Goal: Task Accomplishment & Management: Complete application form

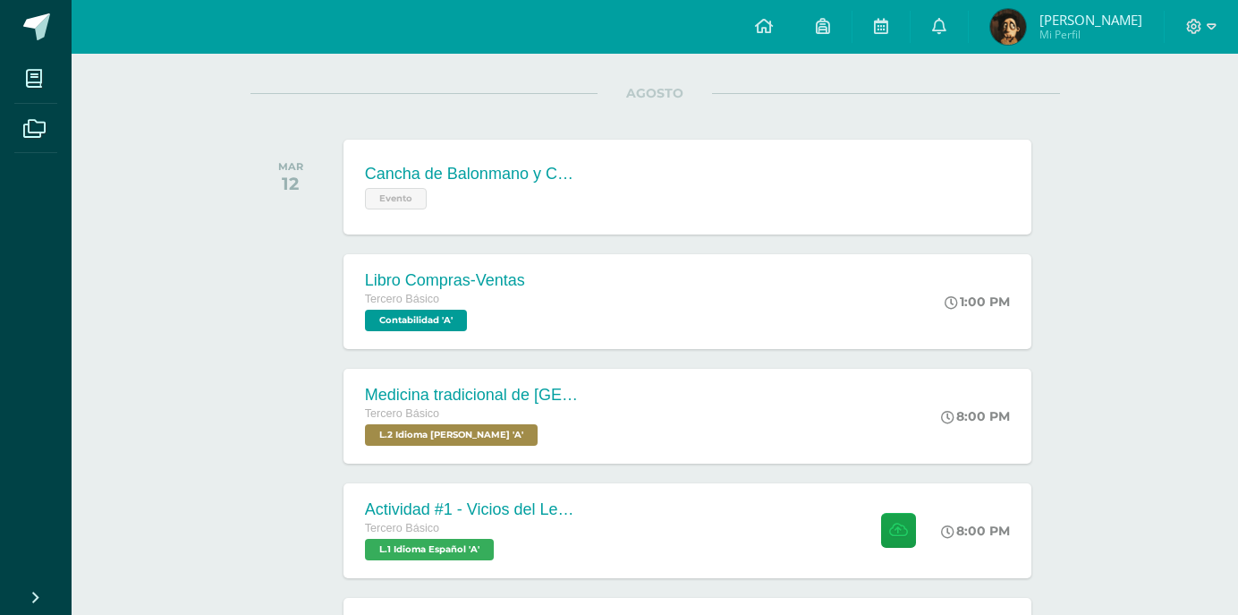
scroll to position [215, 0]
click at [1204, 30] on span at bounding box center [1202, 27] width 30 height 20
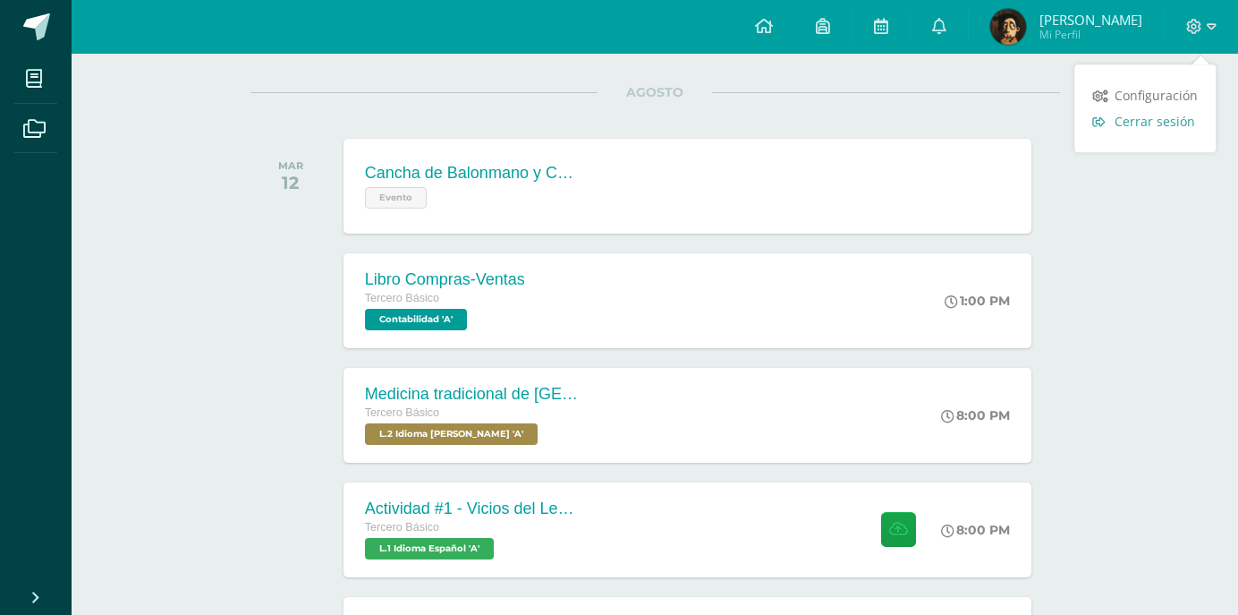
click at [1134, 128] on span "Cerrar sesión" at bounding box center [1155, 121] width 81 height 17
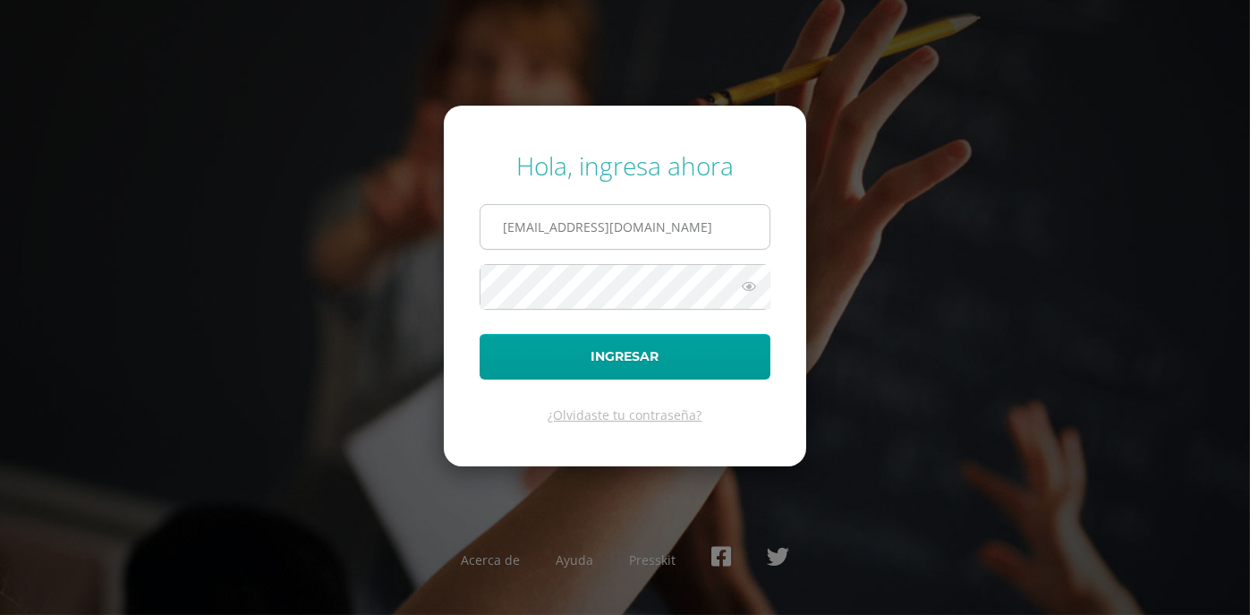
click at [730, 245] on input "[EMAIL_ADDRESS][DOMAIN_NAME]" at bounding box center [625, 227] width 289 height 44
type input "[EMAIL_ADDRESS][DOMAIN_NAME]"
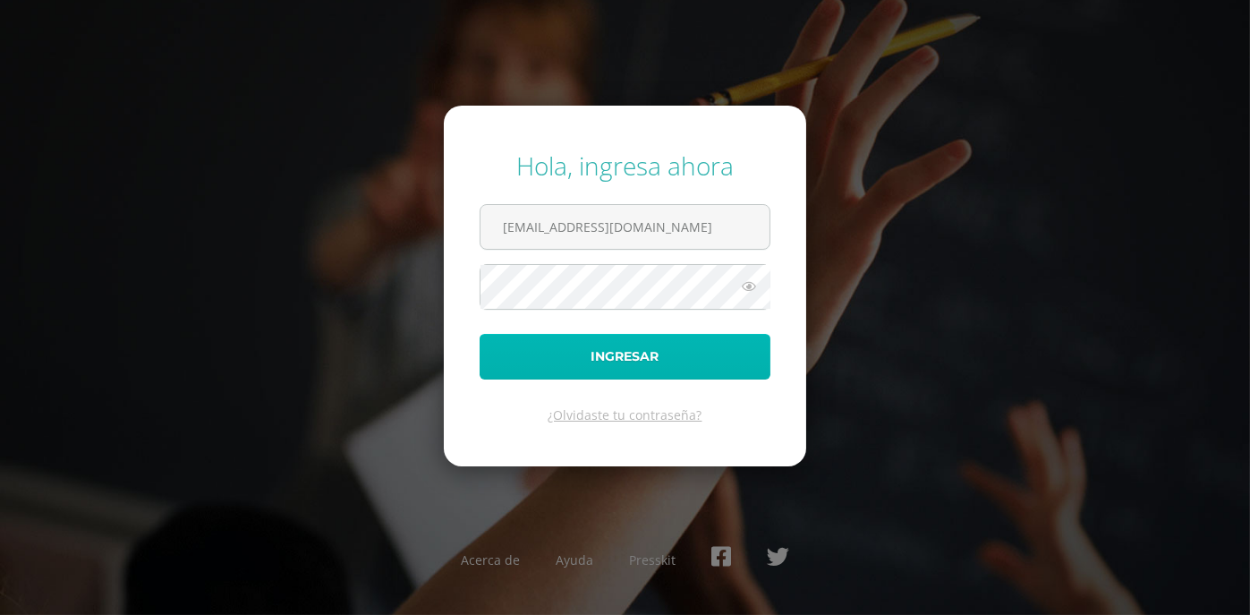
click at [638, 357] on button "Ingresar" at bounding box center [625, 357] width 291 height 46
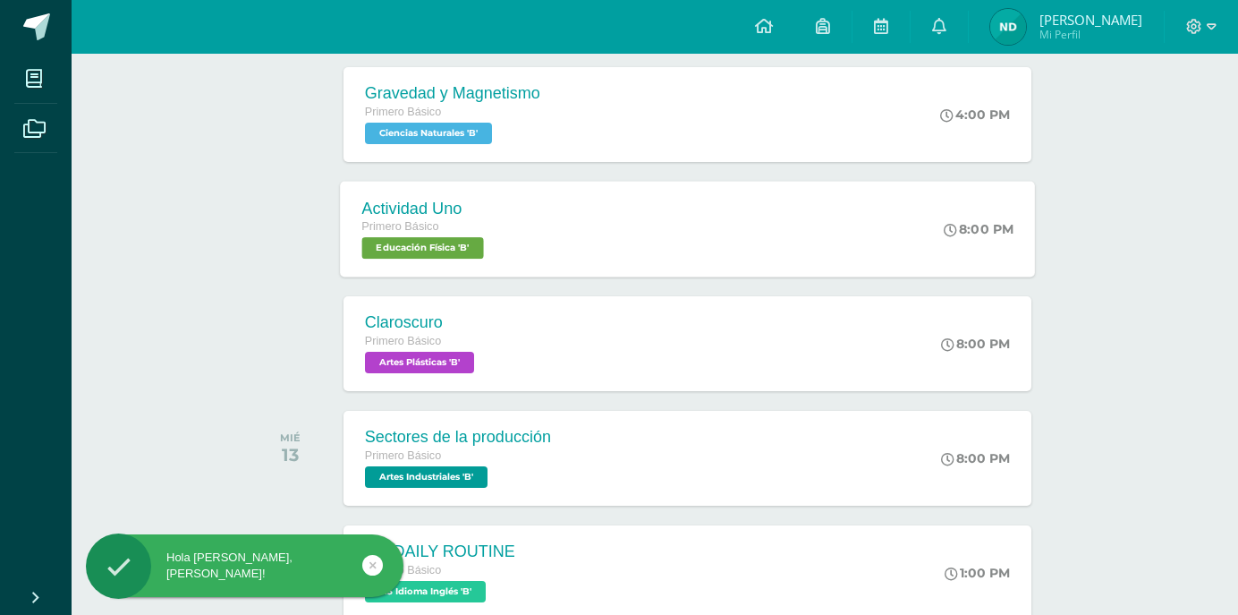
scroll to position [430, 0]
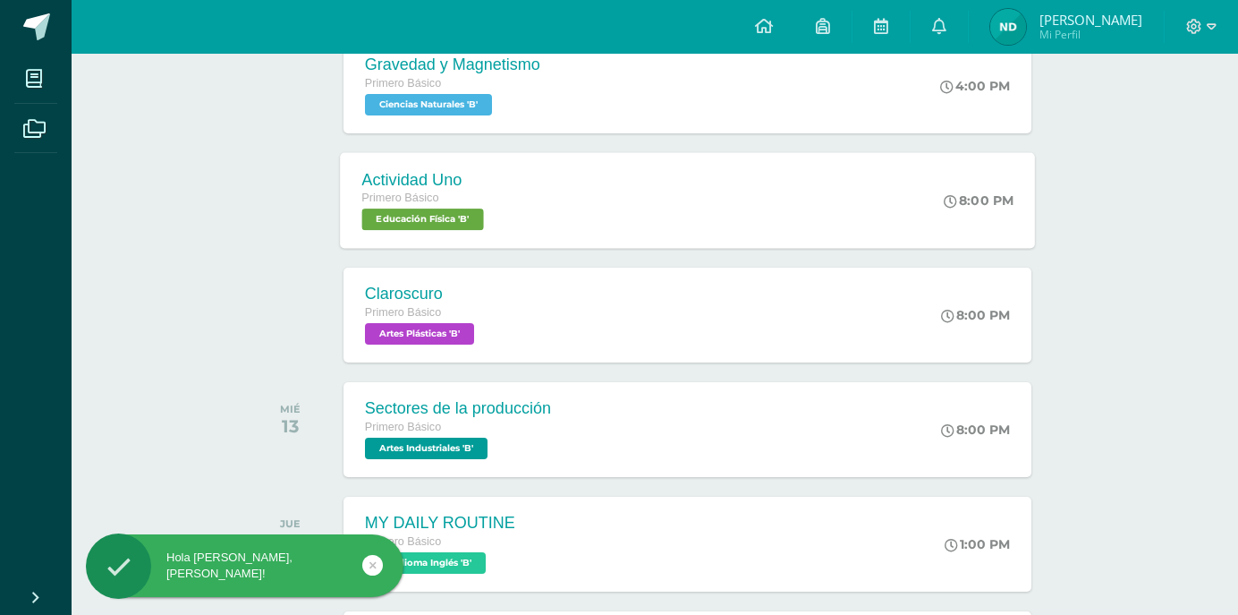
click at [631, 321] on div "Claroscuro Primero Básico Artes Plásticas 'B' 8:00 PM Claroscuro Artes Plástica…" at bounding box center [688, 315] width 688 height 95
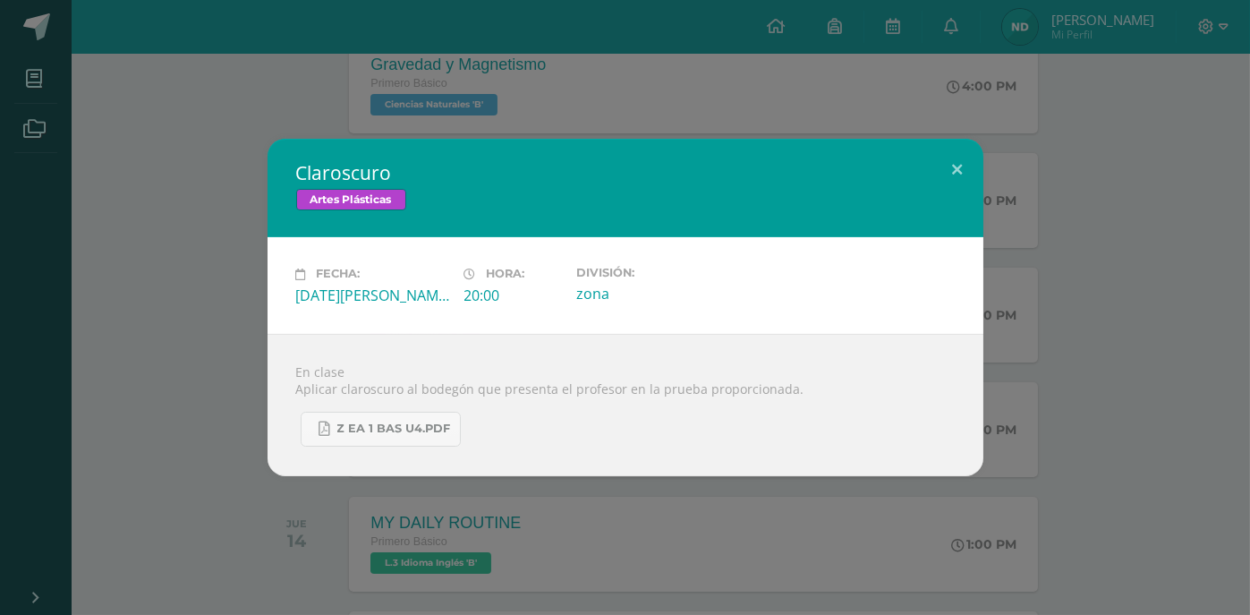
click at [243, 230] on div "Claroscuro Artes Plásticas Fecha: Martes 12 de Agosto Hora: 20:00 División: zona" at bounding box center [625, 307] width 1236 height 336
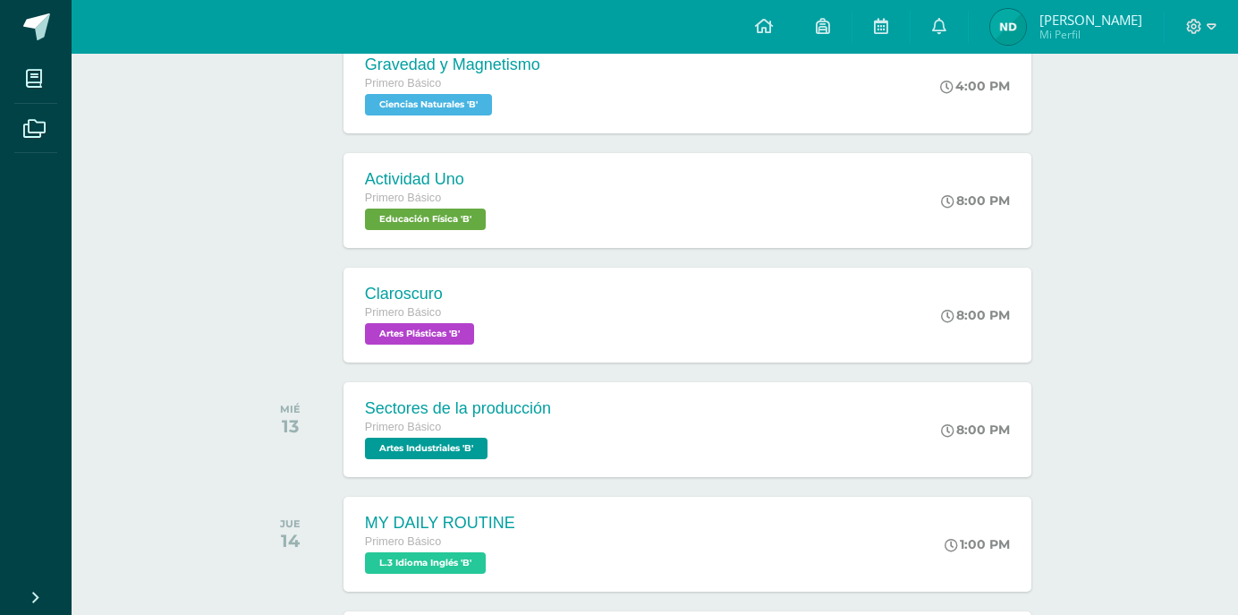
scroll to position [501, 0]
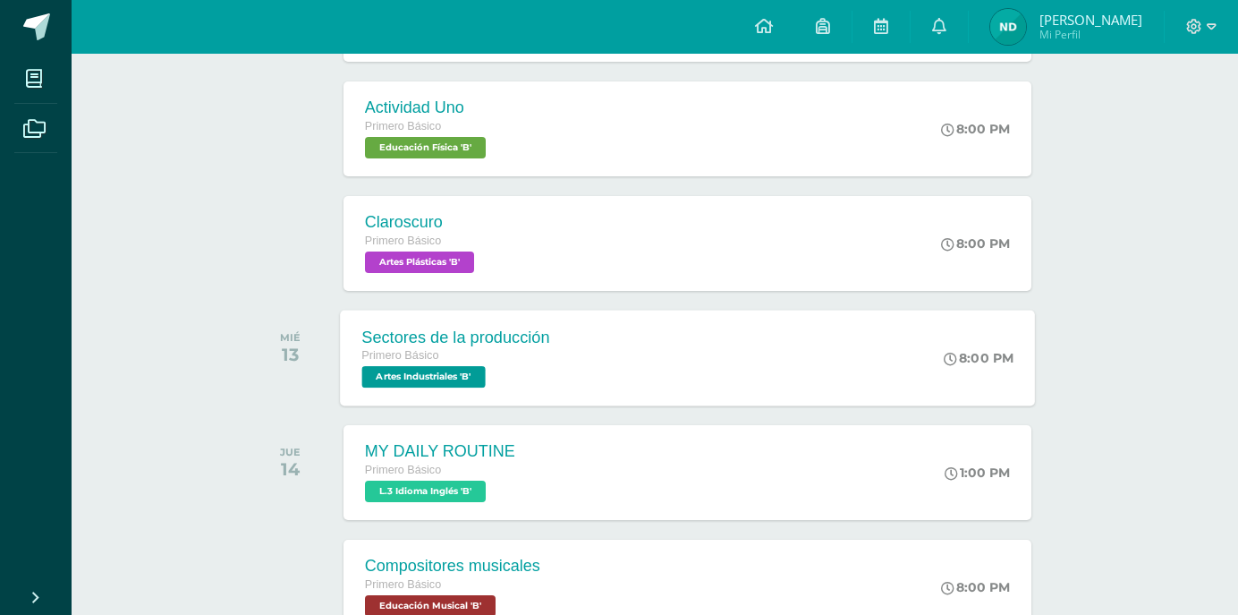
click at [554, 357] on div "Sectores de la producción Primero Básico Artes Industriales 'B'" at bounding box center [455, 358] width 231 height 96
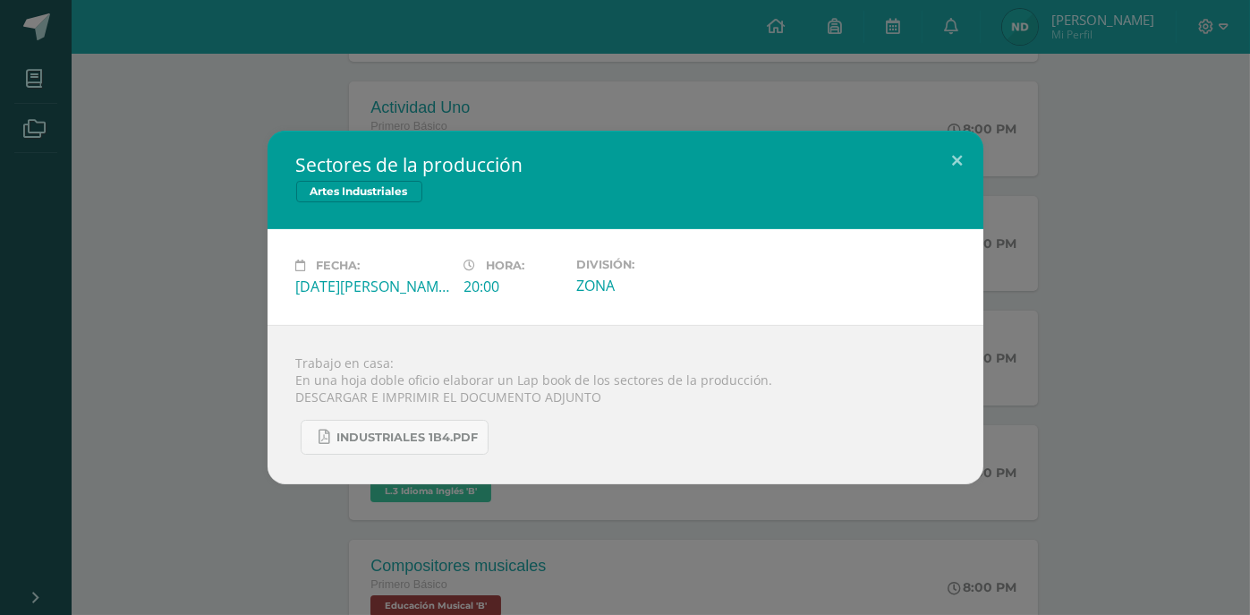
click at [140, 214] on div "Sectores de la producción Artes Industriales Fecha: Miércoles 13 de Agosto Hora…" at bounding box center [625, 307] width 1236 height 353
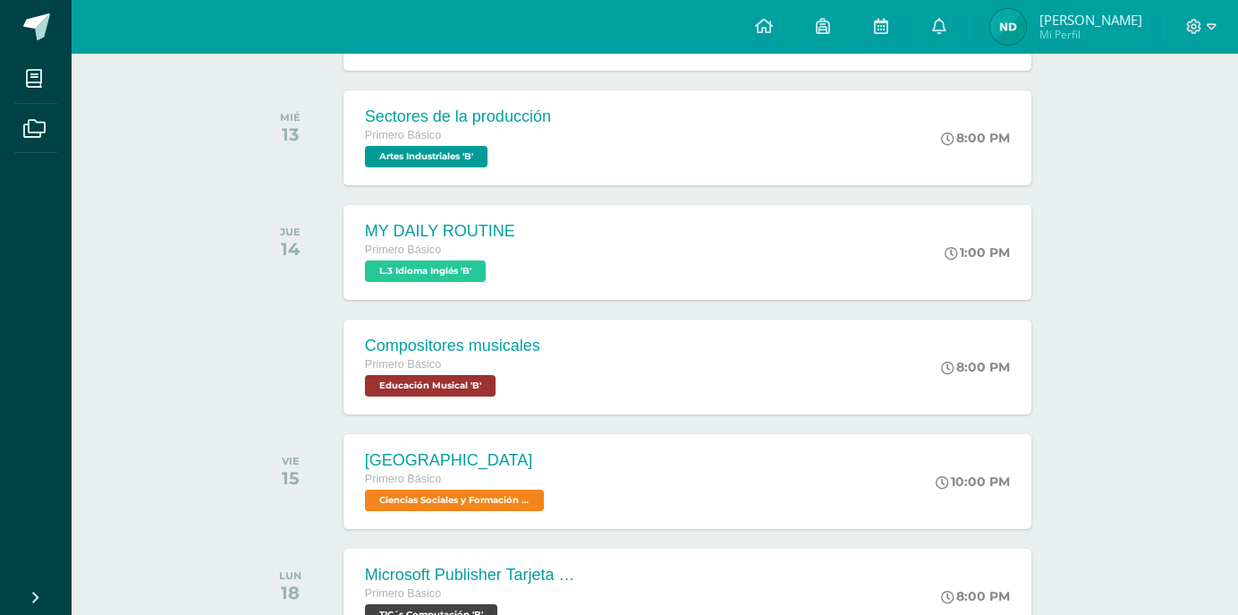
scroll to position [644, 0]
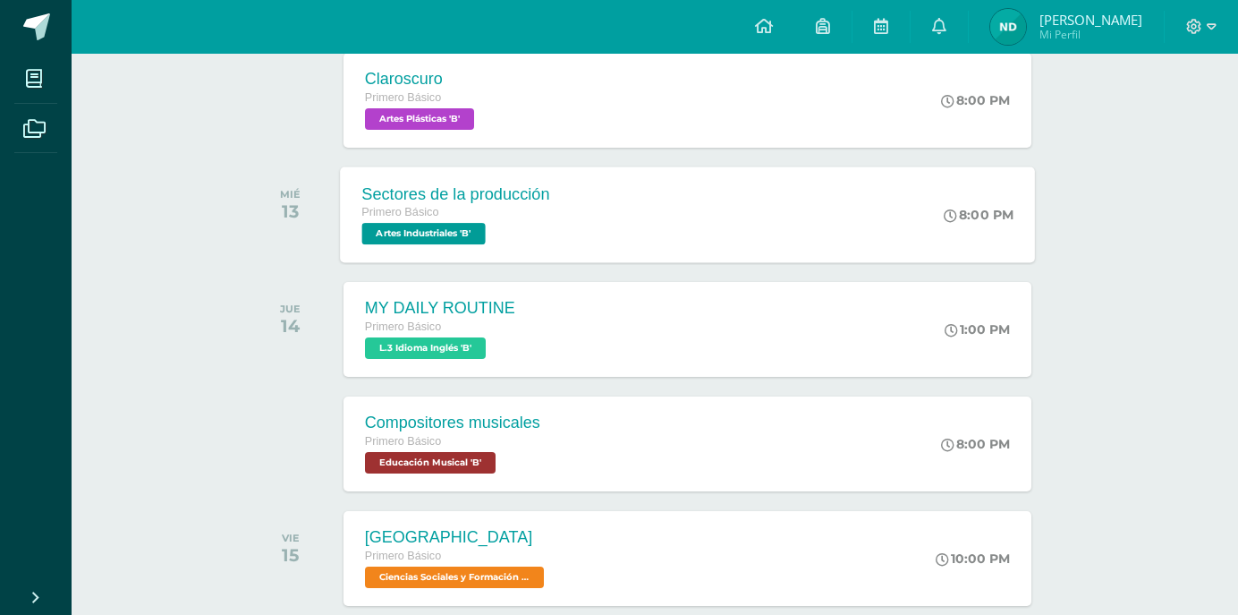
click at [390, 212] on span "Primero Básico" at bounding box center [400, 212] width 77 height 13
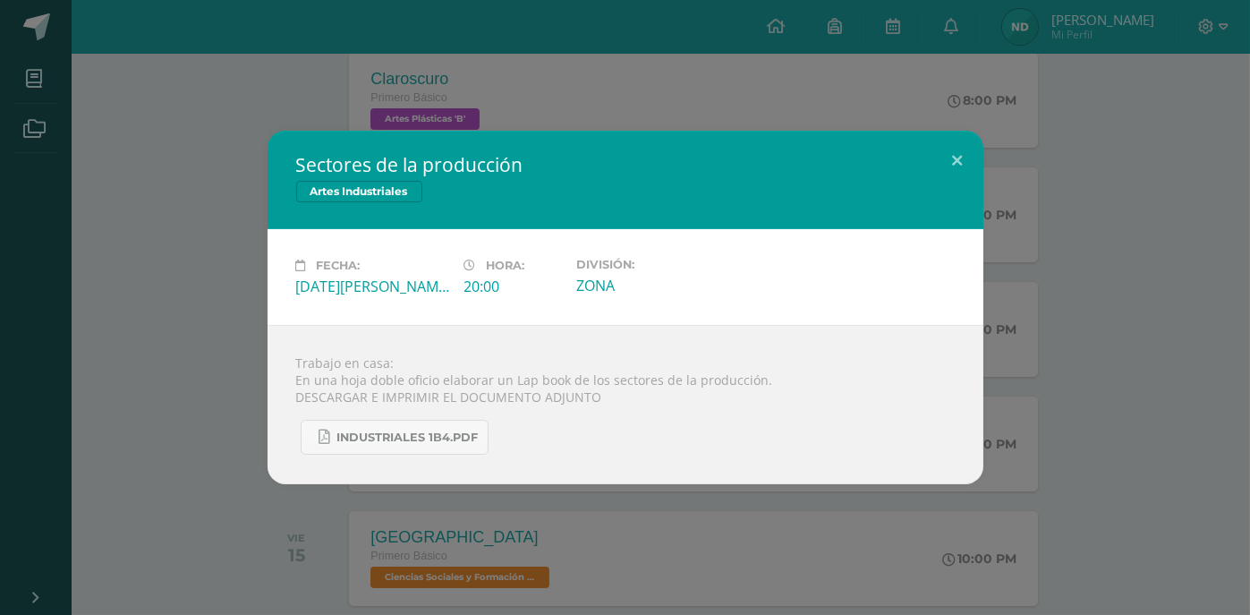
click at [202, 121] on div "Sectores de la producción Artes Industriales Fecha: Miércoles 13 de Agosto Hora…" at bounding box center [625, 307] width 1250 height 615
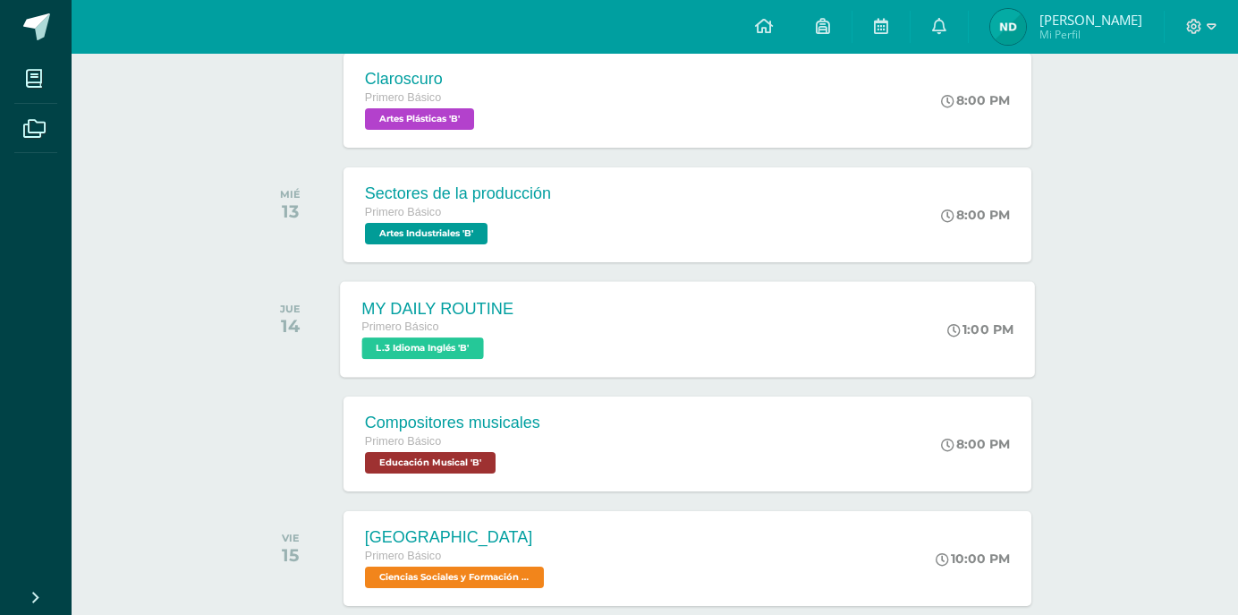
click at [392, 344] on span "L.3 Idioma Inglés 'B'" at bounding box center [423, 347] width 122 height 21
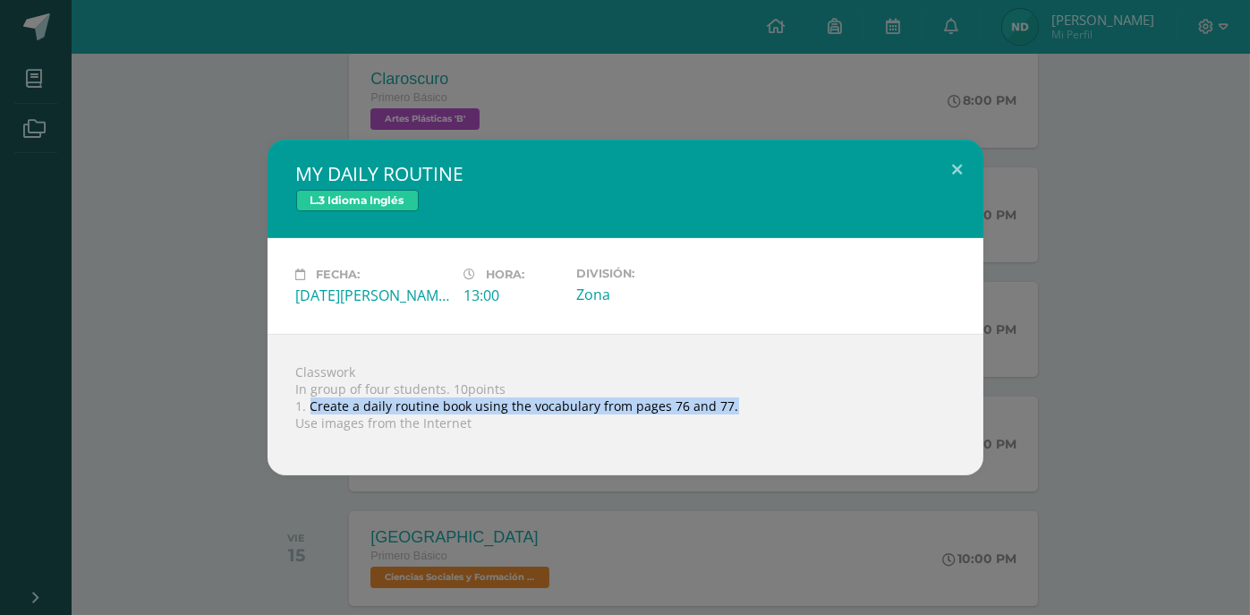
drag, startPoint x: 310, startPoint y: 405, endPoint x: 739, endPoint y: 413, distance: 429.6
click at [739, 413] on div "Classwork In group of four students. 10points 1. Create a daily routine book us…" at bounding box center [626, 404] width 716 height 141
copy div "Create a daily routine book using the vocabulary from pages 76 and 77."
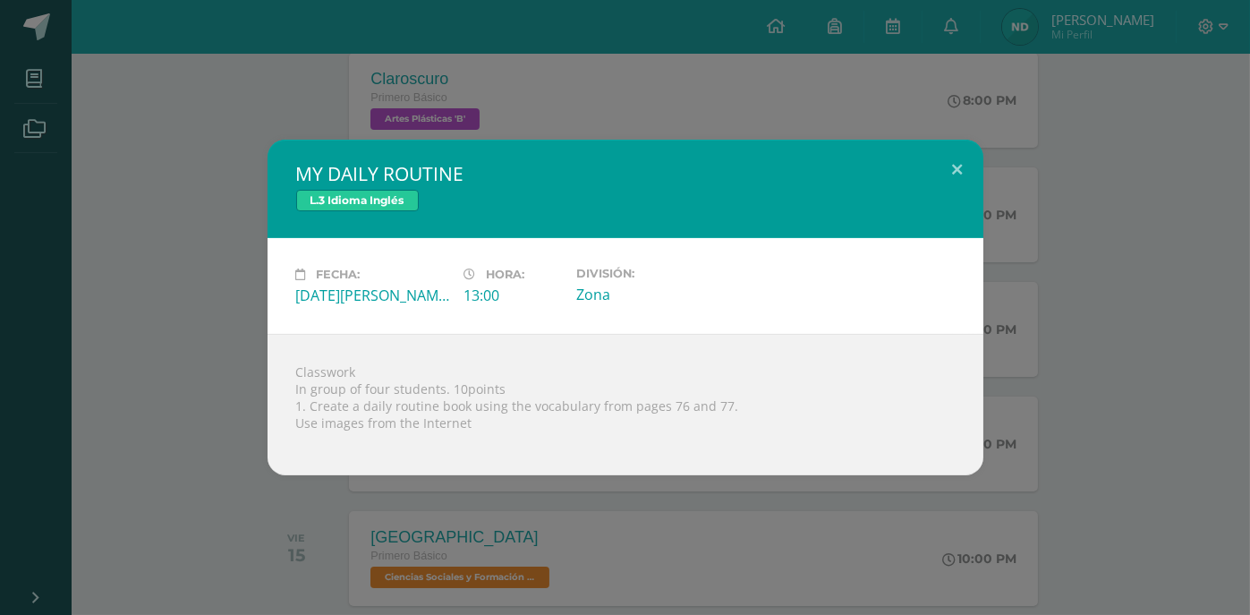
drag, startPoint x: 1125, startPoint y: 170, endPoint x: 1159, endPoint y: 66, distance: 109.2
click at [1126, 169] on div "MY DAILY ROUTINE L.3 Idioma Inglés Fecha: Jueves 14 de Agosto Hora: 13:00 Divis…" at bounding box center [625, 308] width 1236 height 336
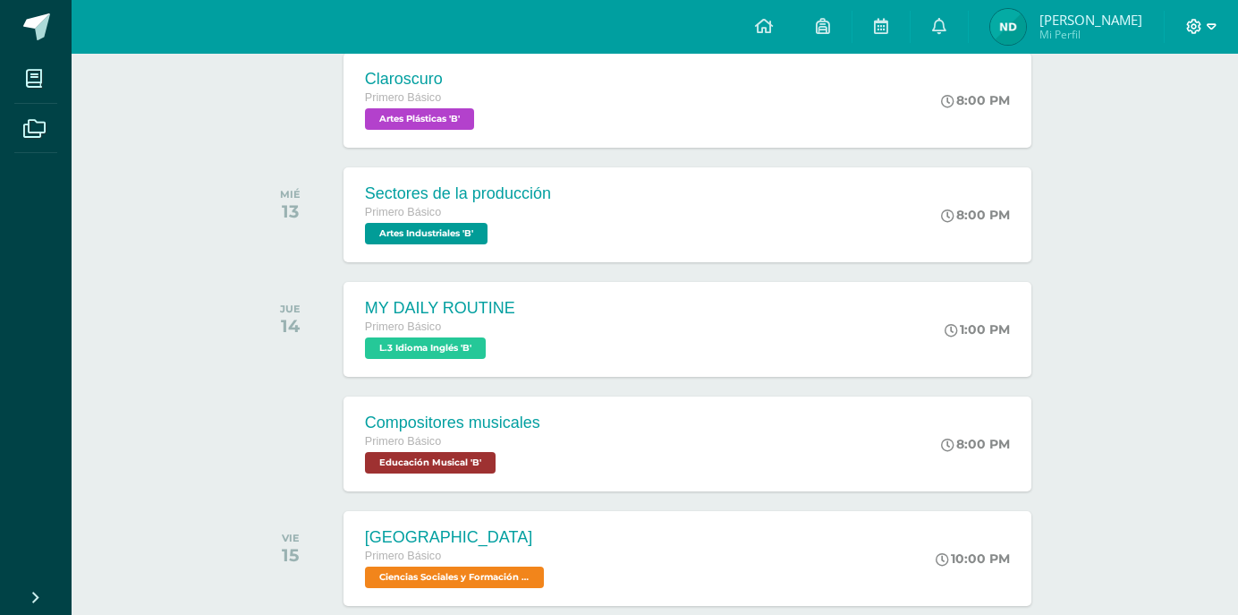
click at [1215, 31] on icon at bounding box center [1212, 27] width 10 height 16
click at [1114, 124] on link "Cerrar sesión" at bounding box center [1145, 121] width 141 height 26
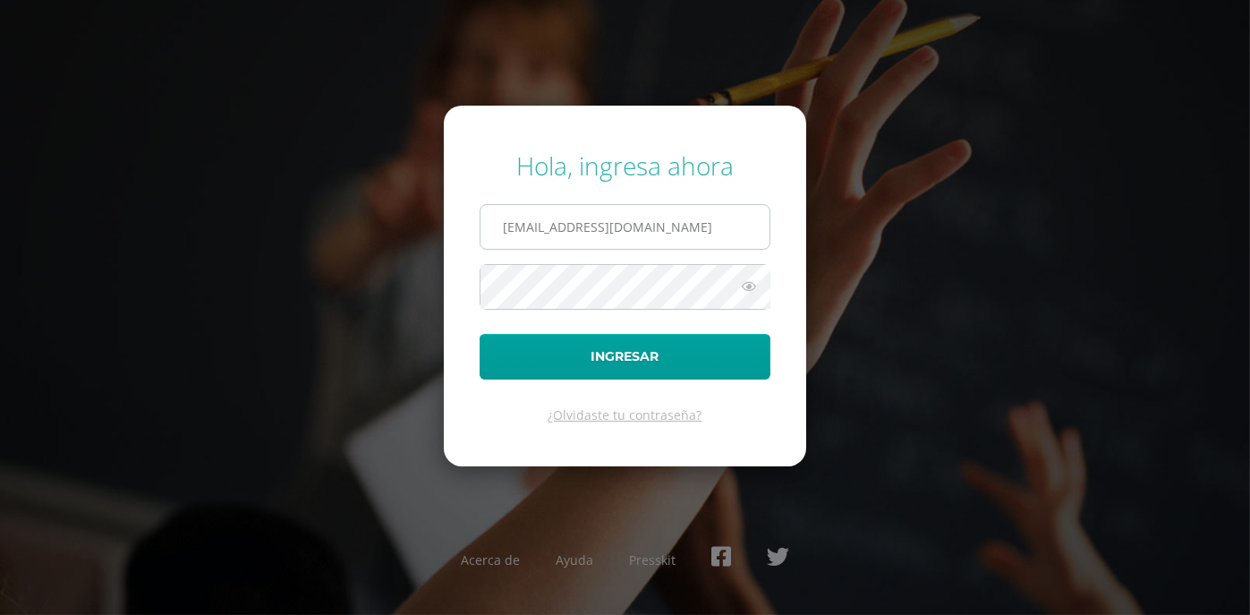
click at [660, 225] on input "[EMAIL_ADDRESS][DOMAIN_NAME]" at bounding box center [625, 227] width 289 height 44
type input "[EMAIL_ADDRESS][DOMAIN_NAME]"
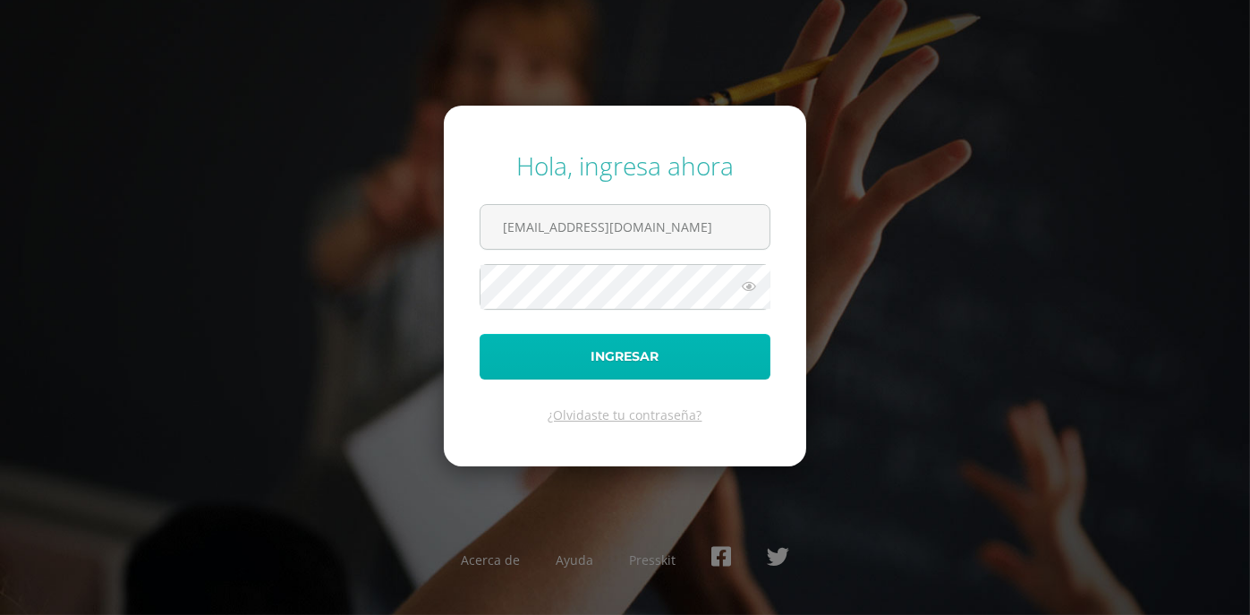
click at [637, 374] on button "Ingresar" at bounding box center [625, 357] width 291 height 46
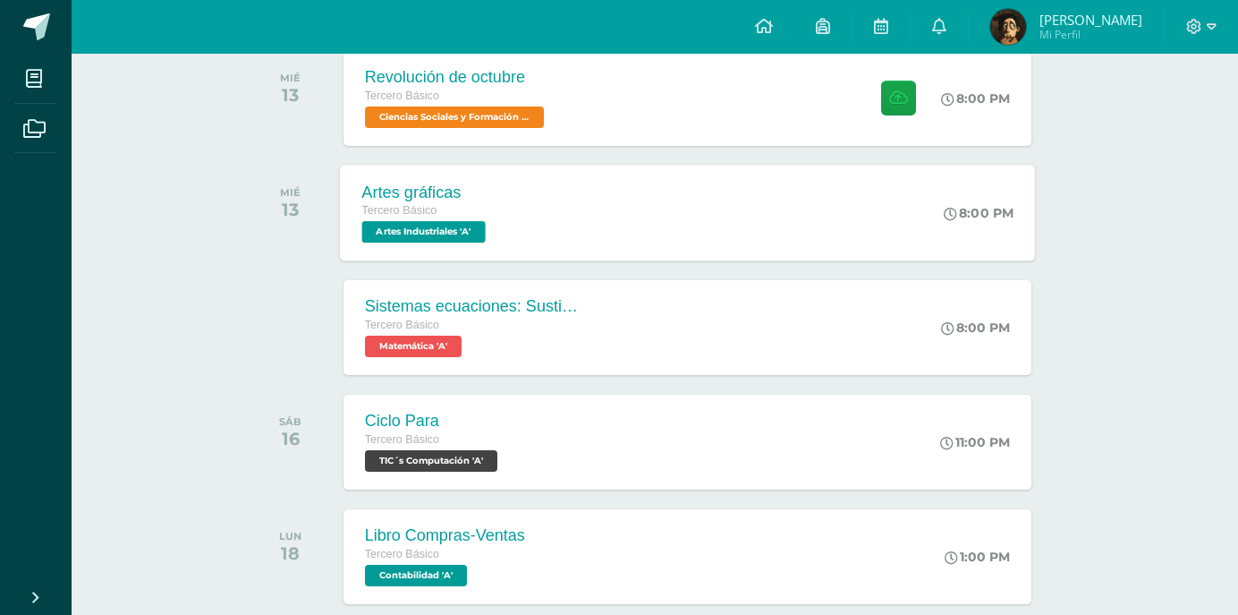
scroll to position [804, 0]
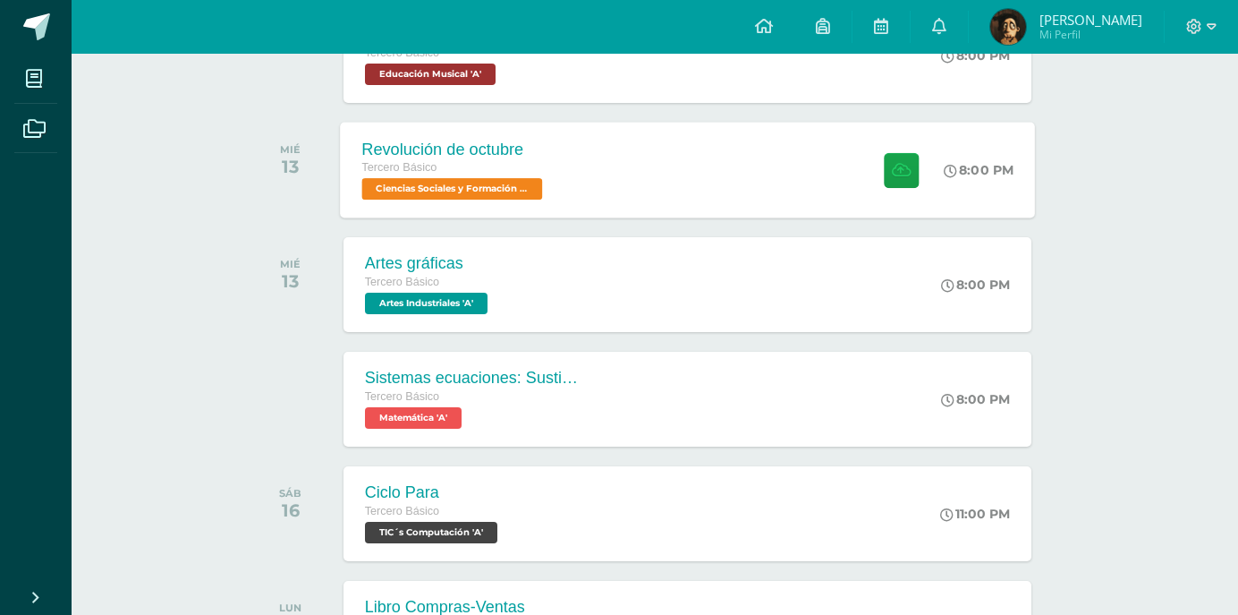
click at [639, 192] on div "Revolución de octubre Tercero Básico Ciencias Sociales y Formación Ciudadana 'A…" at bounding box center [687, 170] width 695 height 96
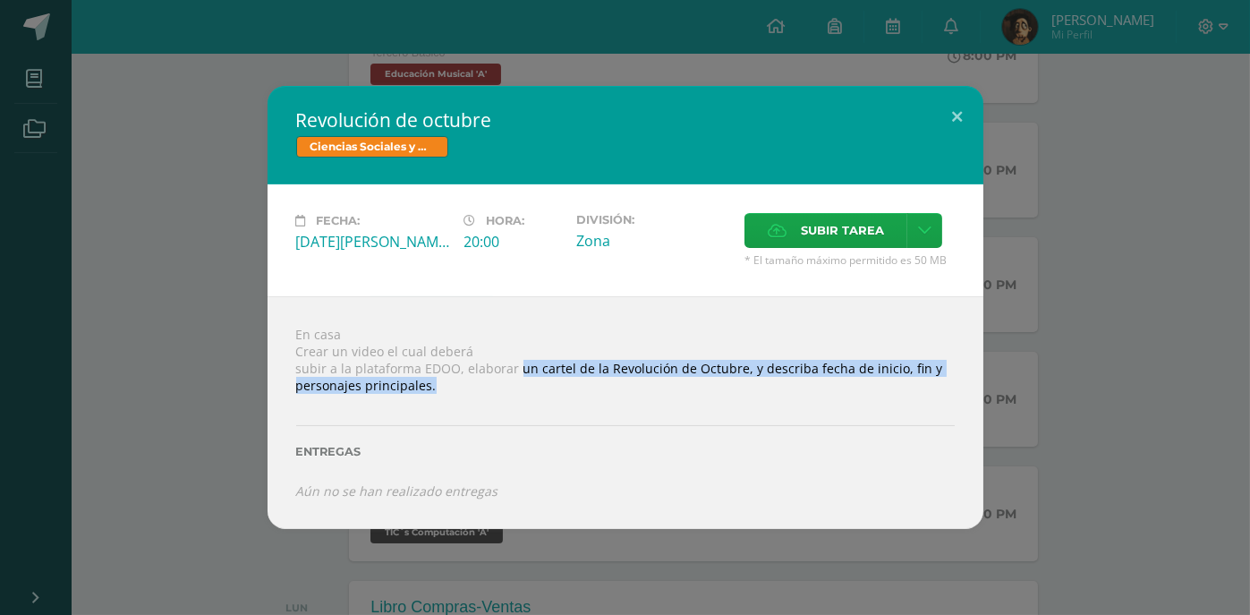
drag, startPoint x: 517, startPoint y: 374, endPoint x: 867, endPoint y: 397, distance: 350.7
click at [867, 397] on div "En casa Crear un video el cual deberá subir a la plataforma EDOO, elaborar un c…" at bounding box center [626, 412] width 716 height 232
copy div "un cartel de la Revolución de Octubre, y describa fecha de inicio, fin y person…"
click at [923, 228] on icon at bounding box center [924, 230] width 13 height 15
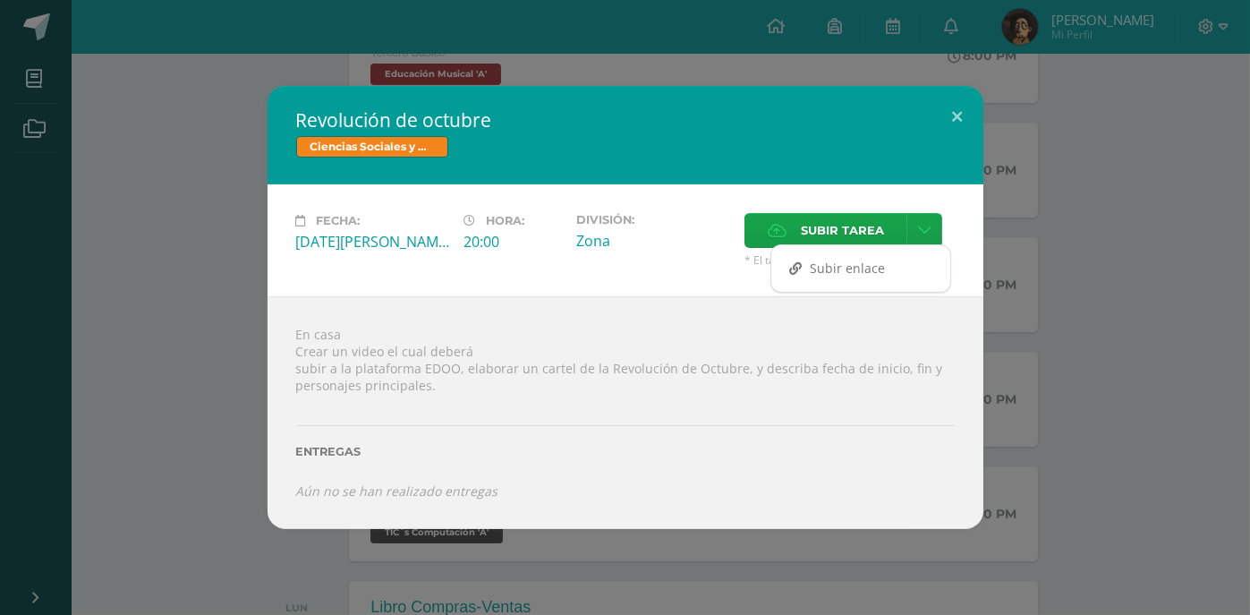
click at [1116, 207] on div "Revolución de octubre Ciencias Sociales y Formación Ciudadana Fecha: Miércoles …" at bounding box center [625, 307] width 1236 height 442
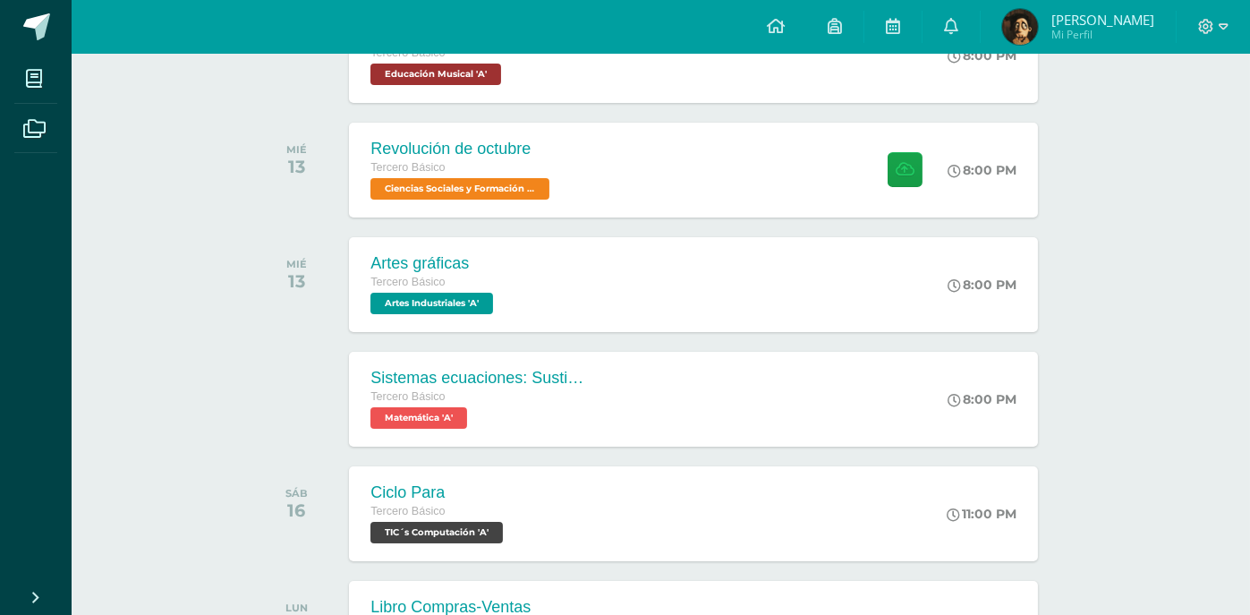
click at [1116, 207] on div "Revolución de octubre Ciencias Sociales y Formación Ciudadana Fecha: Miércoles …" at bounding box center [625, 307] width 1236 height 442
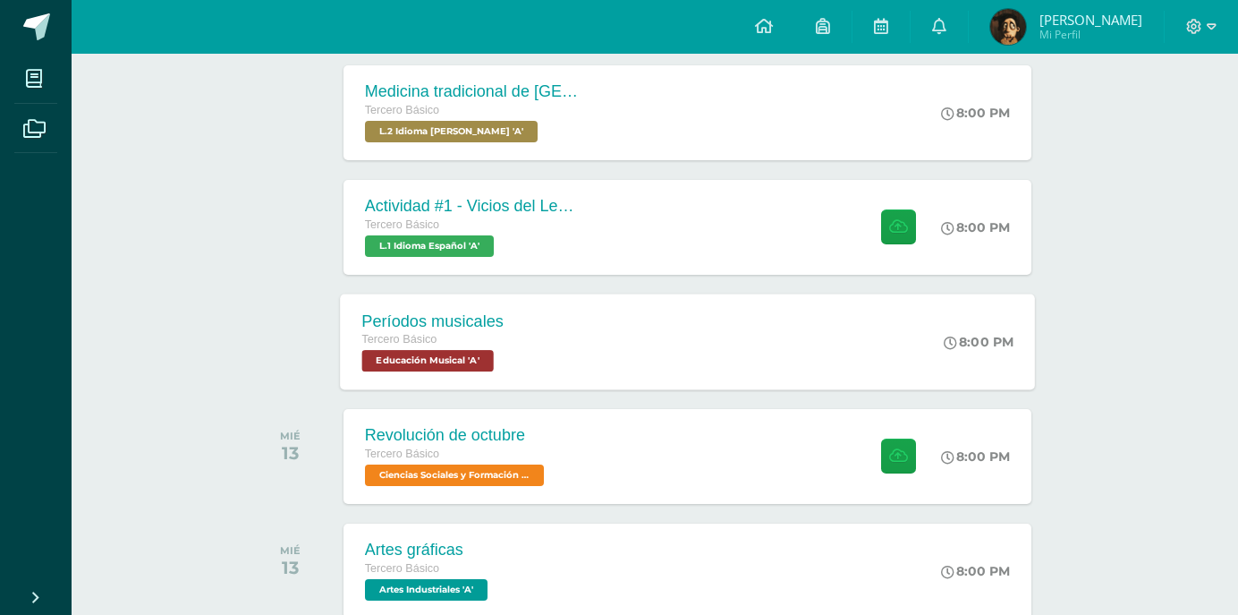
scroll to position [517, 0]
click at [743, 213] on div "Actividad #1 - Vicios del LenguaJe Tercero Básico L.1 Idioma Español 'A' 8:00 P…" at bounding box center [687, 227] width 695 height 96
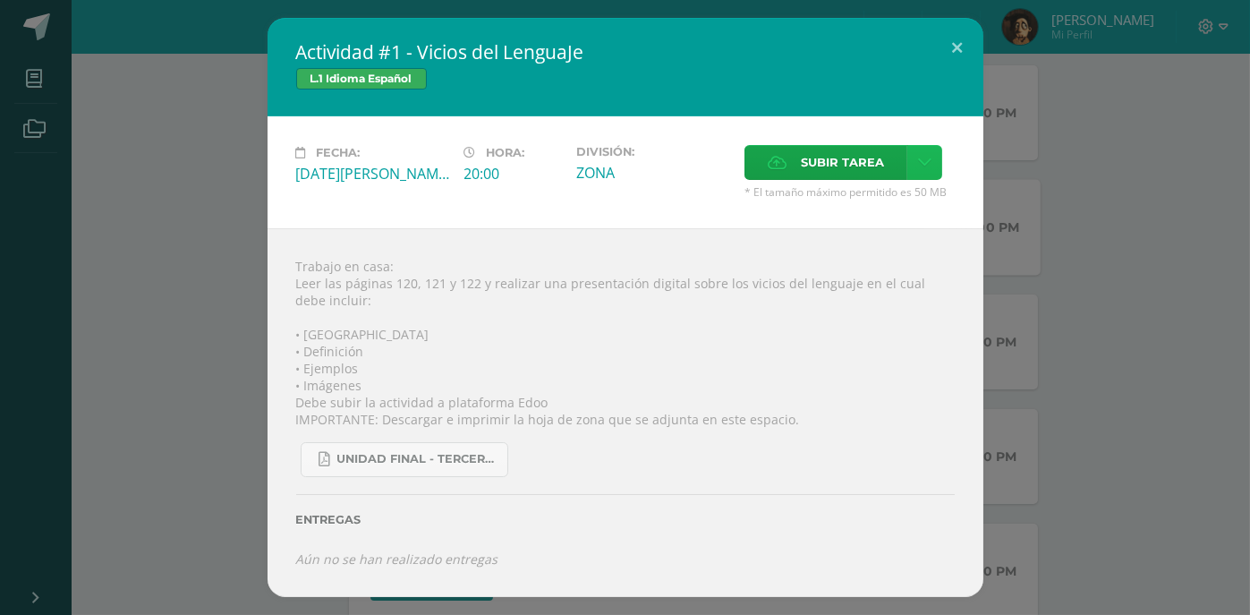
click at [918, 174] on link at bounding box center [924, 162] width 35 height 35
click at [848, 192] on span "Subir enlace" at bounding box center [847, 198] width 75 height 17
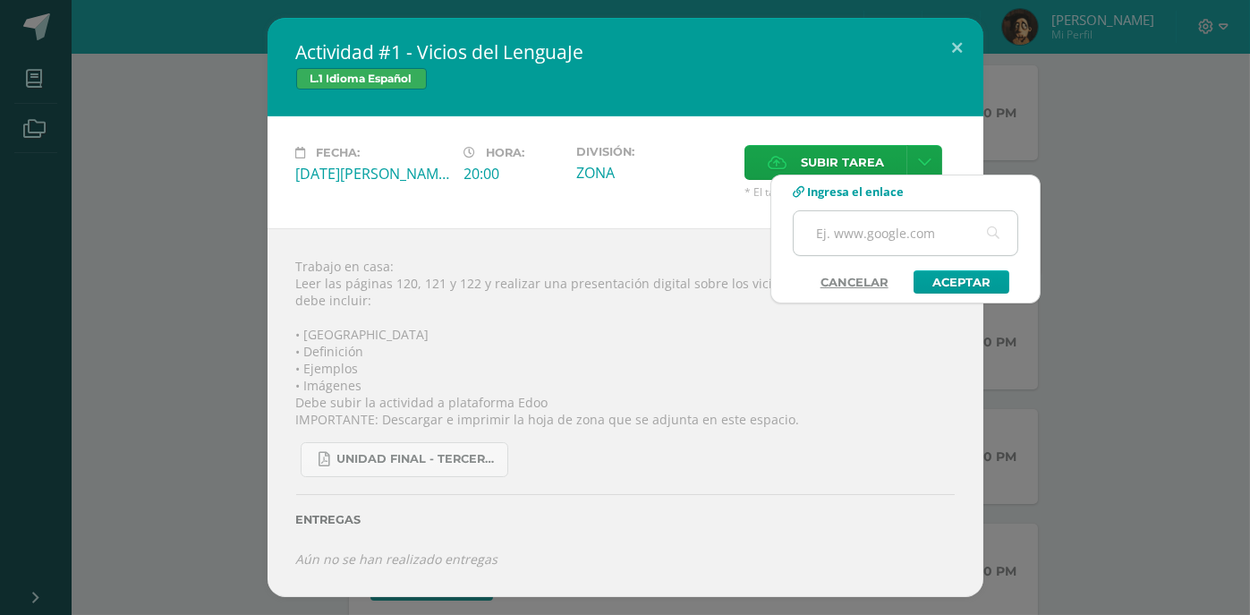
click at [888, 231] on input "text" at bounding box center [906, 233] width 224 height 44
type input "https://www.canva.com/design/DAGPAzKtO-I/VlNZ5zznhdopYroo1z9-CQ/edit"
click at [955, 282] on link "Aceptar" at bounding box center [962, 281] width 96 height 23
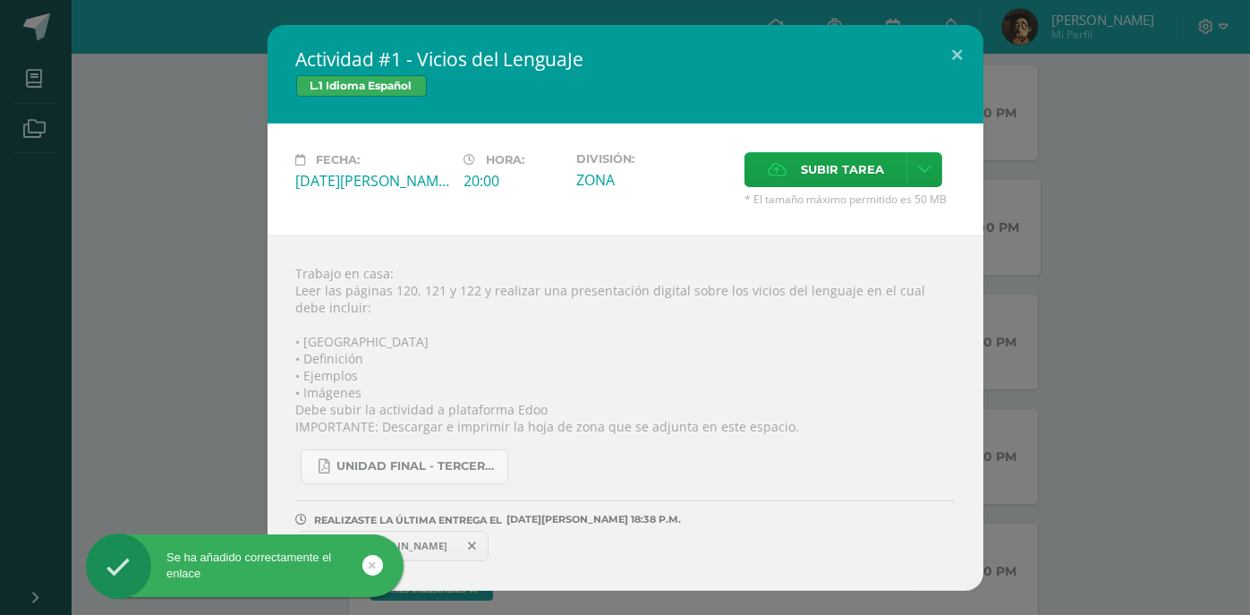
click at [170, 238] on div "Actividad #1 - Vicios del LenguaJe L.1 Idioma Español Fecha: Martes 12 de Agost…" at bounding box center [625, 308] width 1236 height 566
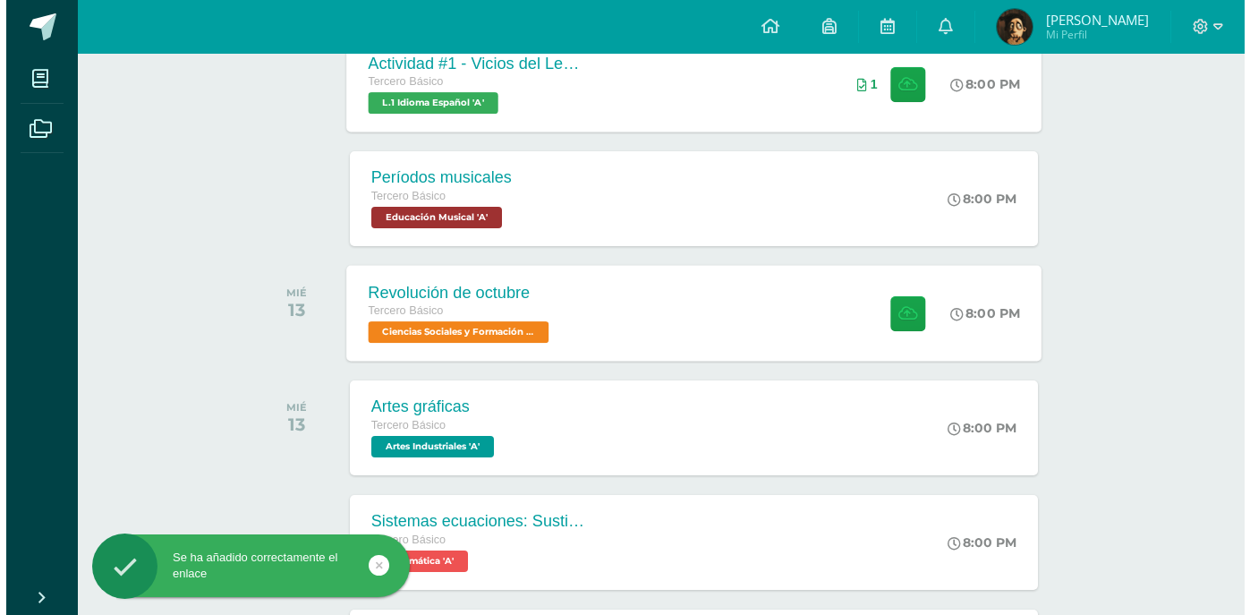
scroll to position [589, 0]
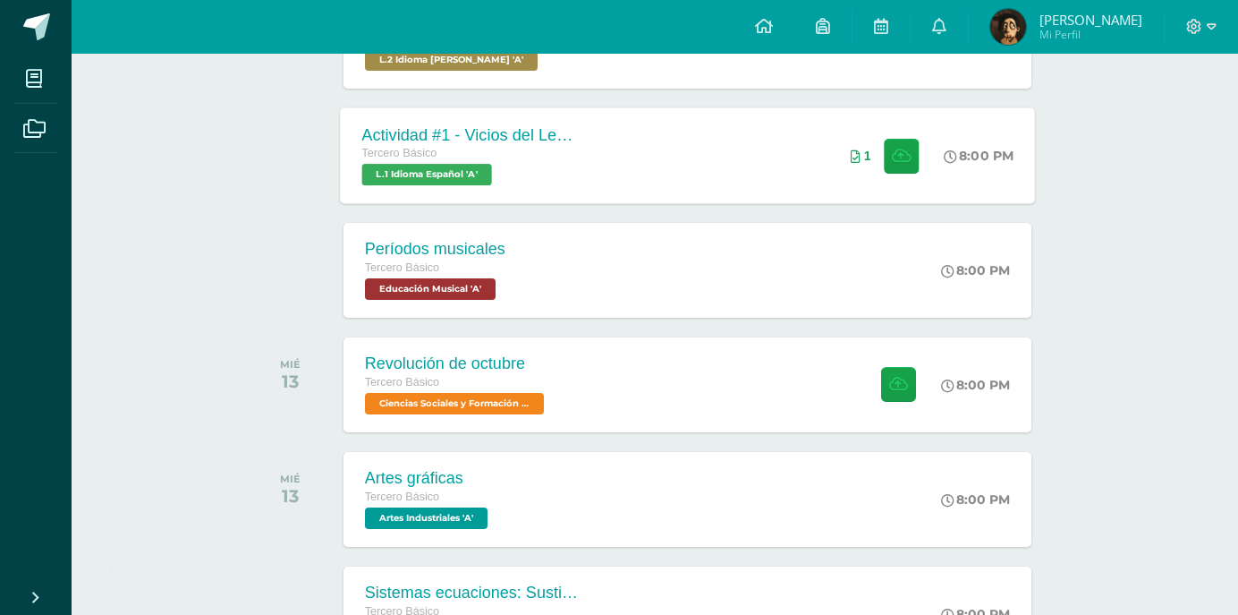
click at [613, 147] on div "Actividad #1 - Vicios del LenguaJe Tercero Básico L.1 Idioma Español 'A' 8:00 P…" at bounding box center [687, 155] width 695 height 96
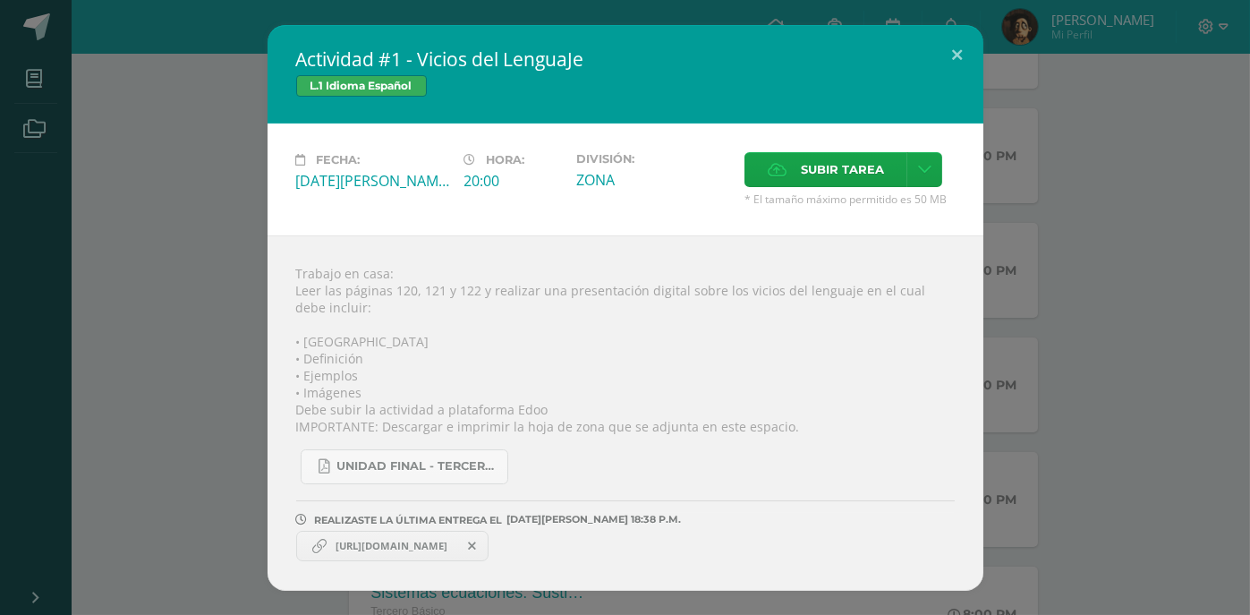
click at [410, 540] on span "https://www.canva.com/design/DAGPAzKtO-I/VlNZ5zznhdopYroo1z9-CQ/edit" at bounding box center [392, 546] width 130 height 14
click at [387, 537] on link "https://www.canva.com/design/DAGPAzKtO-I/VlNZ5zznhdopYroo1z9-CQ/edit" at bounding box center [392, 546] width 193 height 30
click at [387, 549] on span "https://www.canva.com/design/DAGPAzKtO-I/VlNZ5zznhdopYroo1z9-CQ/edit" at bounding box center [392, 546] width 130 height 14
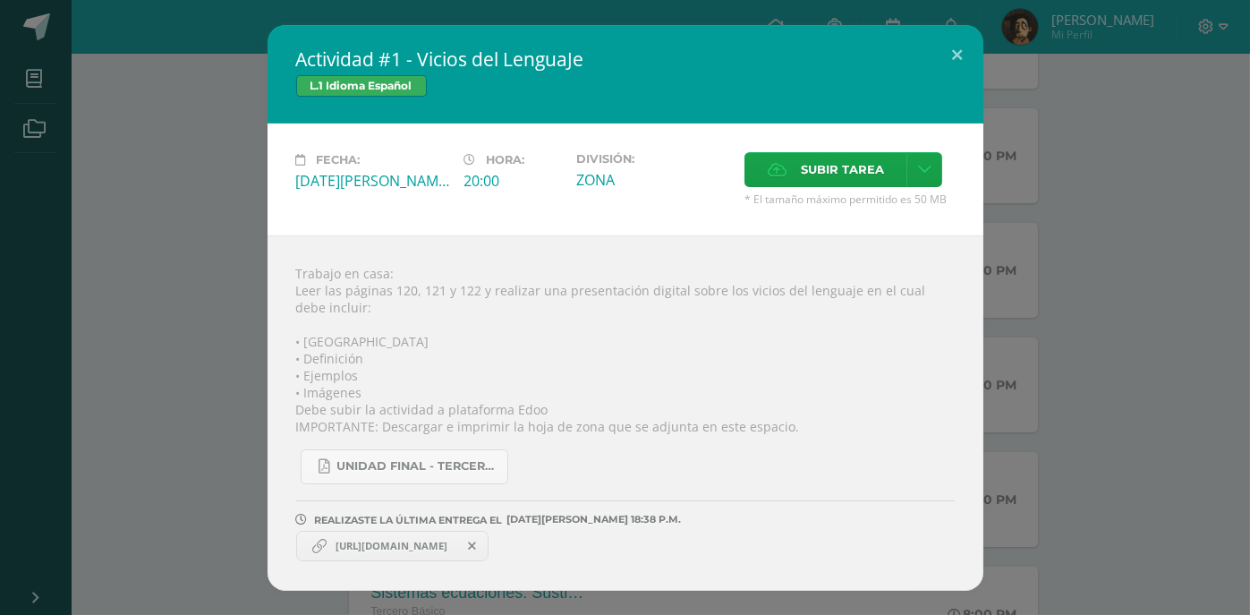
drag, startPoint x: 387, startPoint y: 549, endPoint x: 634, endPoint y: 357, distance: 313.1
click at [634, 357] on div "Trabajo en casa: Leer las páginas 120, 121 y 122 y realizar una presentación di…" at bounding box center [626, 412] width 716 height 355
click at [314, 543] on icon at bounding box center [319, 546] width 14 height 14
click at [922, 162] on icon at bounding box center [924, 169] width 13 height 15
click at [932, 169] on link at bounding box center [924, 169] width 35 height 35
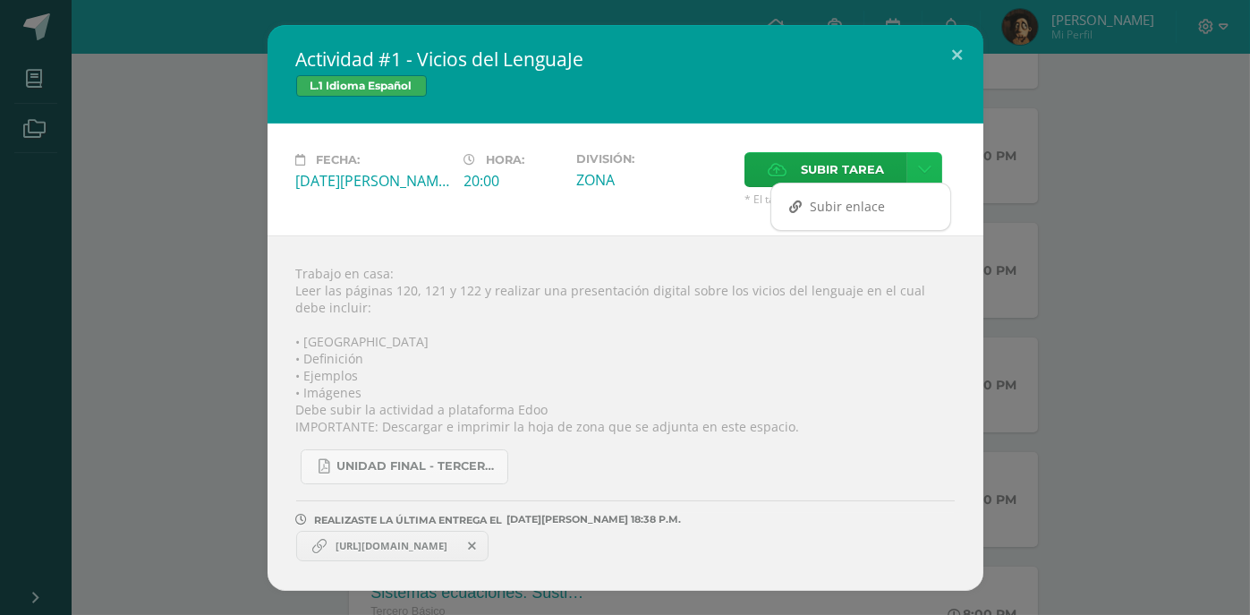
click at [923, 165] on icon at bounding box center [924, 169] width 13 height 15
click at [878, 209] on span "Subir enlace" at bounding box center [847, 206] width 75 height 17
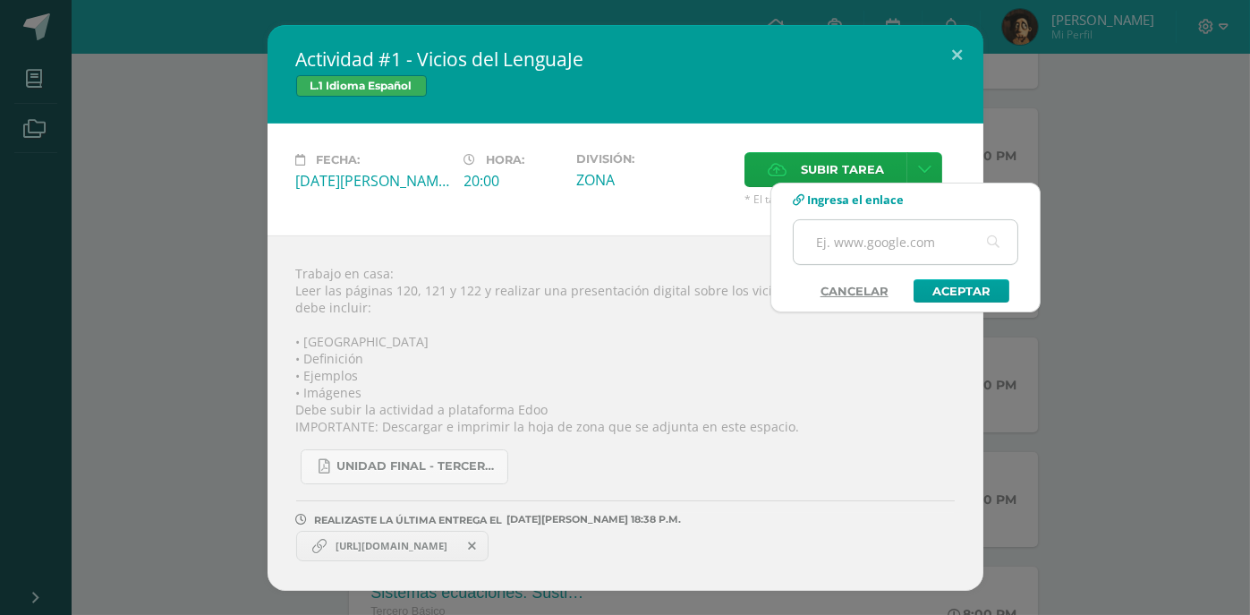
click at [915, 248] on input "text" at bounding box center [906, 242] width 224 height 44
paste input "https://www.canva.com/design/DAGvtZ38zb4/z9QWP6YP-Pm3kTf6Usj63w/edit?utm_conten…"
type input "https://www.canva.com/design/DAGvtZ38zb4/z9QWP6YP-Pm3kTf6Usj63w/edit?utm_conten…"
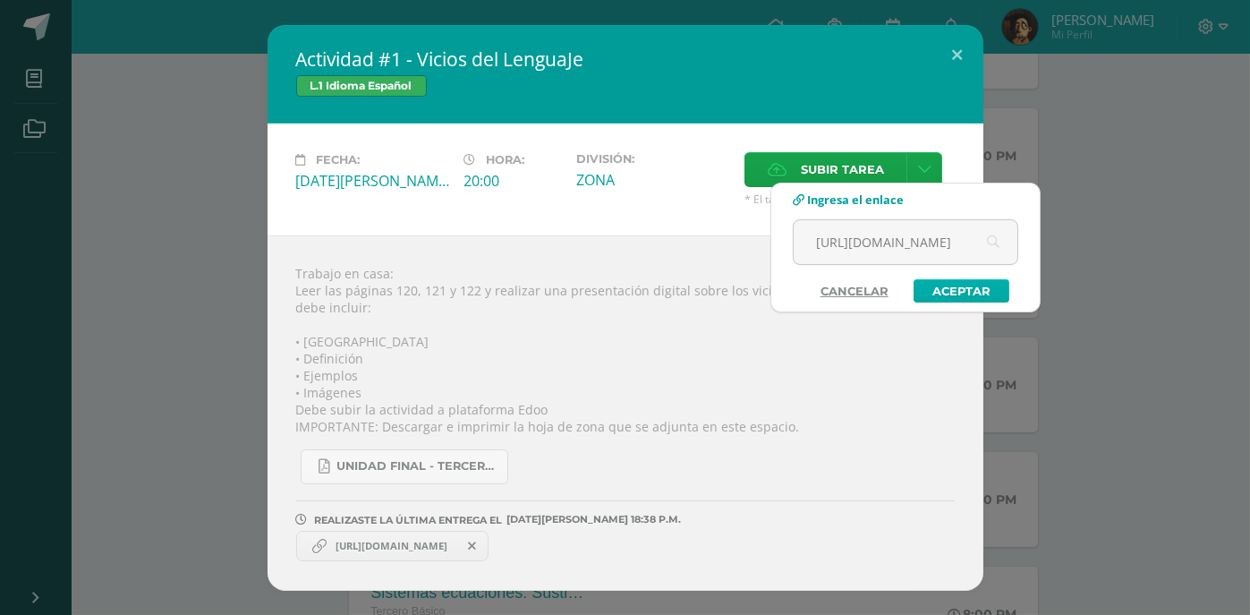
click at [948, 290] on link "Aceptar" at bounding box center [962, 290] width 96 height 23
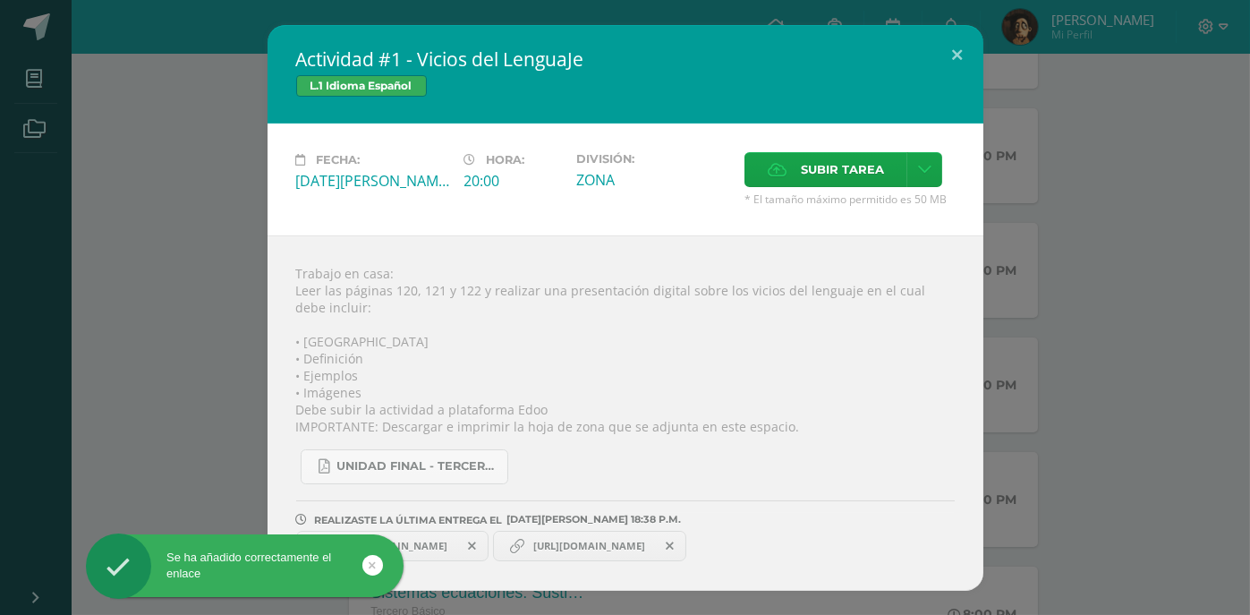
click at [614, 545] on span "https://www.canva.com/design/DAGvtZ38zb4/z9QWP6YP-Pm3kTf6Usj63w/edit?utm_conten…" at bounding box center [589, 546] width 130 height 14
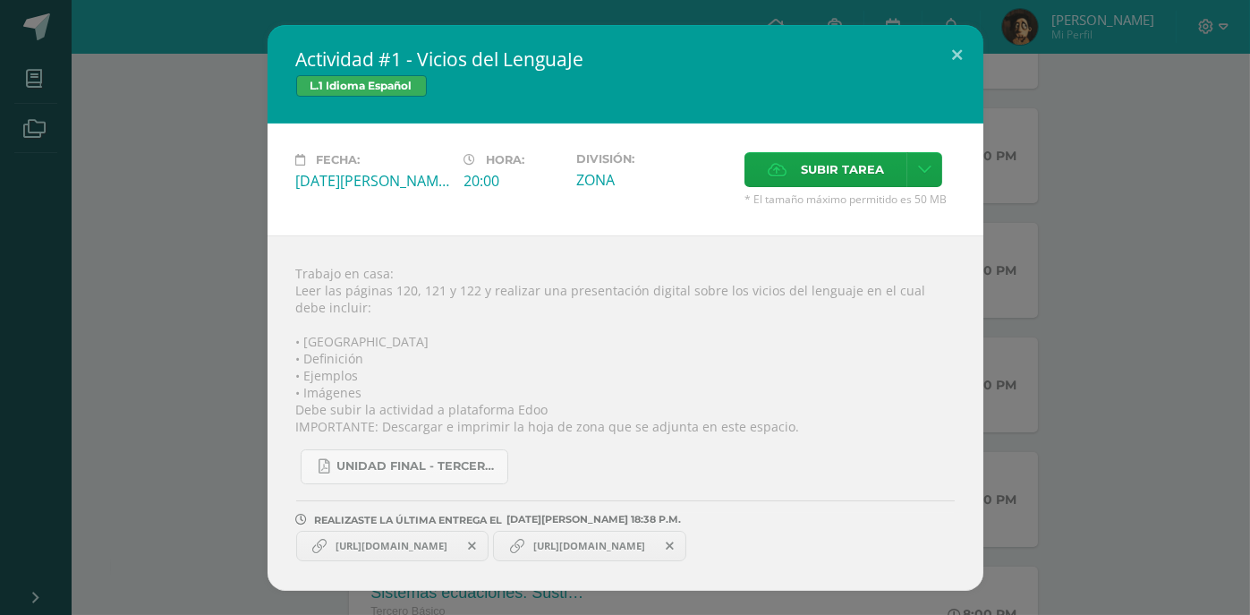
click at [640, 550] on span "https://www.canva.com/design/DAGvtZ38zb4/z9QWP6YP-Pm3kTf6Usj63w/edit?utm_conten…" at bounding box center [589, 546] width 130 height 14
click at [641, 549] on span "https://www.canva.com/design/DAGvtZ38zb4/z9QWP6YP-Pm3kTf6Usj63w/edit?utm_conten…" at bounding box center [589, 546] width 130 height 14
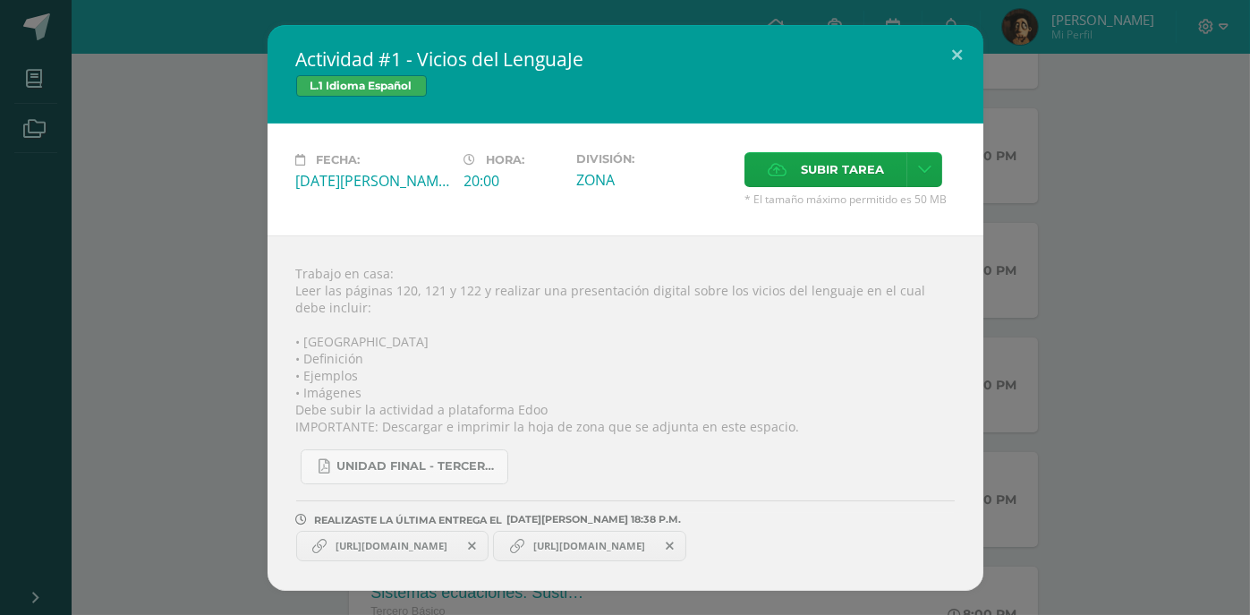
click at [642, 547] on span "https://www.canva.com/design/DAGvtZ38zb4/z9QWP6YP-Pm3kTf6Usj63w/edit?utm_conten…" at bounding box center [589, 546] width 130 height 14
click at [643, 547] on span "https://www.canva.com/design/DAGvtZ38zb4/z9QWP6YP-Pm3kTf6Usj63w/edit?utm_conten…" at bounding box center [589, 546] width 130 height 14
click at [629, 552] on span "https://www.canva.com/design/DAGvtZ38zb4/z9QWP6YP-Pm3kTf6Usj63w/edit?utm_conten…" at bounding box center [589, 546] width 130 height 14
click at [476, 548] on icon at bounding box center [472, 546] width 8 height 13
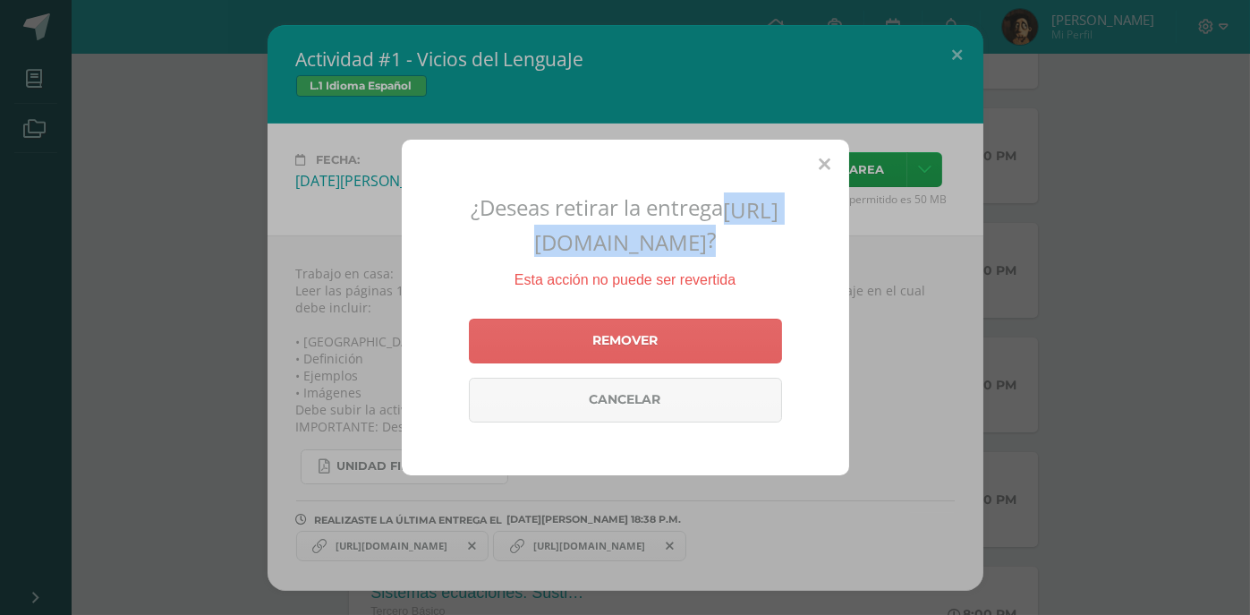
drag, startPoint x: 422, startPoint y: 224, endPoint x: 810, endPoint y: 256, distance: 388.8
click at [810, 256] on h2 "¿Deseas retirar la entrega https://www.canva.com/design/DAGPAzKtO-I/VlNZ5zznhdo…" at bounding box center [625, 224] width 404 height 64
copy h2 "https://www.canva.com/design/DAGPAzKtO-I/VlNZ5zznhdopYroo1z9-CQ/edit ?"
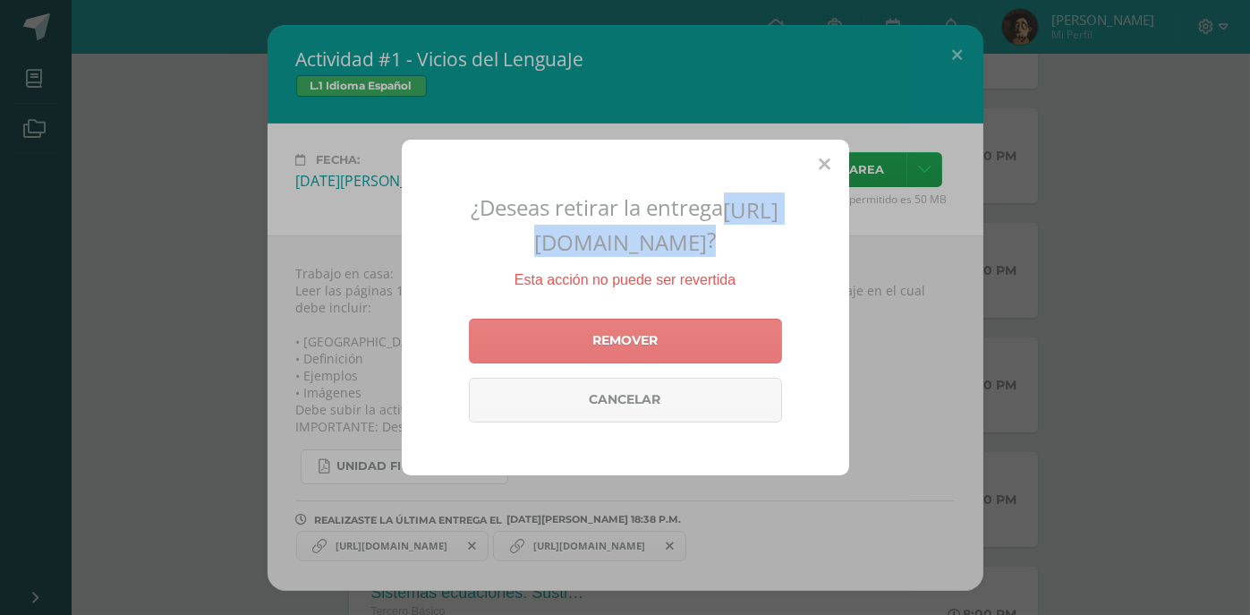
click at [683, 355] on link "Remover" at bounding box center [625, 341] width 313 height 45
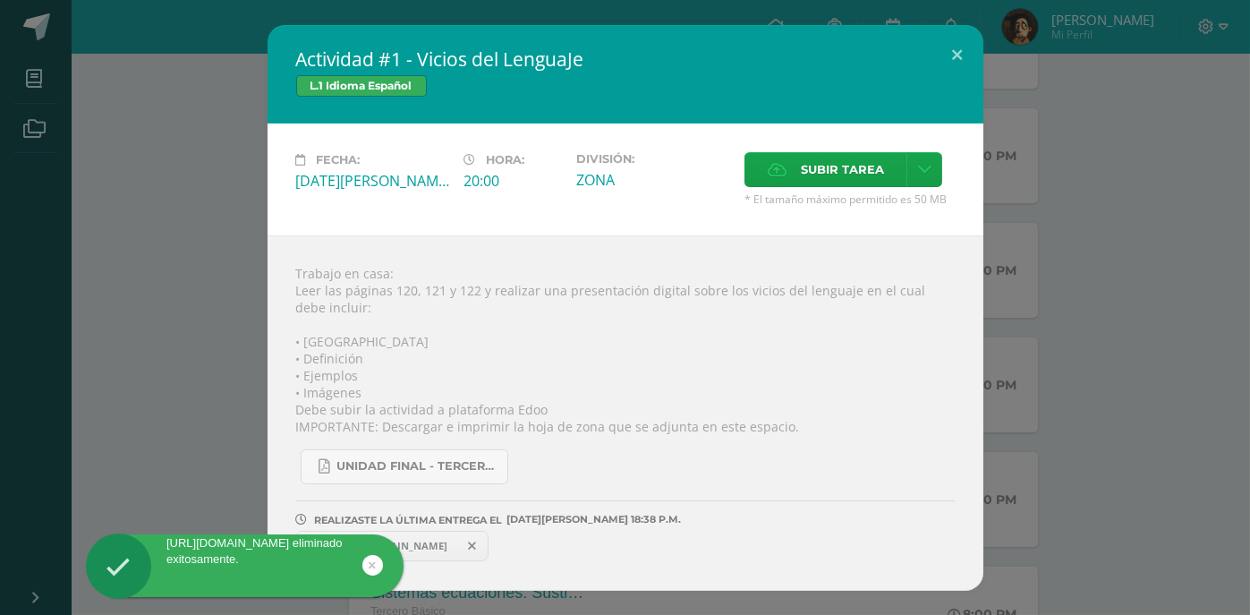
click at [456, 542] on span "https://www.canva.com/design/DAGvtZ38zb4/z9QWP6YP-Pm3kTf6Usj63w/edit?utm_conten…" at bounding box center [392, 546] width 130 height 14
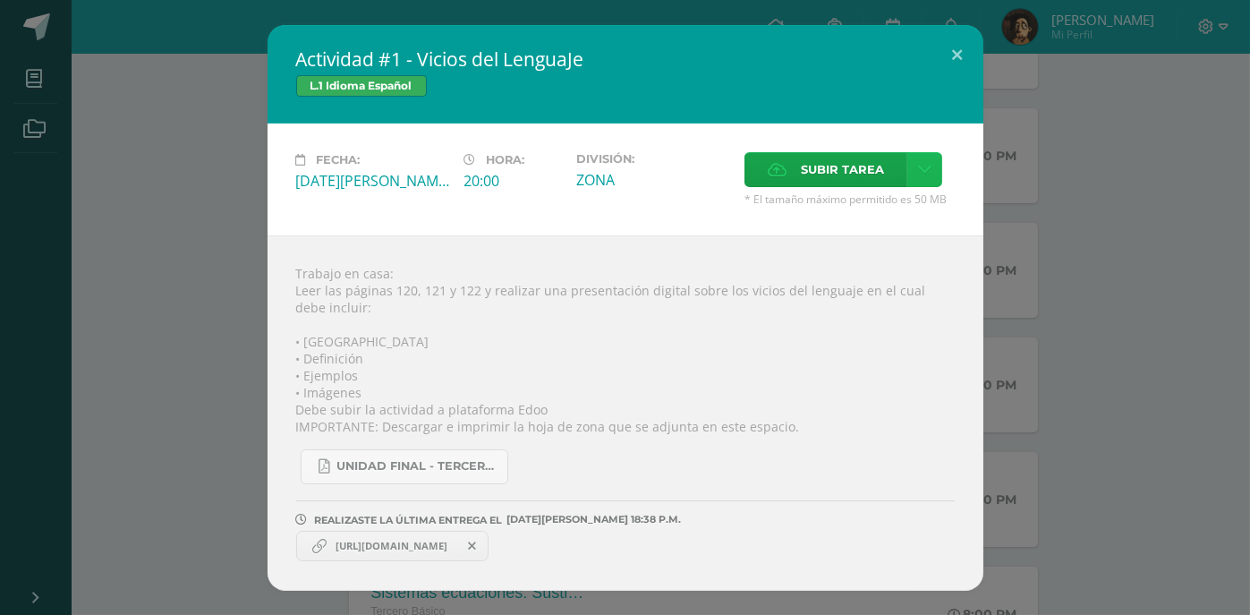
click at [919, 171] on icon at bounding box center [924, 169] width 13 height 15
click at [863, 209] on span "Subir enlace" at bounding box center [847, 206] width 75 height 17
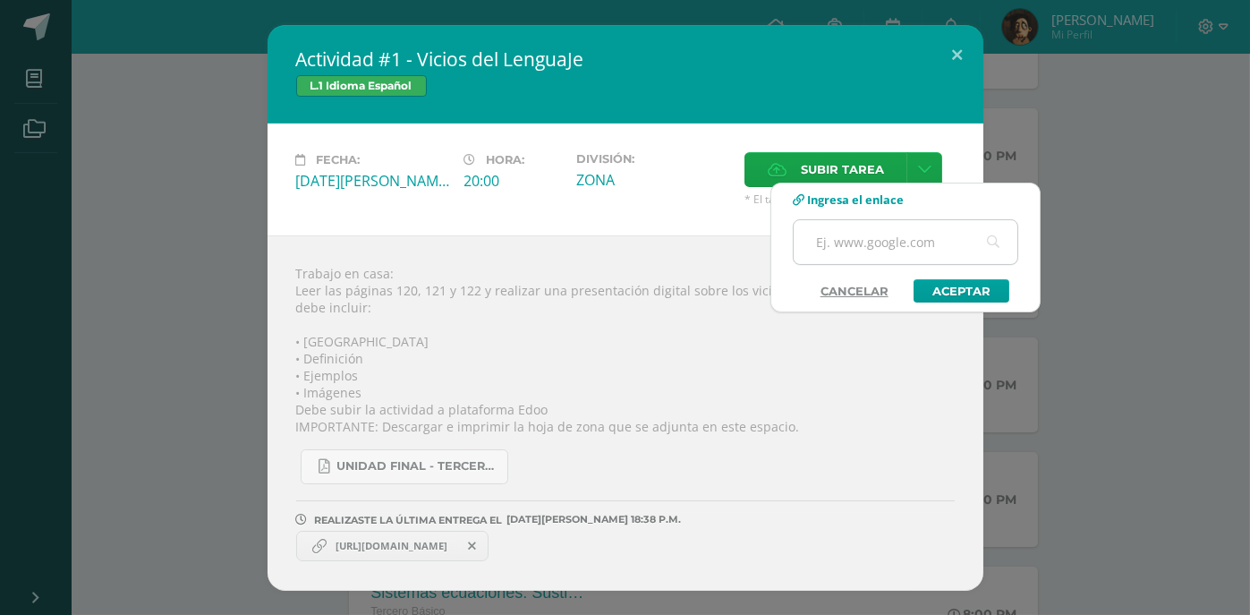
click at [873, 242] on input "text" at bounding box center [906, 242] width 224 height 44
paste input "https://www.canva.com/design/DAGvtZ38zb4/z9QWP6YP-Pm3kTf6Usj63w/edit?utm_conten…"
click at [899, 246] on input "https://www.canva.com/design/DAGvtZ38zb4/z9QWP6YP-Pm3kTf6Usj63w/edit?utm_conten…" at bounding box center [906, 242] width 224 height 44
paste input "https://www.canva.com/design/DAGvtZ38zb4/z9QWP6YP-Pm3kTf6Usj63w/edit?utm_conten…"
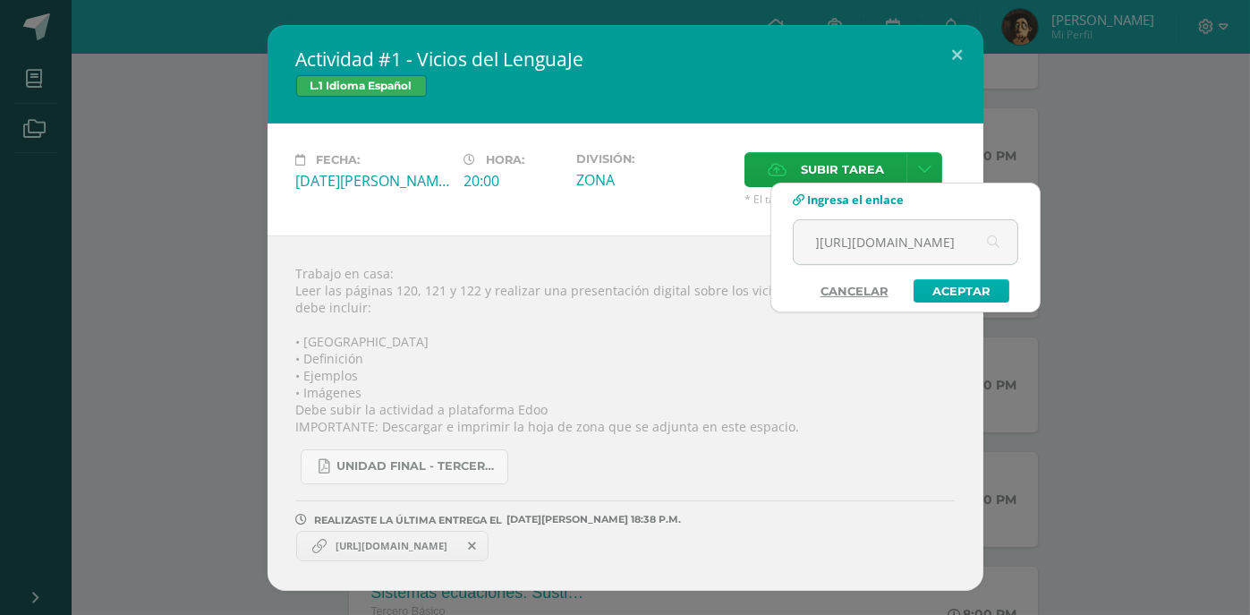
type input "https://www.chttps://www.canva.com/design/DAGvtZ38zb4/z9QWP6YP-Pm3kTf6Usj63w/ed…"
click at [942, 294] on link "Aceptar" at bounding box center [962, 290] width 96 height 23
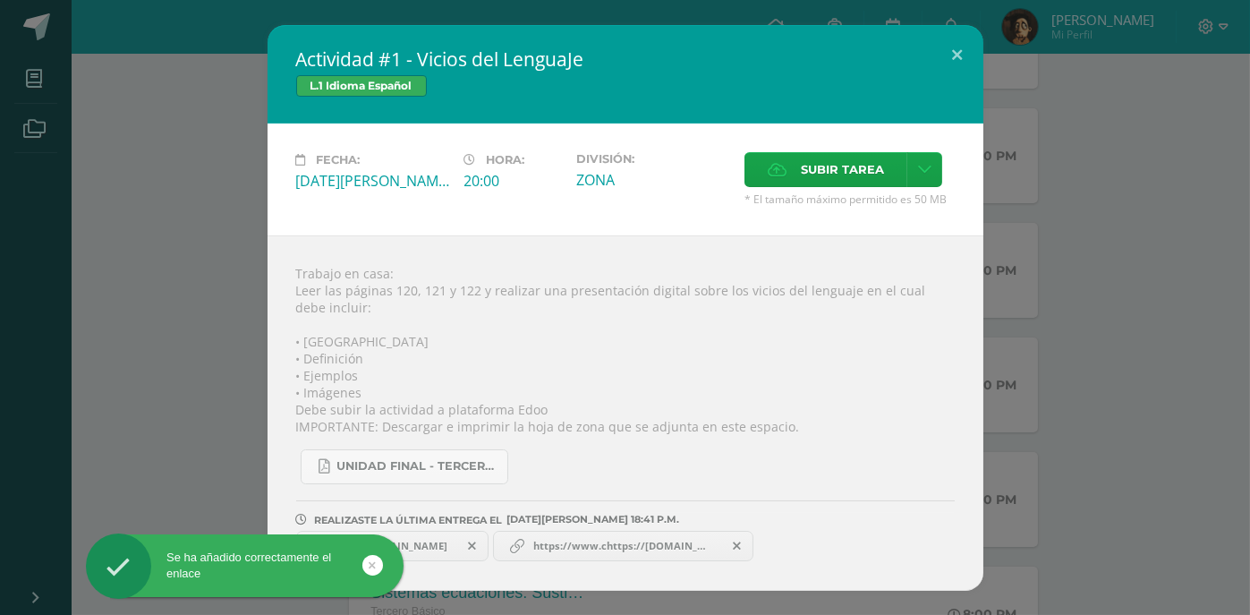
click at [488, 555] on span at bounding box center [472, 546] width 30 height 20
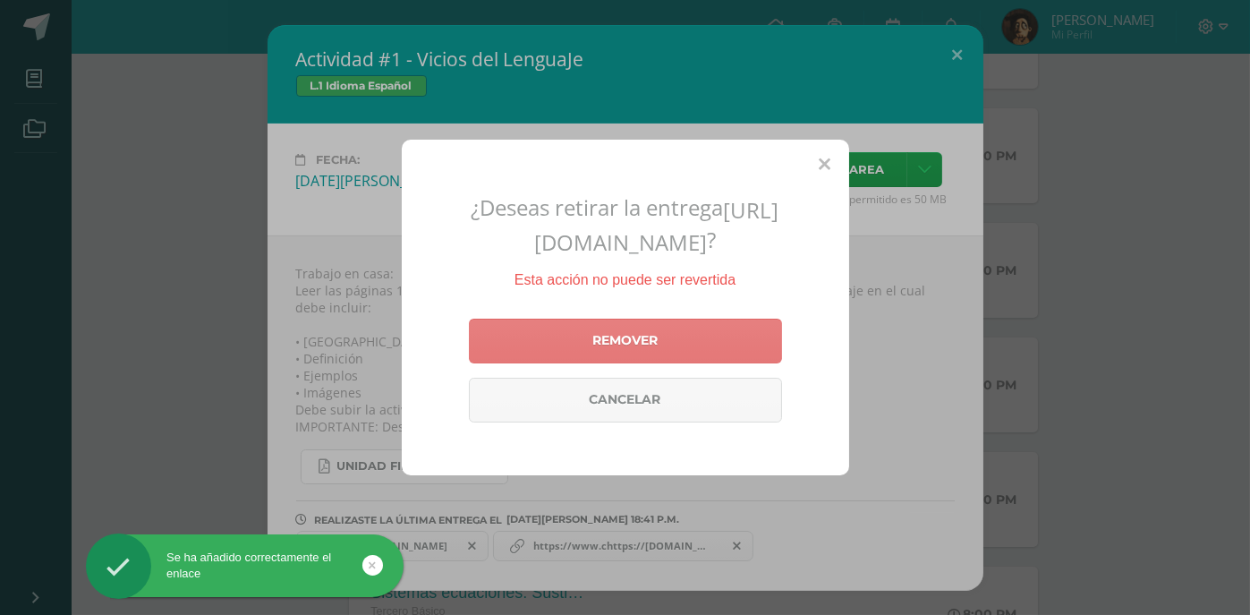
click at [651, 363] on link "Remover" at bounding box center [625, 341] width 313 height 45
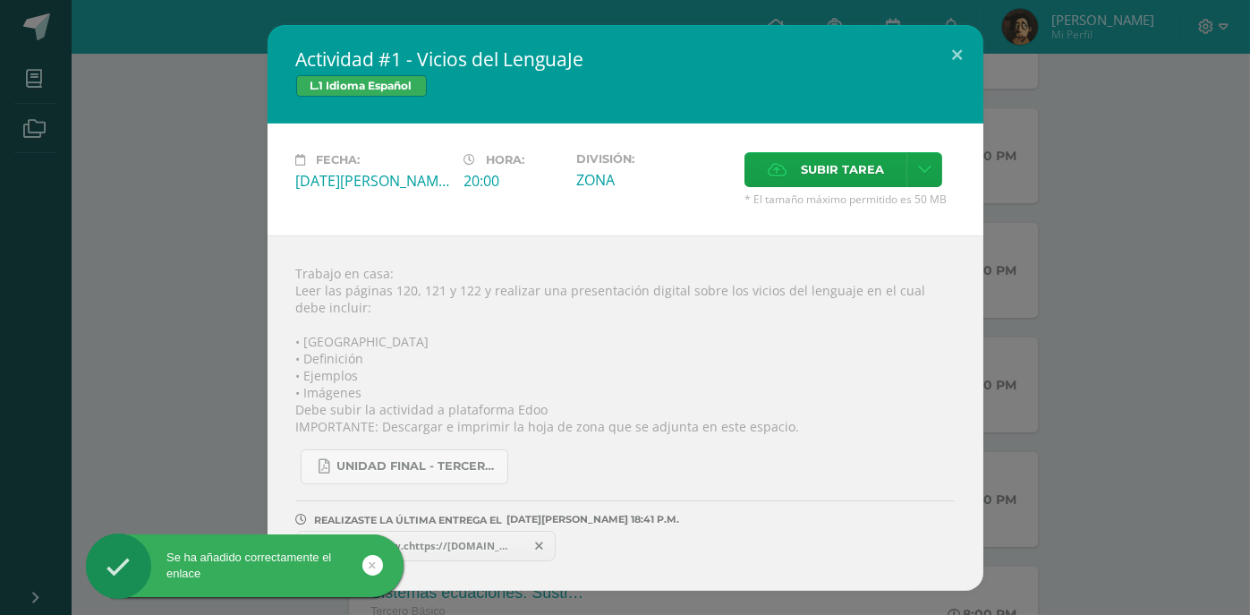
click at [491, 548] on span "https://www.chttps://www.canva.com/design/DAGvtZ38zb4/z9QWP6YP-Pm3kTf6Usj63w/ed…" at bounding box center [425, 546] width 197 height 14
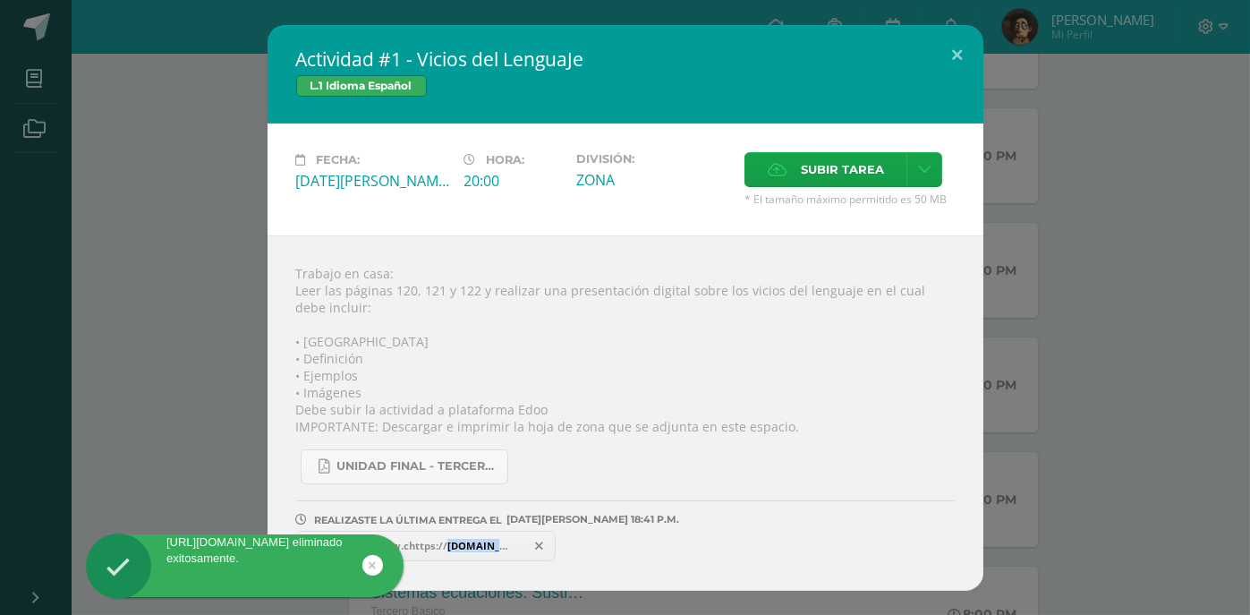
click at [491, 548] on span "https://www.chttps://www.canva.com/design/DAGvtZ38zb4/z9QWP6YP-Pm3kTf6Usj63w/ed…" at bounding box center [425, 546] width 197 height 14
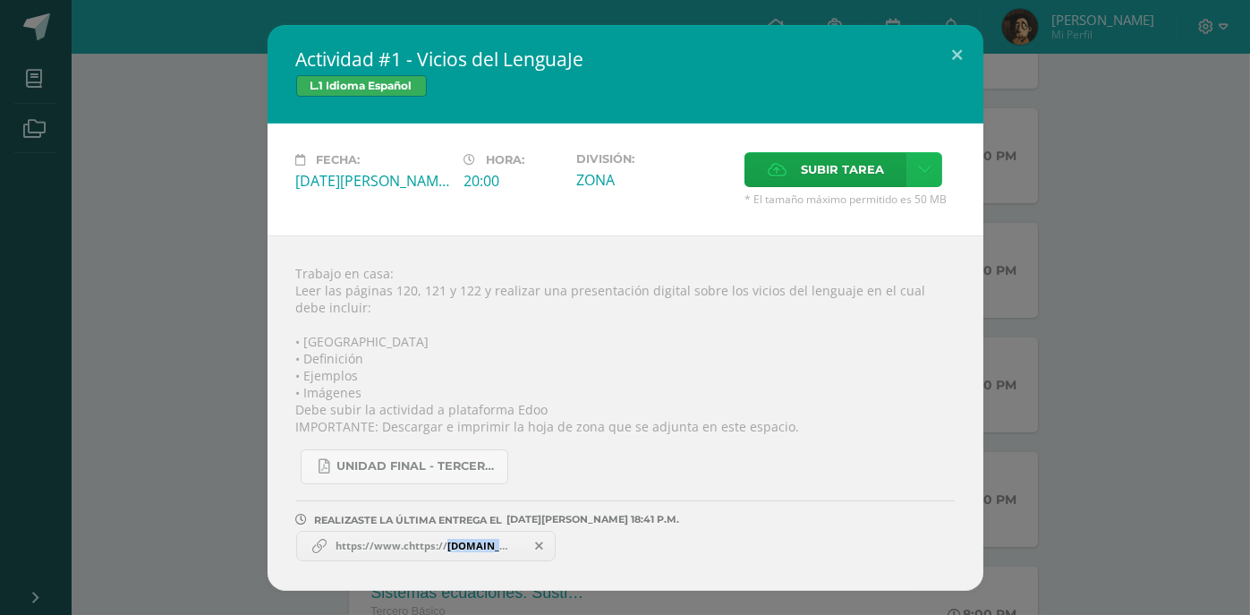
click at [928, 166] on icon at bounding box center [924, 169] width 13 height 15
click at [864, 207] on span "Subir enlace" at bounding box center [847, 206] width 75 height 17
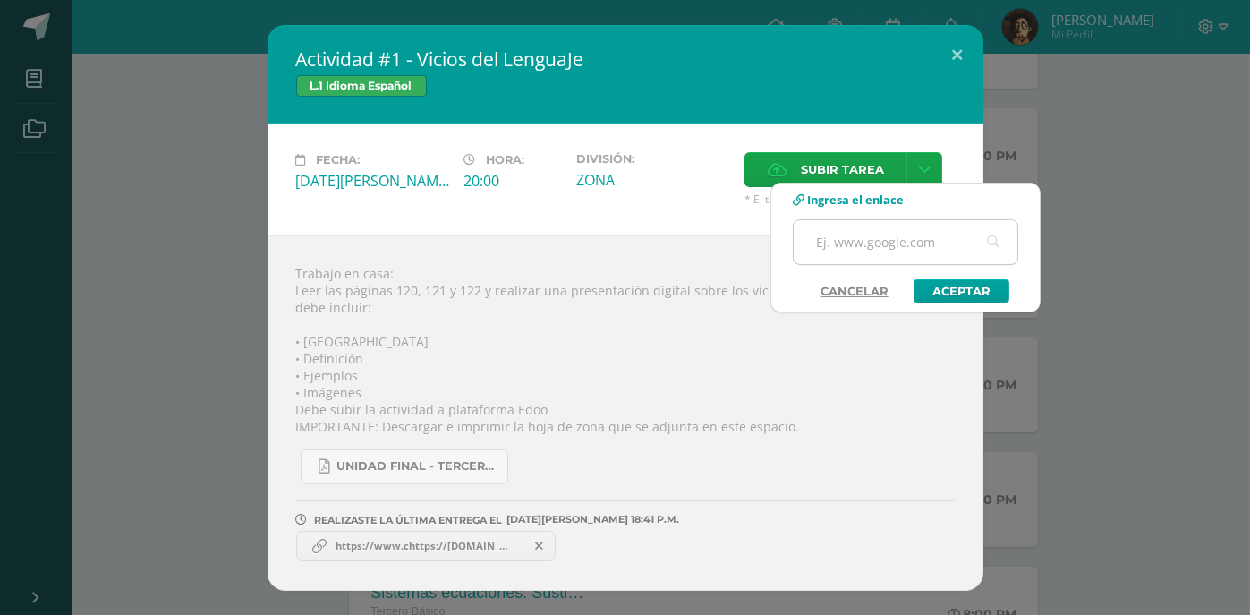
click at [892, 240] on input "text" at bounding box center [906, 242] width 224 height 44
paste input "https://www.canva.com/design/DAGvtZ38zb4/z9QWP6YP-Pm3kTf6Usj63w/edit"
type input "https://www.canva.com/design/DAGvtZ38zb4/z9QWP6YP-Pm3kTf6Usj63w/edit"
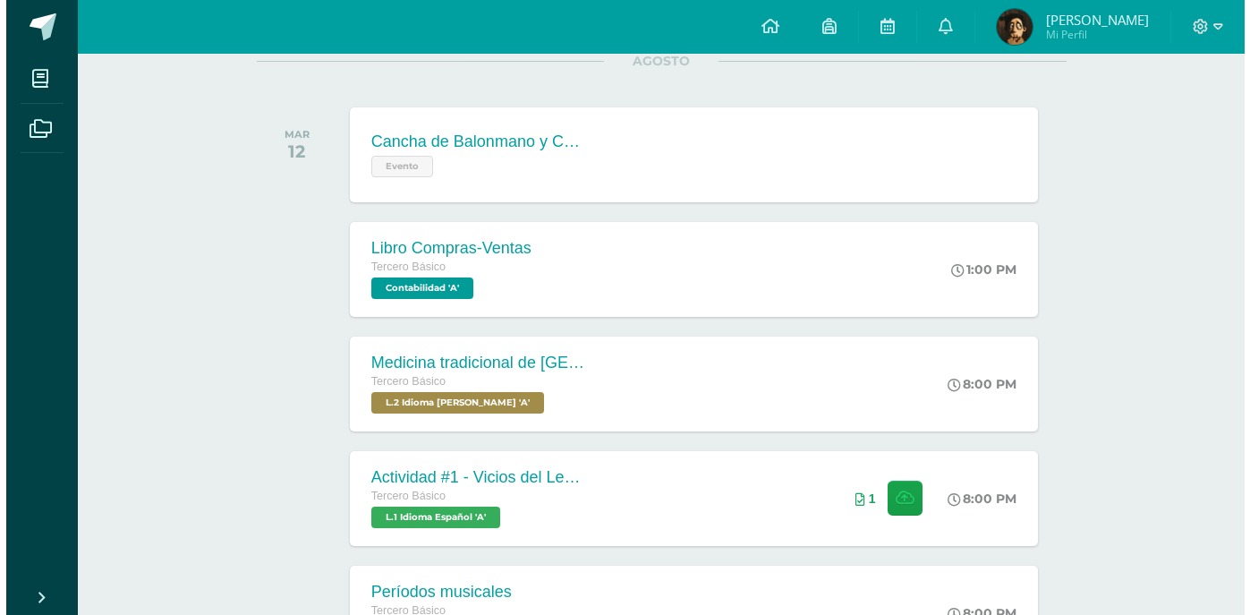
scroll to position [286, 0]
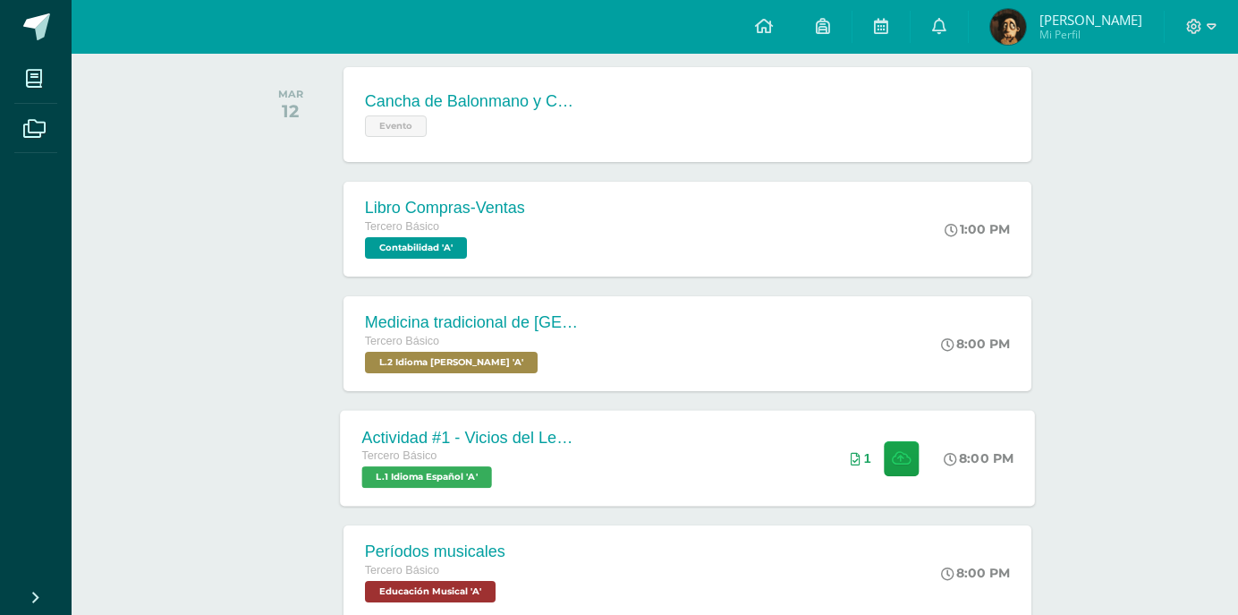
click at [644, 443] on div "Actividad #1 - Vicios del LenguaJe Tercero Básico L.1 Idioma Español 'A' 8:00 P…" at bounding box center [687, 458] width 695 height 96
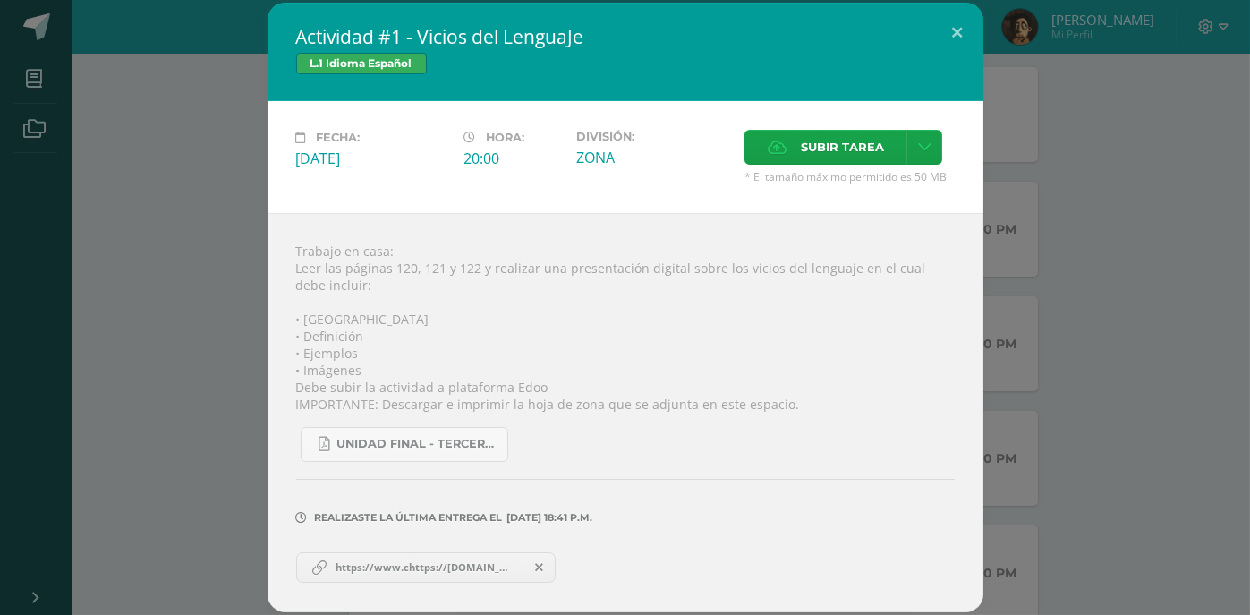
click at [403, 573] on span "https://www.chttps://[DOMAIN_NAME][URL][DOMAIN_NAME]" at bounding box center [425, 567] width 197 height 14
click at [924, 140] on icon at bounding box center [924, 147] width 13 height 15
click at [862, 176] on span "Subir enlace" at bounding box center [847, 182] width 75 height 17
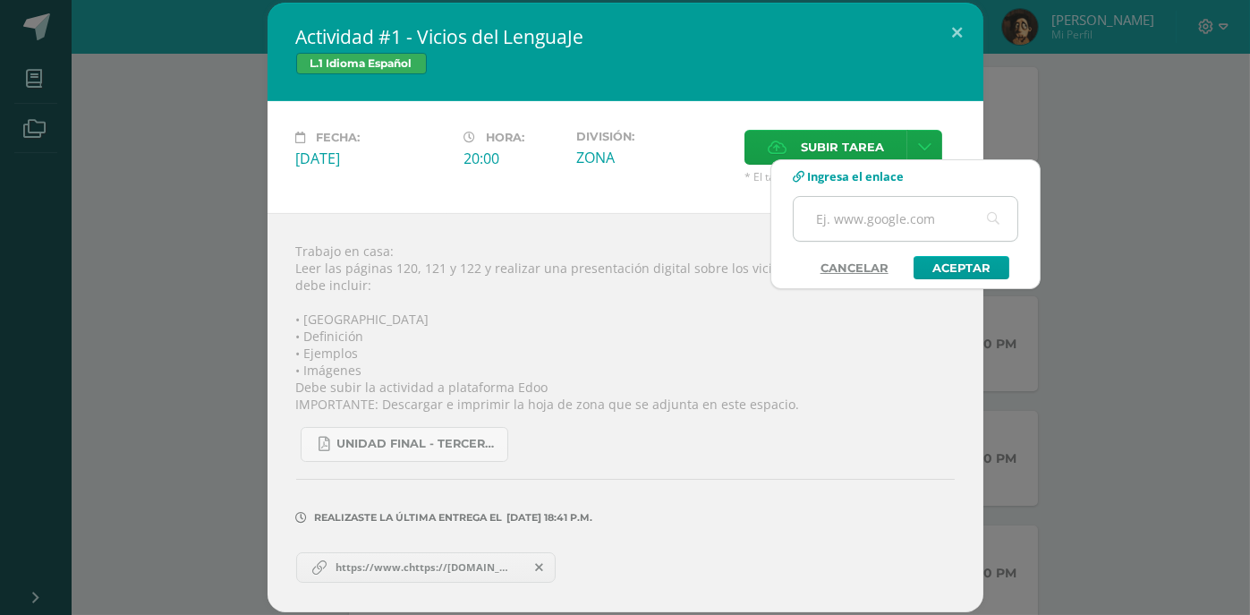
click at [873, 207] on input "text" at bounding box center [906, 219] width 224 height 44
paste input "[URL][DOMAIN_NAME]"
click at [971, 233] on input "https://www.canva.com/design/DAGvtZ38zb4/z9QWP6YP-Pm3kTf6Usj63w/edit" at bounding box center [906, 219] width 224 height 44
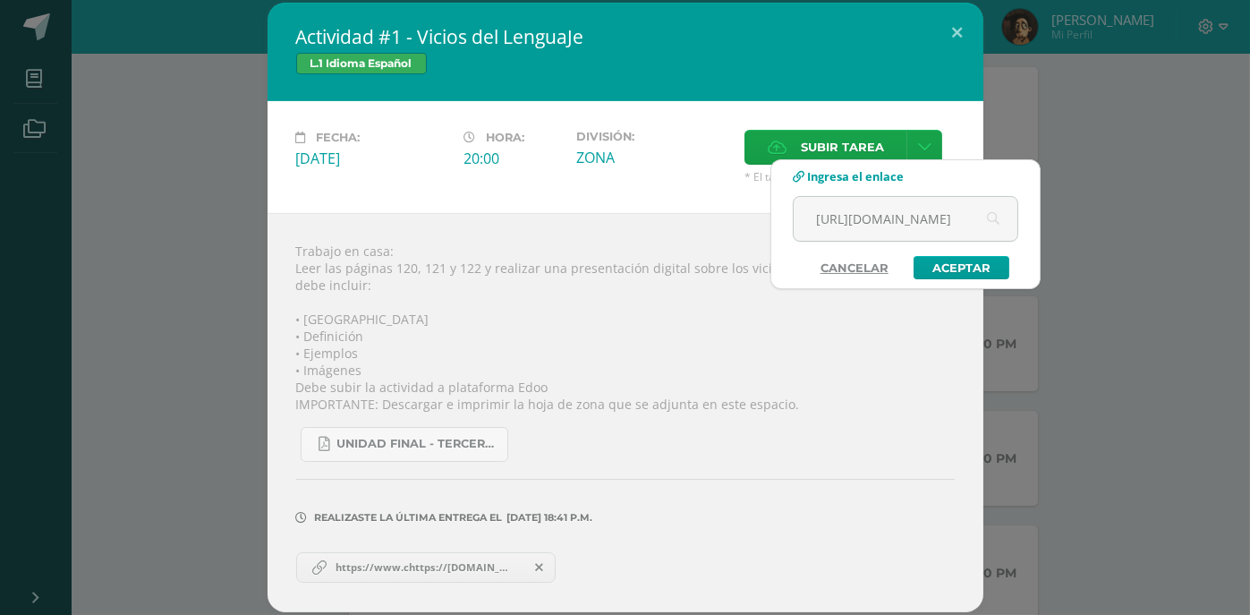
click at [803, 268] on link "Cancelar" at bounding box center [855, 267] width 104 height 23
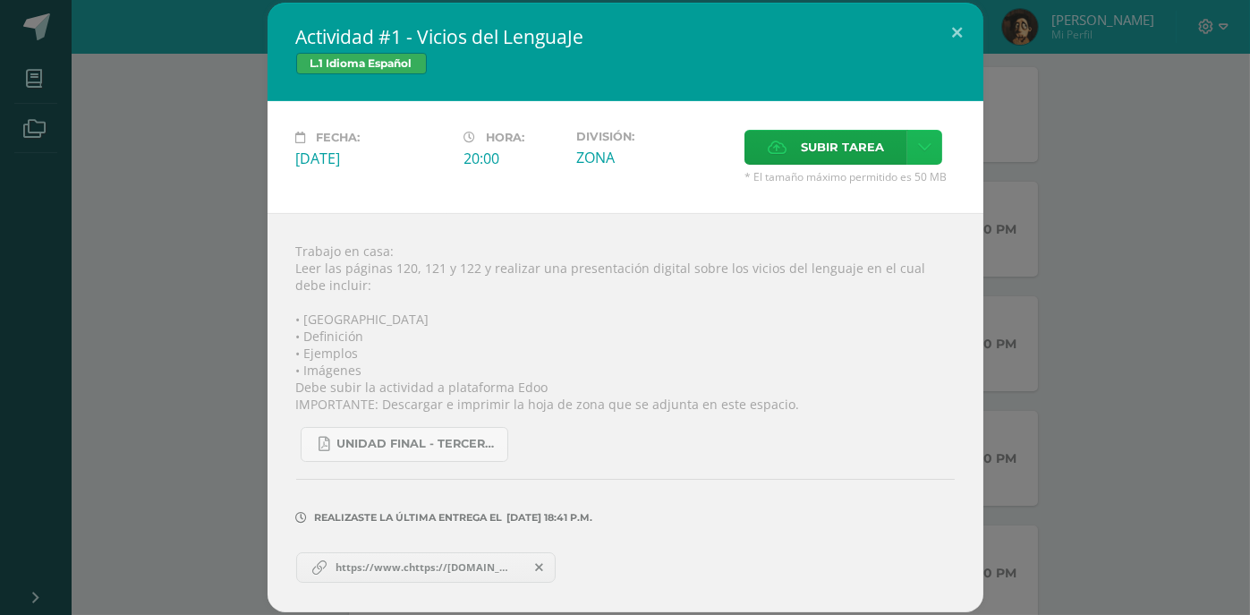
click at [939, 155] on link at bounding box center [924, 147] width 35 height 35
click at [881, 183] on span "Subir enlace" at bounding box center [847, 182] width 75 height 17
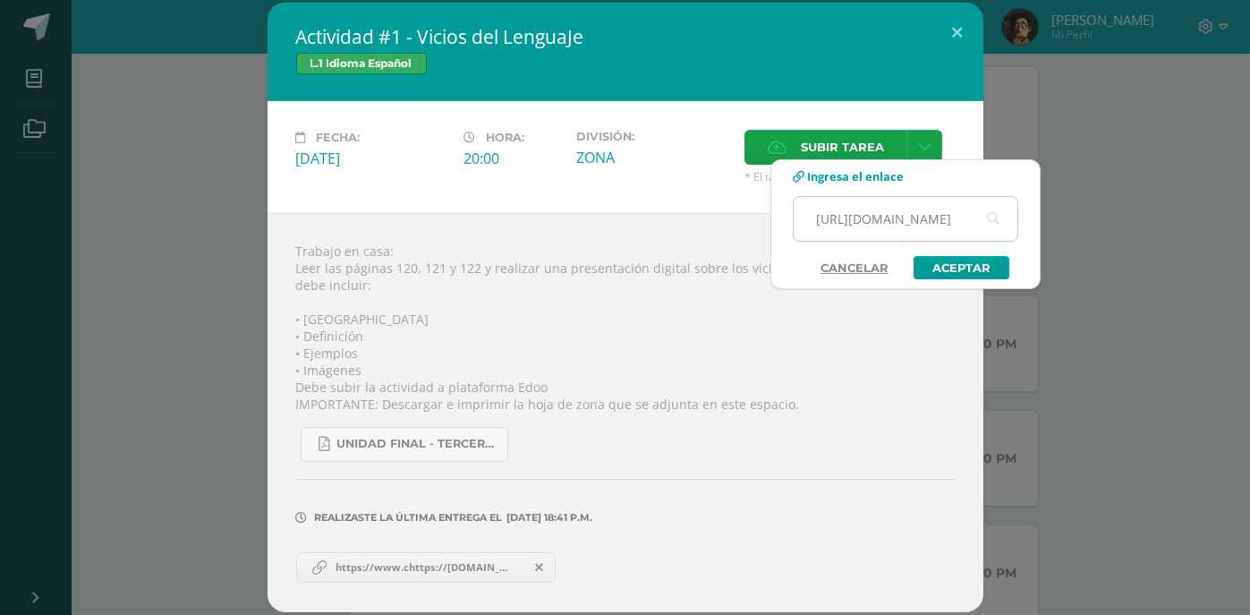
click at [959, 224] on input "https://www.canva.com/design/DAGvtZ38zb4/z9QWP6YP-Pm3kTf6Usj63w/edit" at bounding box center [906, 219] width 224 height 44
click at [936, 216] on input "https://www.canva.com/design/DAGvtZ38zb4/z9QWP6YP-Pm3kTf6Usj63w/edit" at bounding box center [906, 219] width 224 height 44
click at [916, 216] on input "https://www.canva.com/design/DAGvtZ38zb4/z9QWP6YP-Pm3kTf6Usj63w/edit" at bounding box center [906, 219] width 224 height 44
click at [943, 217] on input "https://www.canva.com/design/DAGvtZ38zb4/z9QWP6YP-Pm3kTf6Usj63w/edit" at bounding box center [906, 219] width 224 height 44
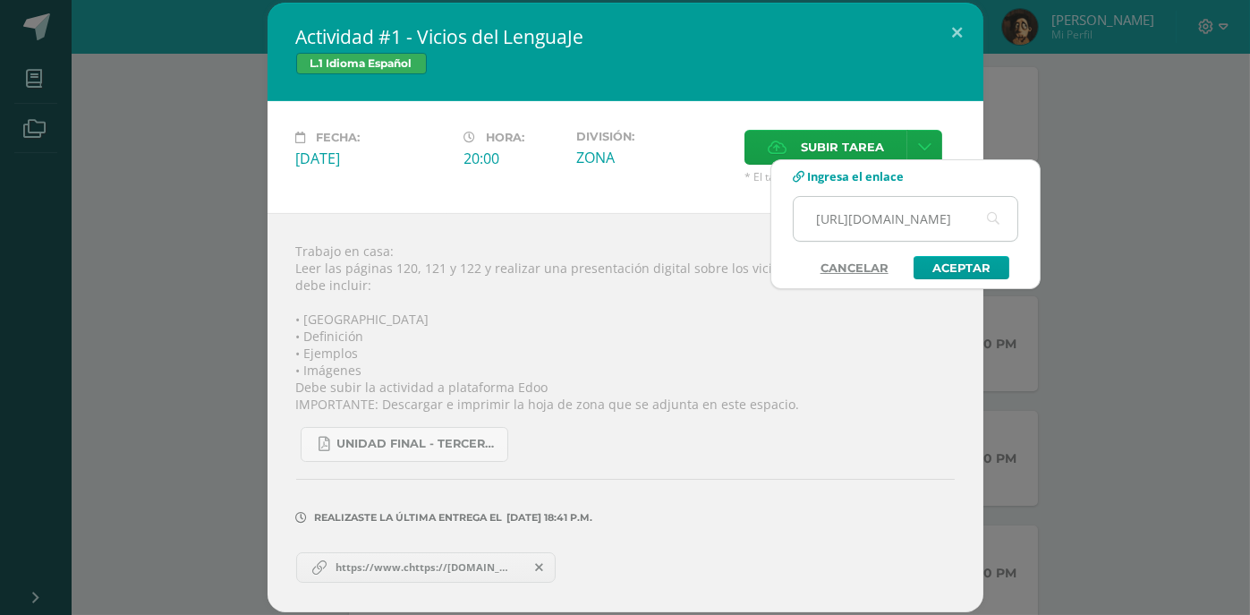
click at [1007, 223] on input "[URL][DOMAIN_NAME]" at bounding box center [906, 219] width 224 height 44
click at [961, 225] on input "[URL][DOMAIN_NAME]" at bounding box center [906, 219] width 224 height 44
click at [957, 220] on input "[URL][DOMAIN_NAME]" at bounding box center [906, 219] width 224 height 44
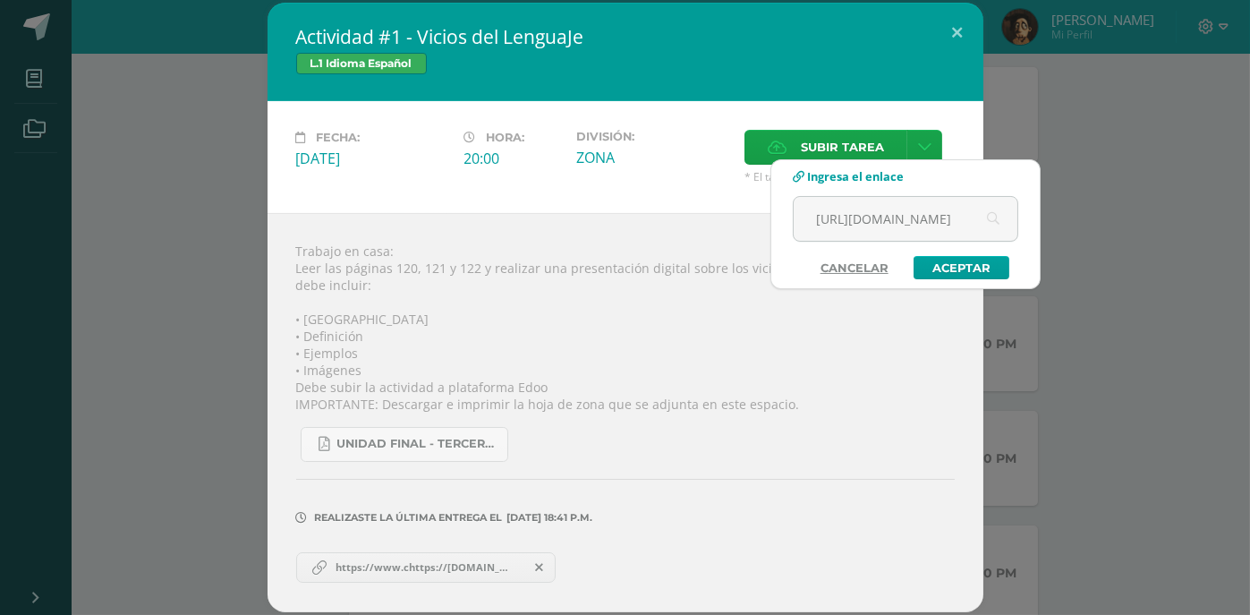
click at [856, 272] on link "Cancelar" at bounding box center [855, 267] width 104 height 23
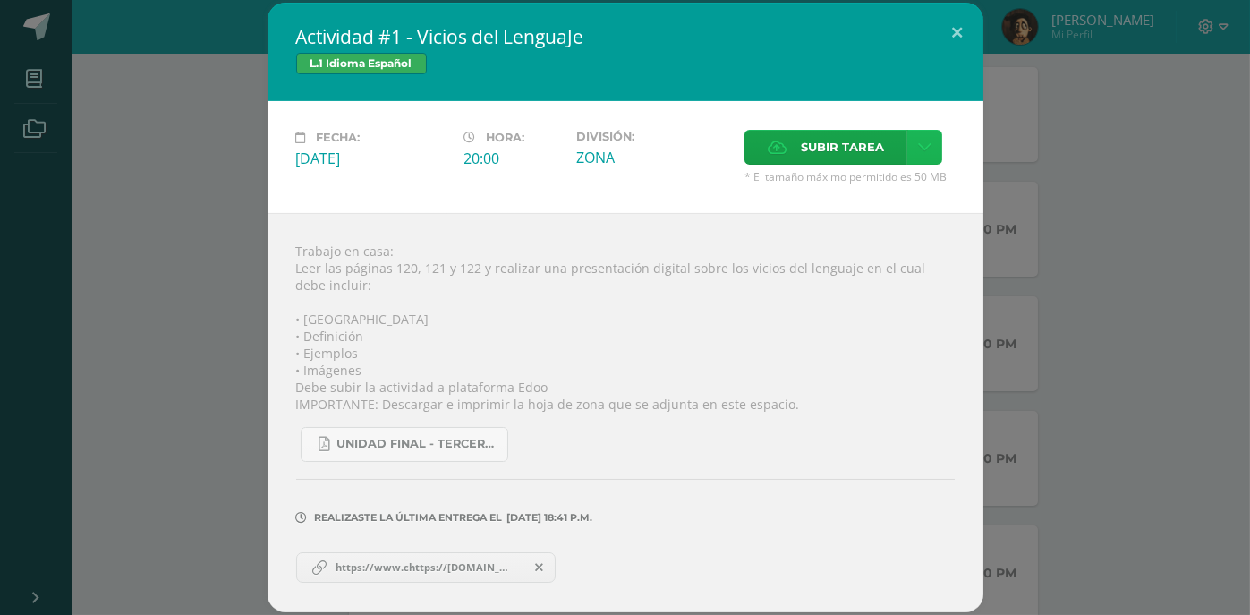
click at [928, 155] on link at bounding box center [924, 147] width 35 height 35
click at [903, 194] on link "Subir enlace" at bounding box center [860, 183] width 179 height 28
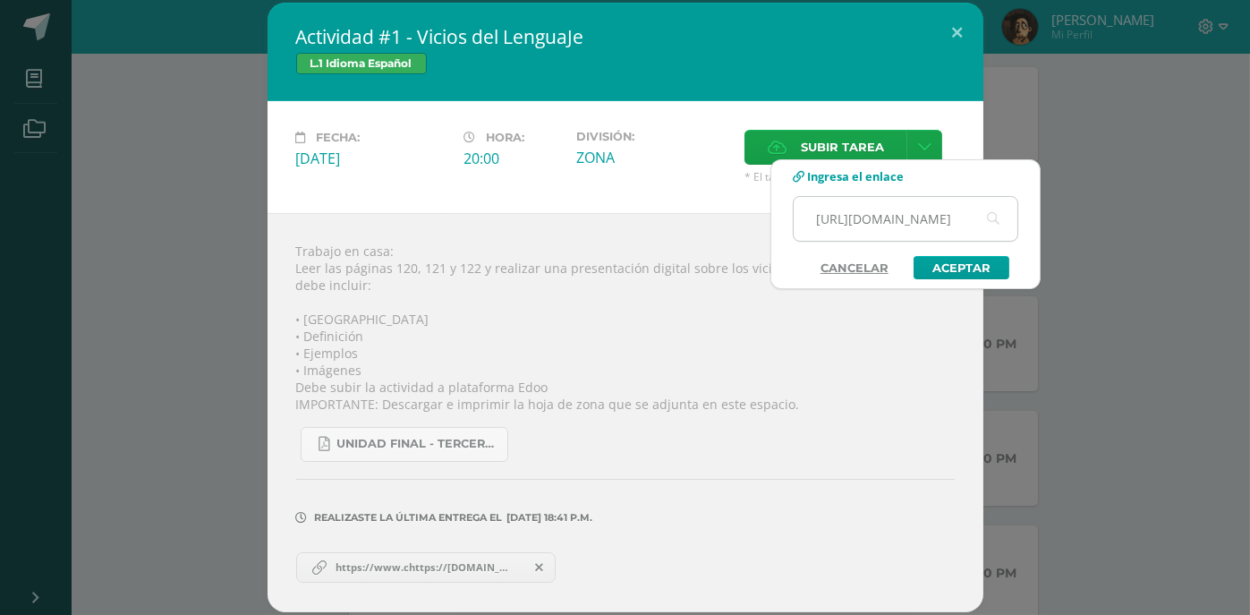
click at [922, 226] on input "[URL][DOMAIN_NAME]" at bounding box center [906, 219] width 224 height 44
paste input "[URL][DOMAIN_NAME]"
type input "https://www.canvahttps://www.canva.com/design/DAGvtZ38zb4/z9QWP6YP-Pm3kTf6Usj63…"
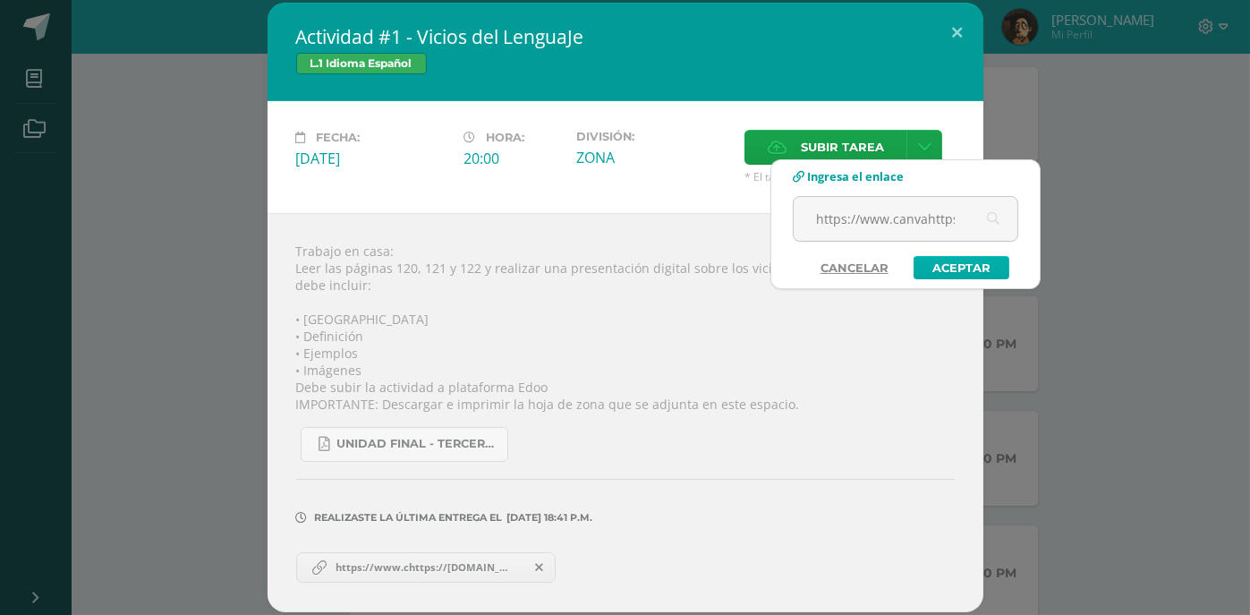
click at [954, 276] on link "Aceptar" at bounding box center [962, 267] width 96 height 23
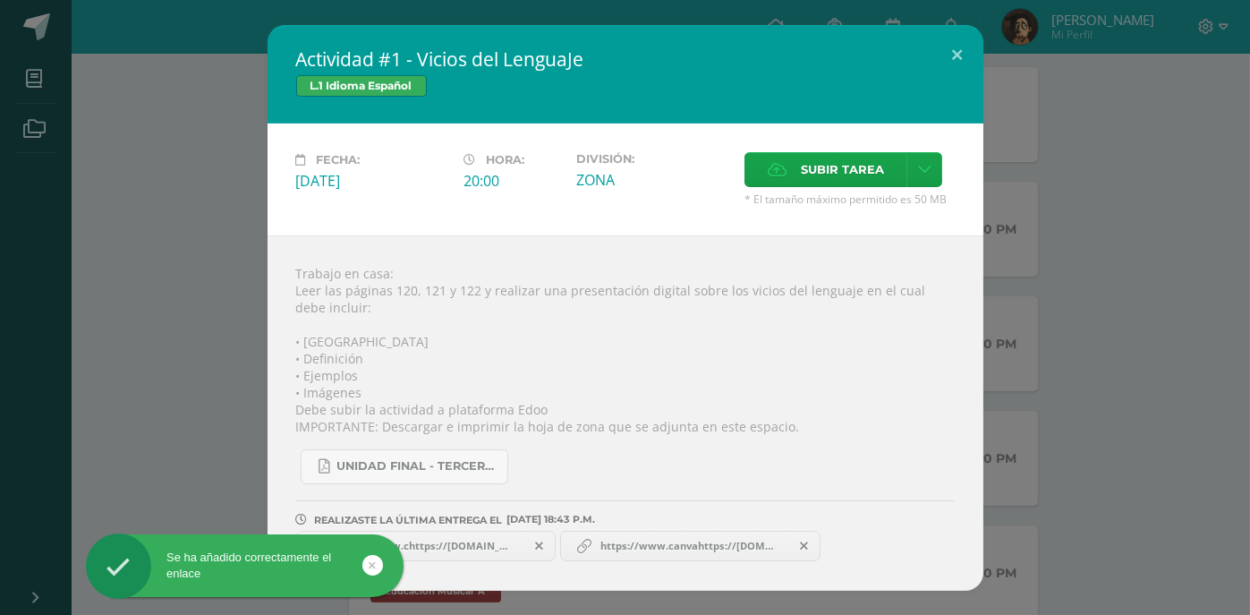
click at [651, 543] on span "https://www.canvahttps://www.canva.com/design/DAGvtZ38zb4/z9QWP6YP-Pm3kTf6Usj63…" at bounding box center [690, 546] width 197 height 14
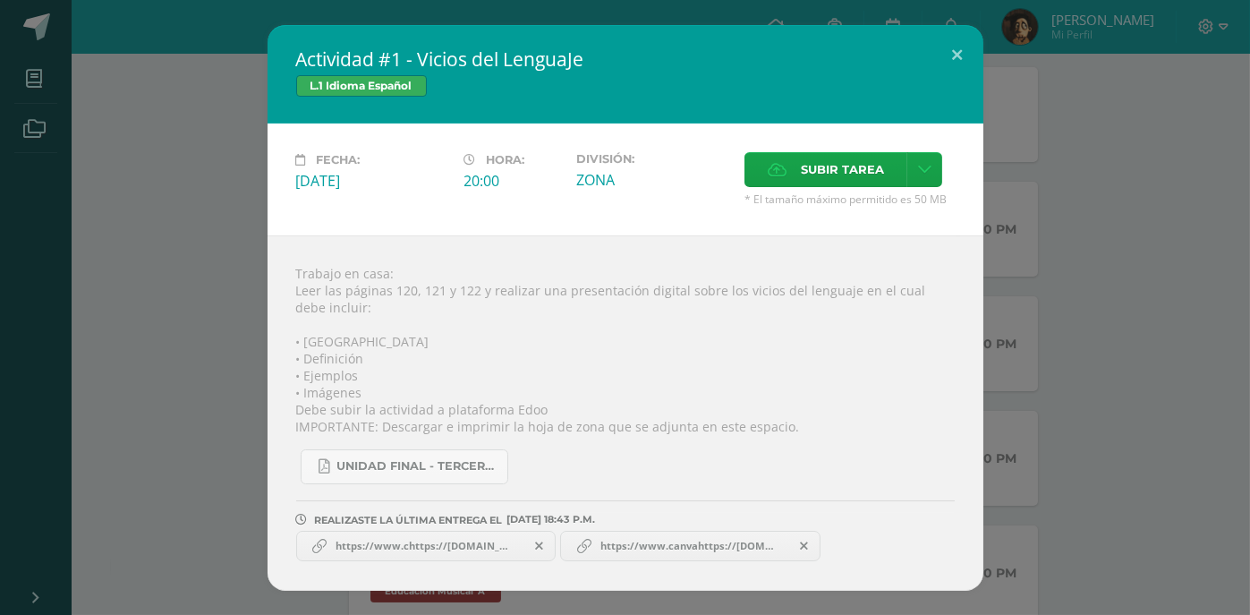
click at [694, 556] on link "https://www.canvahttps://www.canva.com/design/DAGvtZ38zb4/z9QWP6YP-Pm3kTf6Usj63…" at bounding box center [690, 546] width 260 height 30
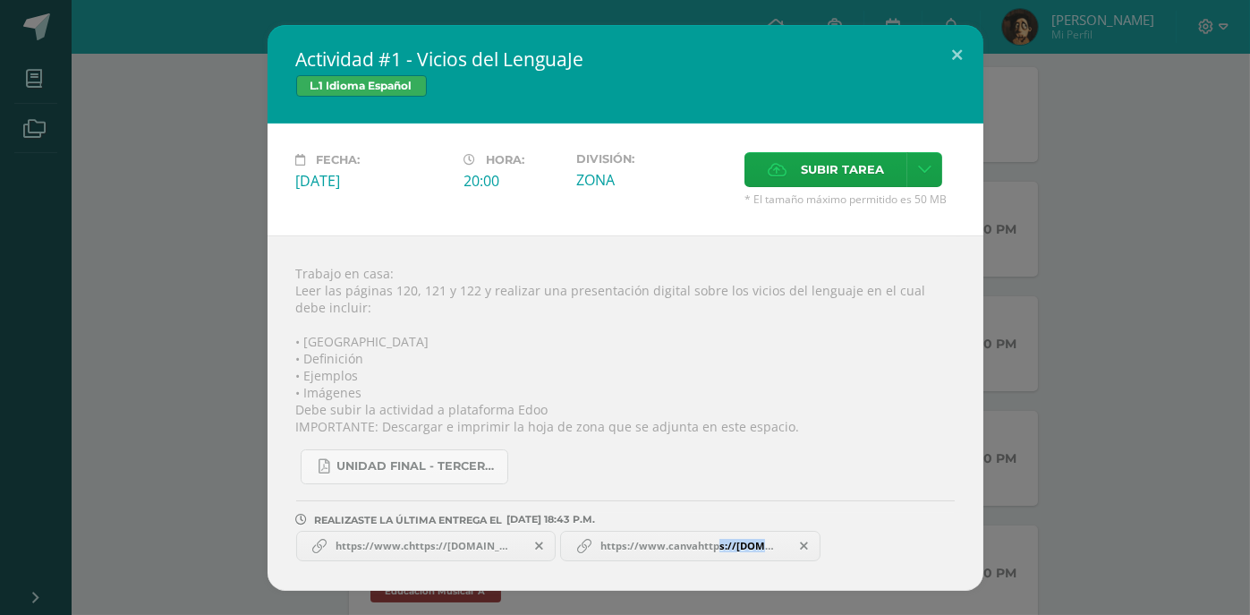
click at [694, 556] on link "https://www.canvahttps://www.canva.com/design/DAGvtZ38zb4/z9QWP6YP-Pm3kTf6Usj63…" at bounding box center [690, 546] width 260 height 30
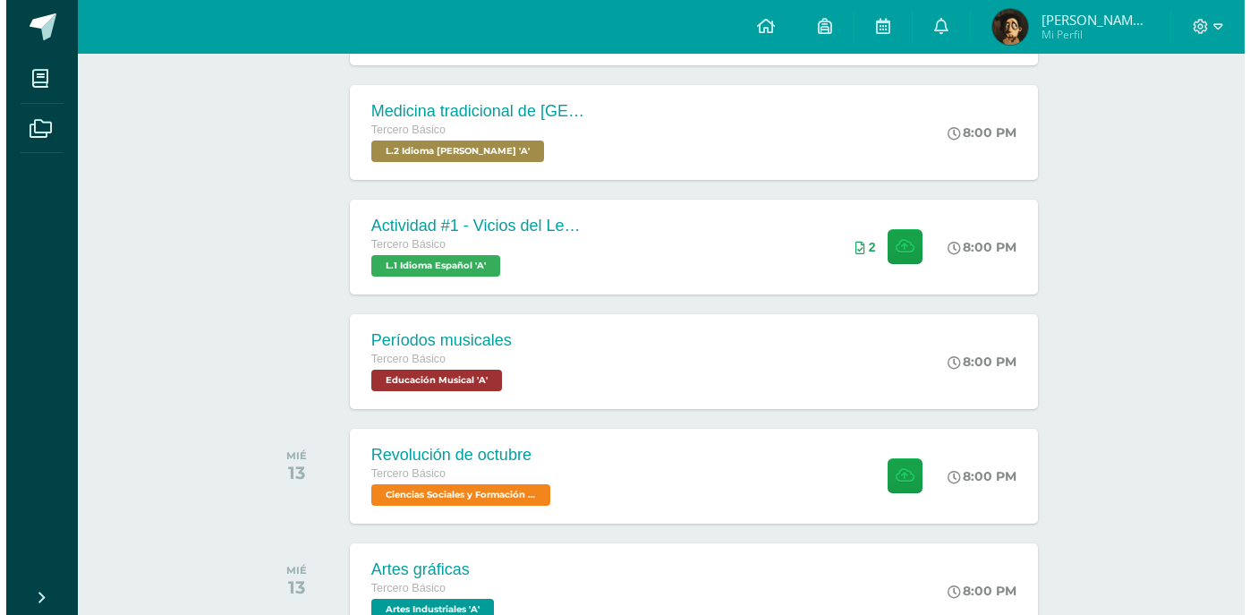
scroll to position [501, 0]
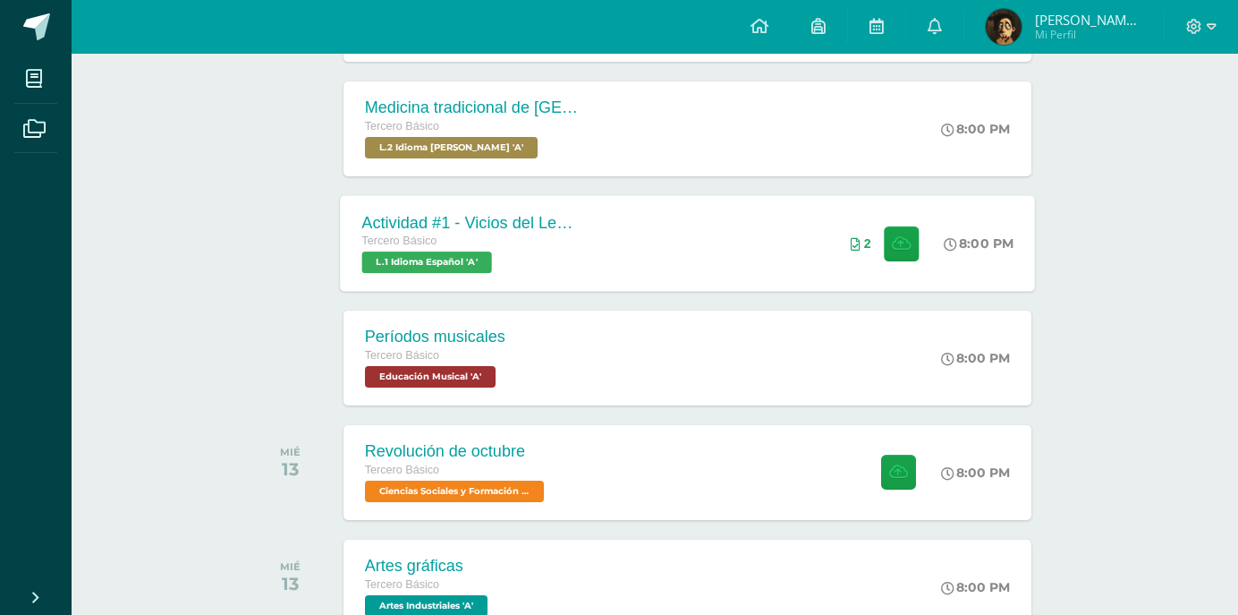
click at [613, 255] on div "Actividad #1 - Vicios del LenguaJe Tercero Básico L.1 Idioma Español 'A' 8:00 P…" at bounding box center [687, 243] width 695 height 96
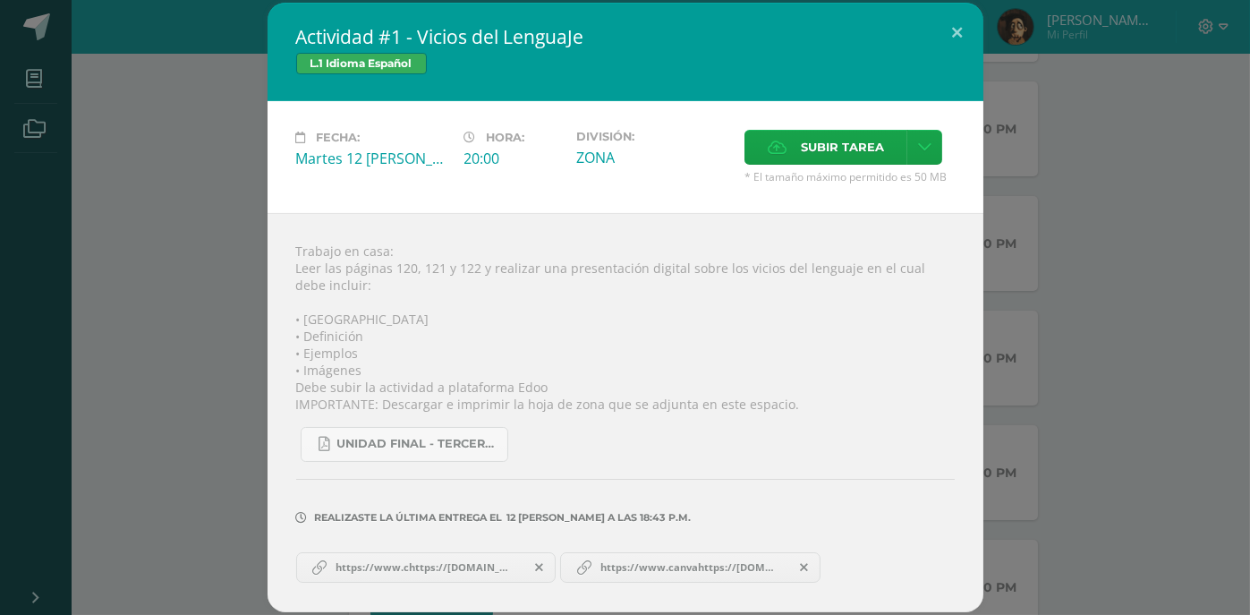
click at [681, 574] on span "https://www.canvahttps://www.canva.com/design/DAGvtZ38zb4/z9QWP6YP-Pm3kTf6Usj63…" at bounding box center [690, 567] width 197 height 14
click at [929, 153] on link at bounding box center [924, 147] width 35 height 35
click at [845, 181] on span "Subir enlace" at bounding box center [847, 182] width 75 height 17
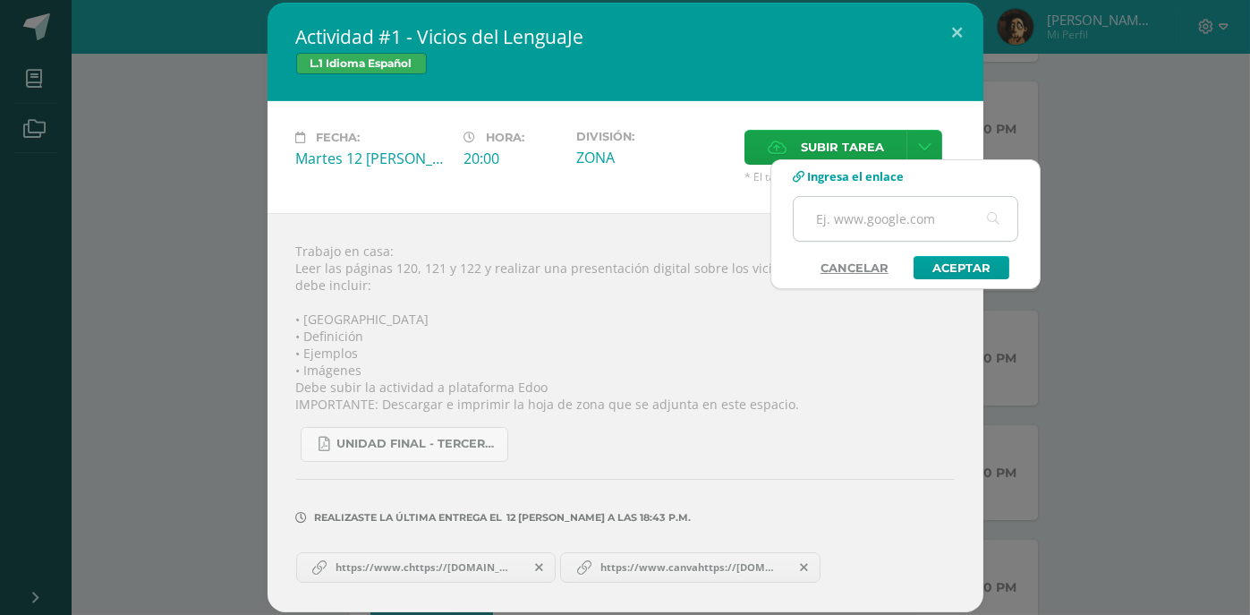
click at [909, 211] on input "text" at bounding box center [906, 219] width 224 height 44
type input "https://www.canva.com/design/DAGvtZ38zb4/z9QWP6YP-Pm3kTf6Usj63w/edit"
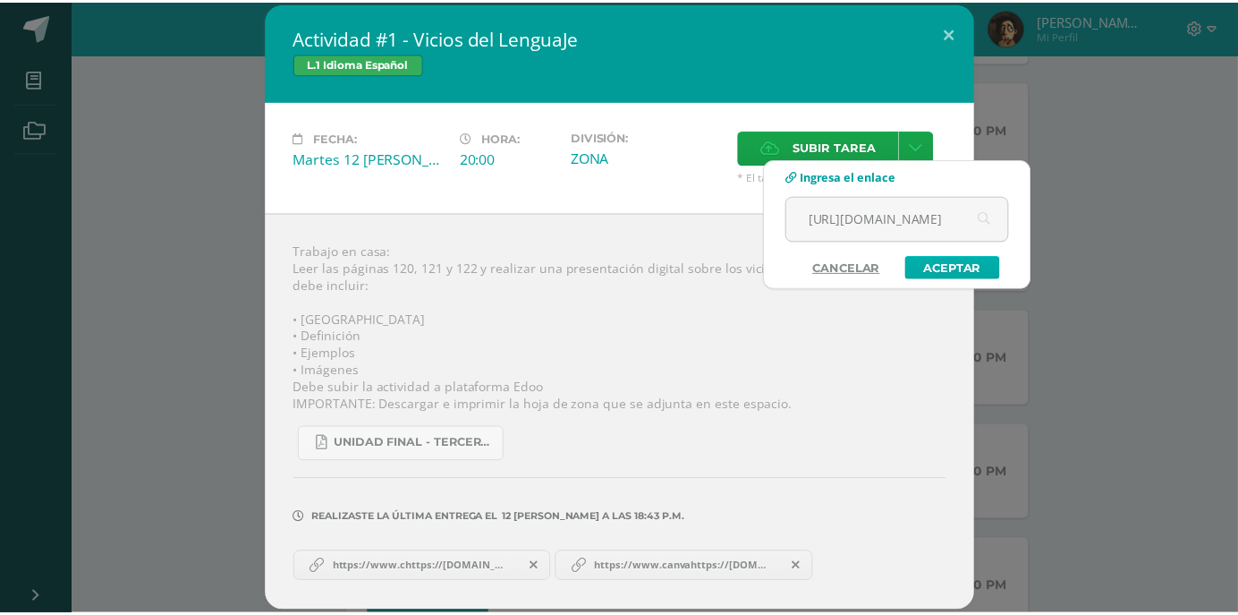
scroll to position [0, 0]
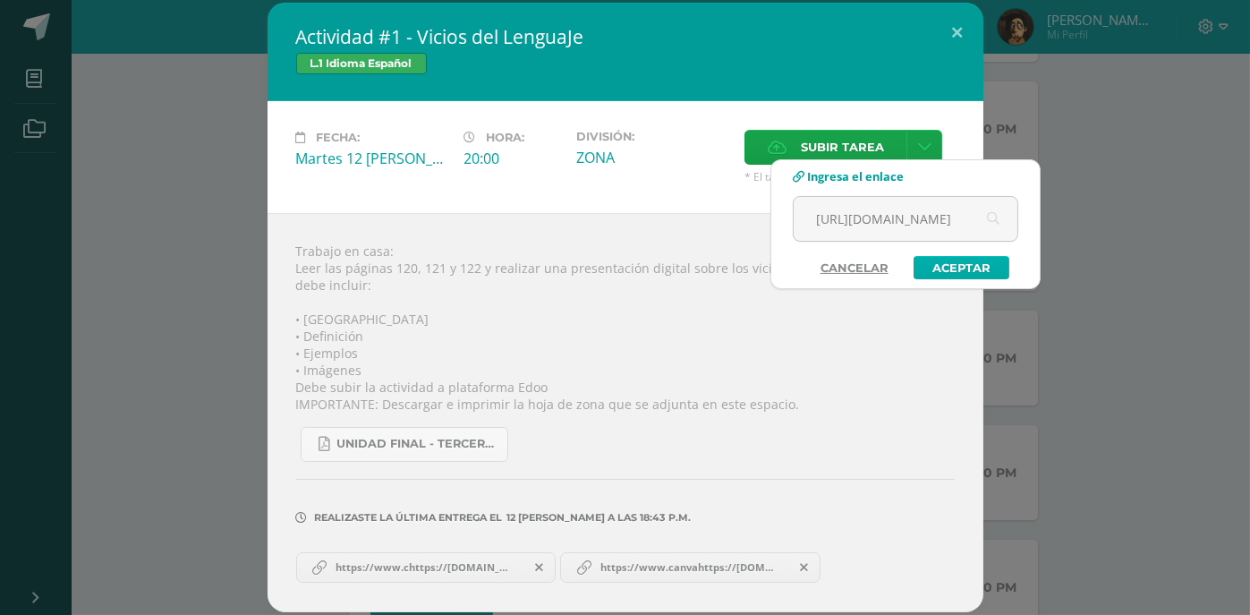
click at [954, 268] on link "Aceptar" at bounding box center [962, 267] width 96 height 23
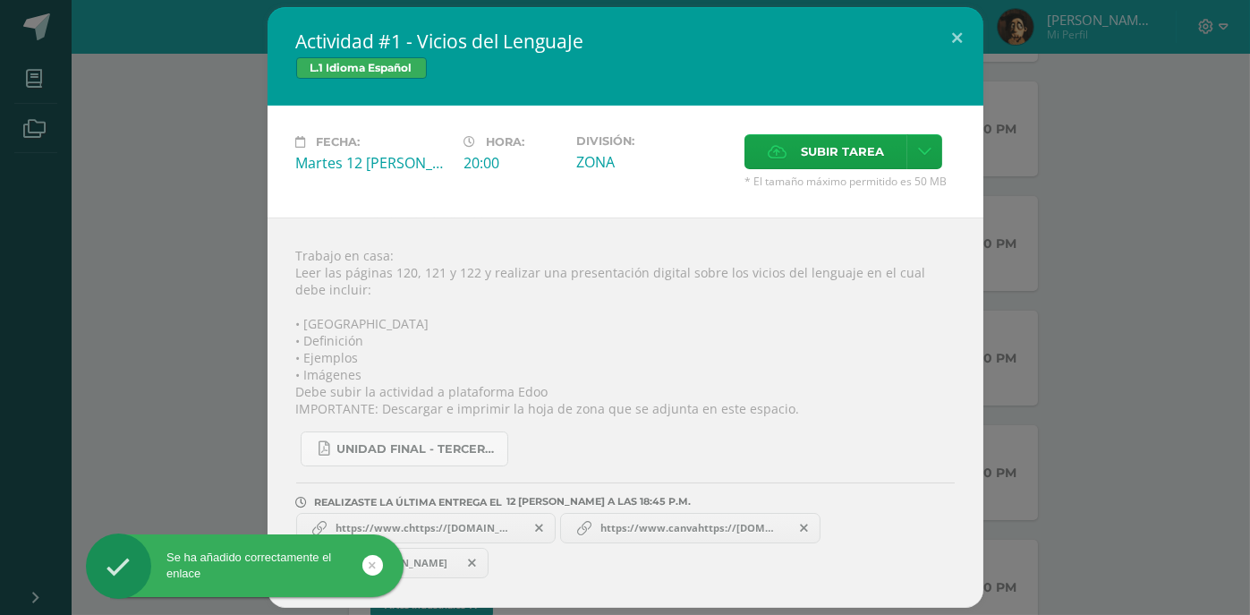
click at [539, 529] on icon at bounding box center [539, 528] width 8 height 13
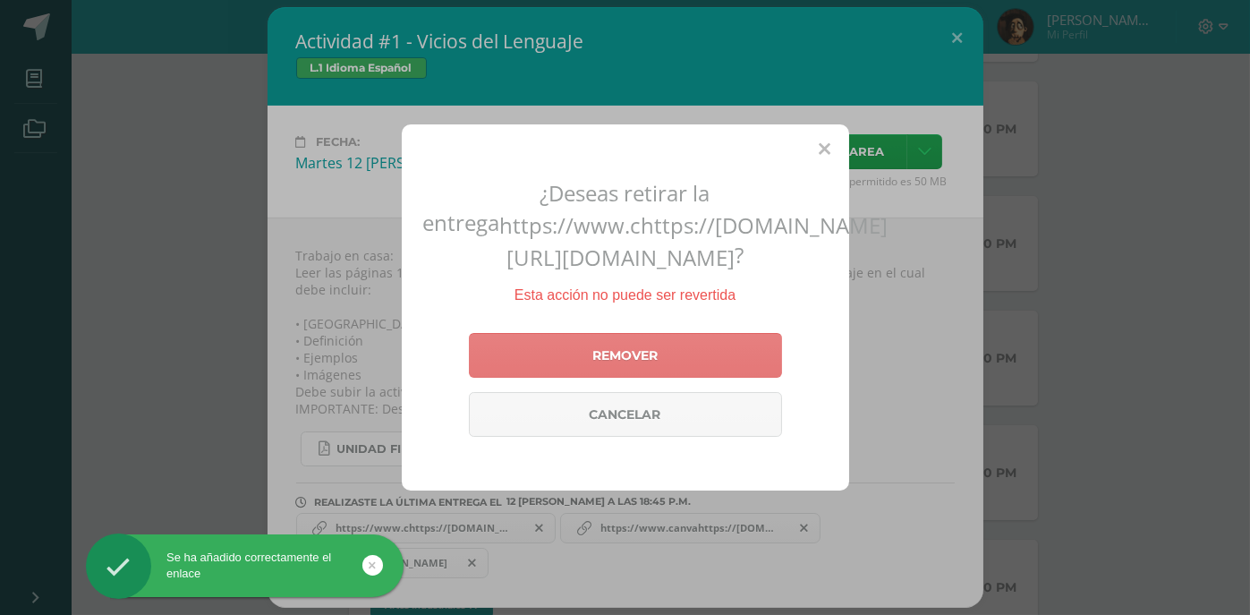
click at [682, 378] on link "Remover" at bounding box center [625, 355] width 313 height 45
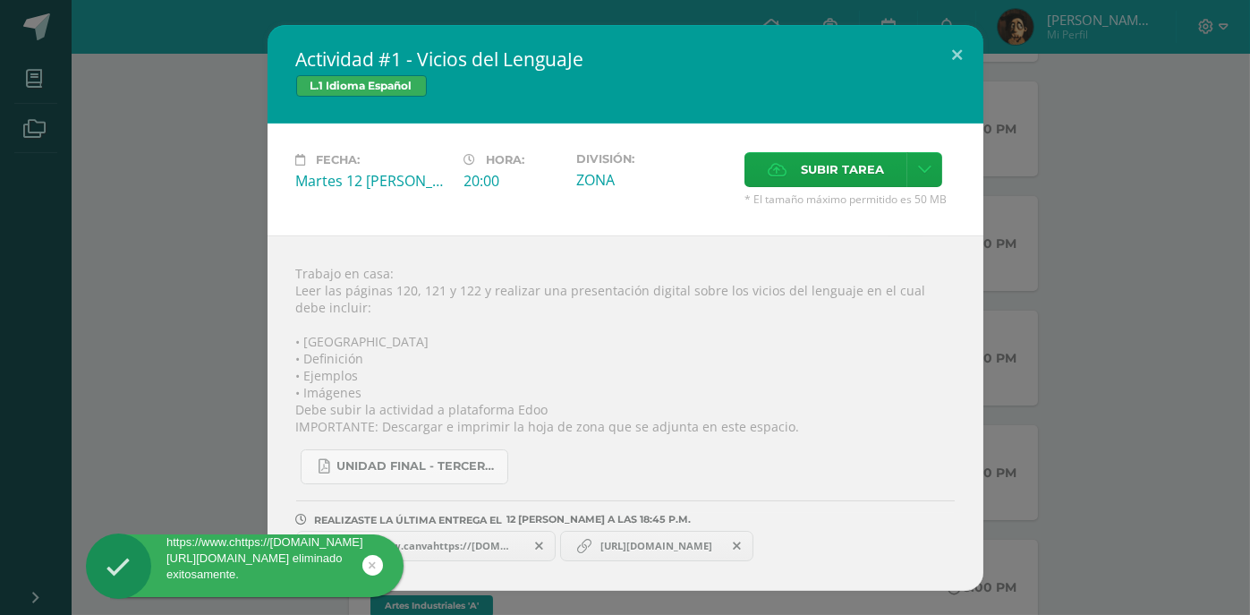
click at [673, 553] on span "[URL][DOMAIN_NAME]" at bounding box center [657, 546] width 130 height 14
click at [673, 546] on span "[URL][DOMAIN_NAME]" at bounding box center [657, 546] width 130 height 14
click at [537, 554] on span at bounding box center [539, 546] width 30 height 20
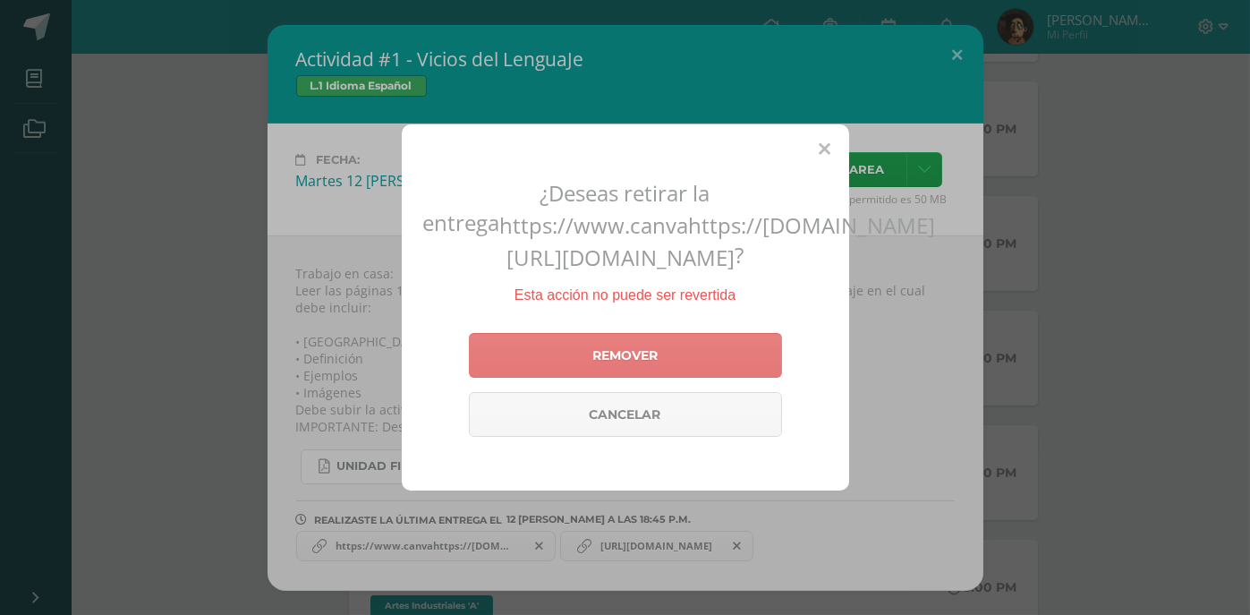
click at [638, 378] on link "Remover" at bounding box center [625, 355] width 313 height 45
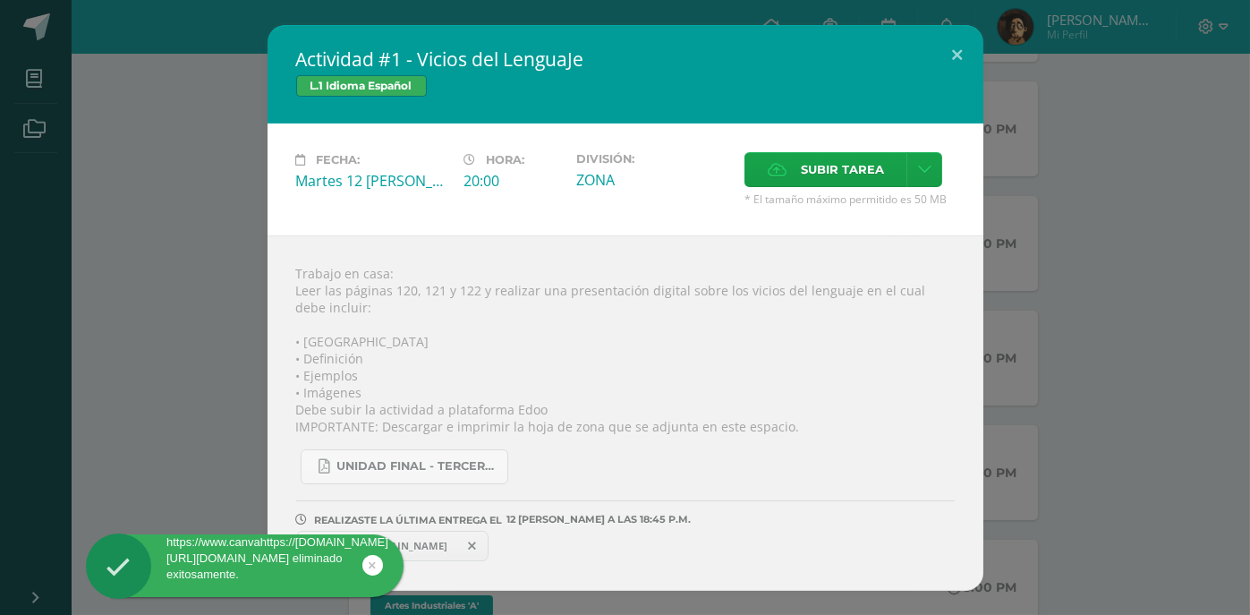
click at [1083, 381] on div "Actividad #1 - Vicios del LenguaJe L.1 Idioma Español Fecha: [DATE][PERSON_NAME…" at bounding box center [625, 308] width 1236 height 566
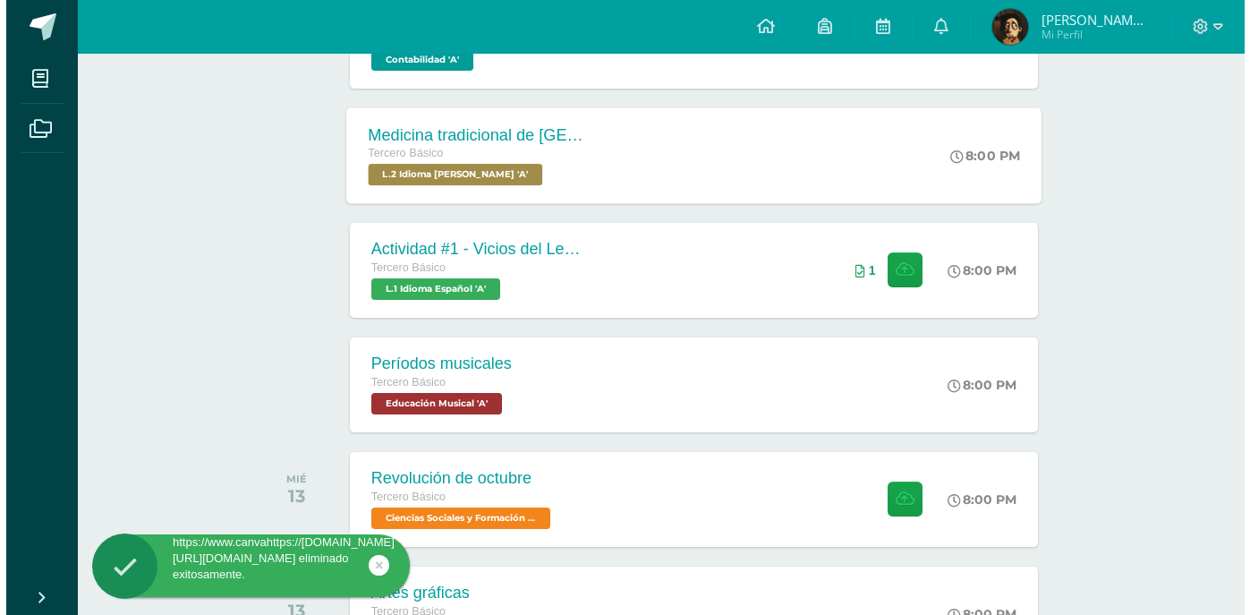
scroll to position [286, 0]
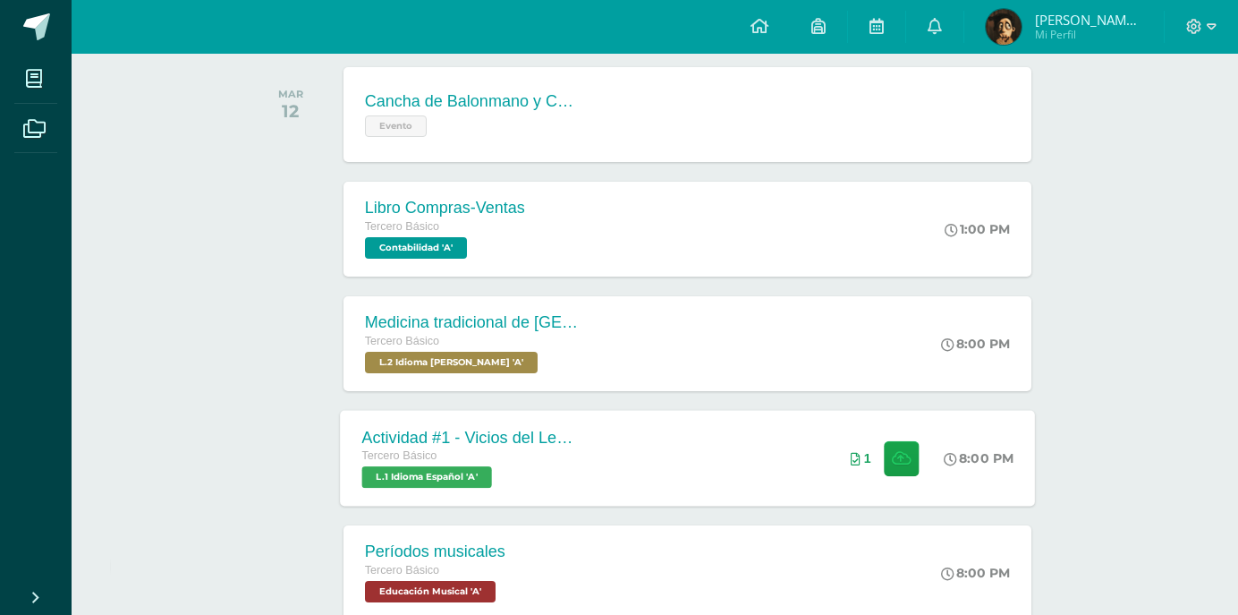
click at [682, 461] on div "Actividad #1 - Vicios del LenguaJe Tercero Básico L.1 Idioma Español 'A' 8:00 P…" at bounding box center [687, 458] width 695 height 96
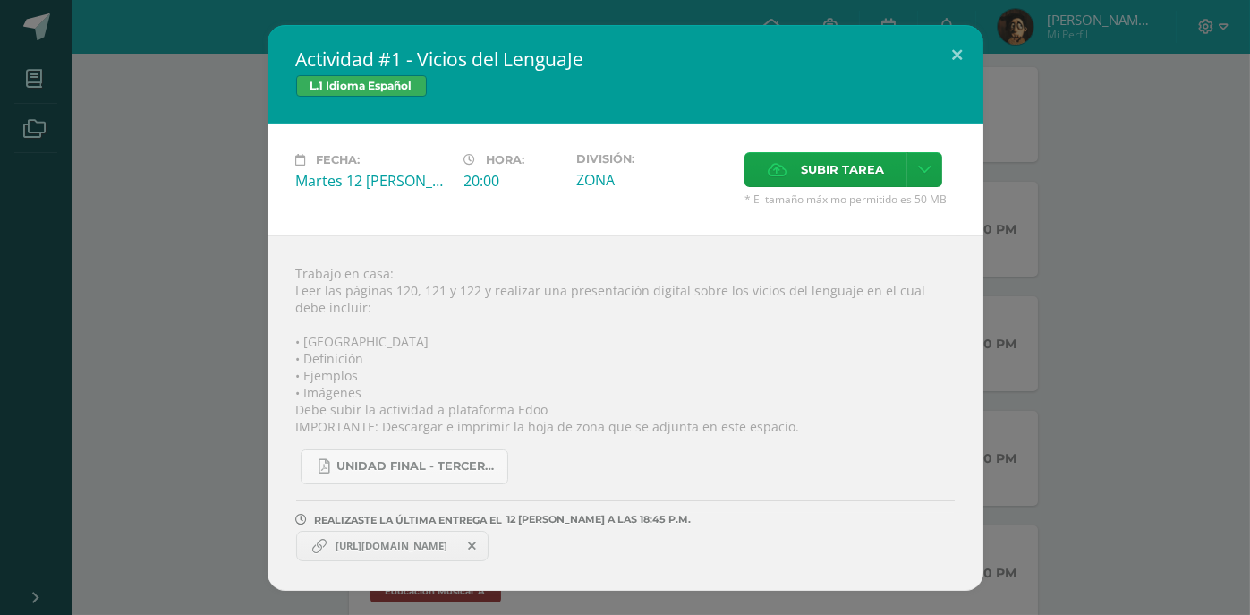
click at [420, 543] on span "[URL][DOMAIN_NAME]" at bounding box center [392, 546] width 130 height 14
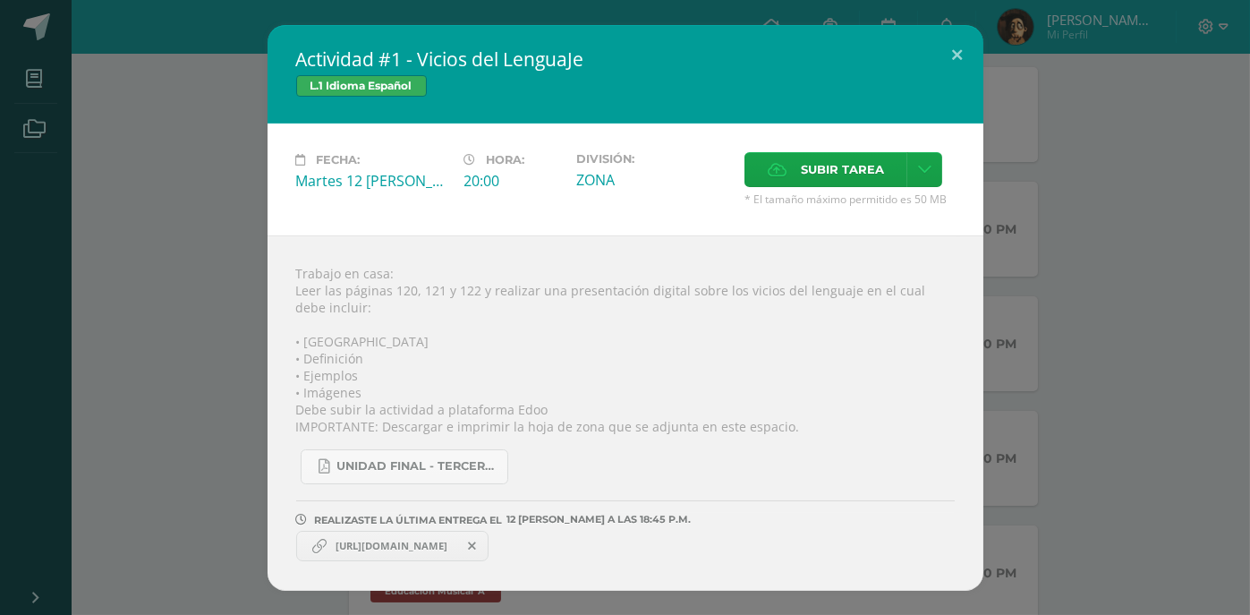
click at [420, 543] on span "[URL][DOMAIN_NAME]" at bounding box center [392, 546] width 130 height 14
click at [456, 545] on span "[URL][DOMAIN_NAME]" at bounding box center [392, 546] width 130 height 14
click at [387, 548] on span "[URL][DOMAIN_NAME]" at bounding box center [392, 546] width 130 height 14
click at [360, 541] on span "[URL][DOMAIN_NAME]" at bounding box center [392, 546] width 130 height 14
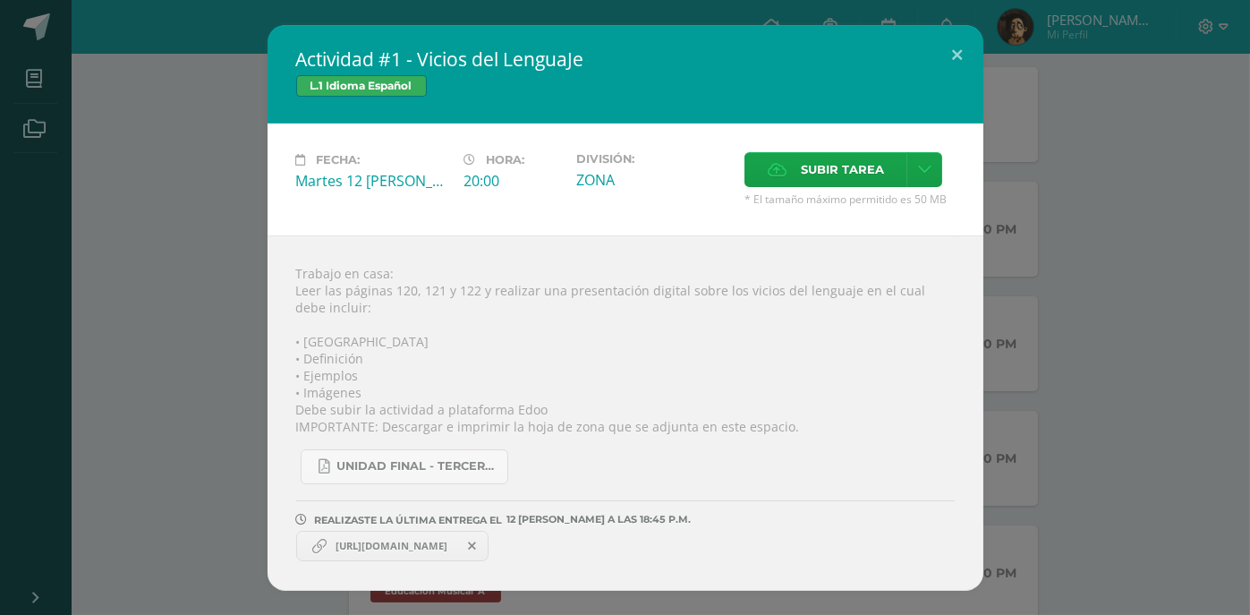
click at [360, 541] on span "[URL][DOMAIN_NAME]" at bounding box center [392, 546] width 130 height 14
drag, startPoint x: 360, startPoint y: 541, endPoint x: 323, endPoint y: 549, distance: 37.4
click at [340, 546] on span "[URL][DOMAIN_NAME]" at bounding box center [392, 546] width 130 height 14
click at [318, 549] on icon at bounding box center [319, 546] width 14 height 14
click at [317, 549] on icon at bounding box center [319, 546] width 14 height 14
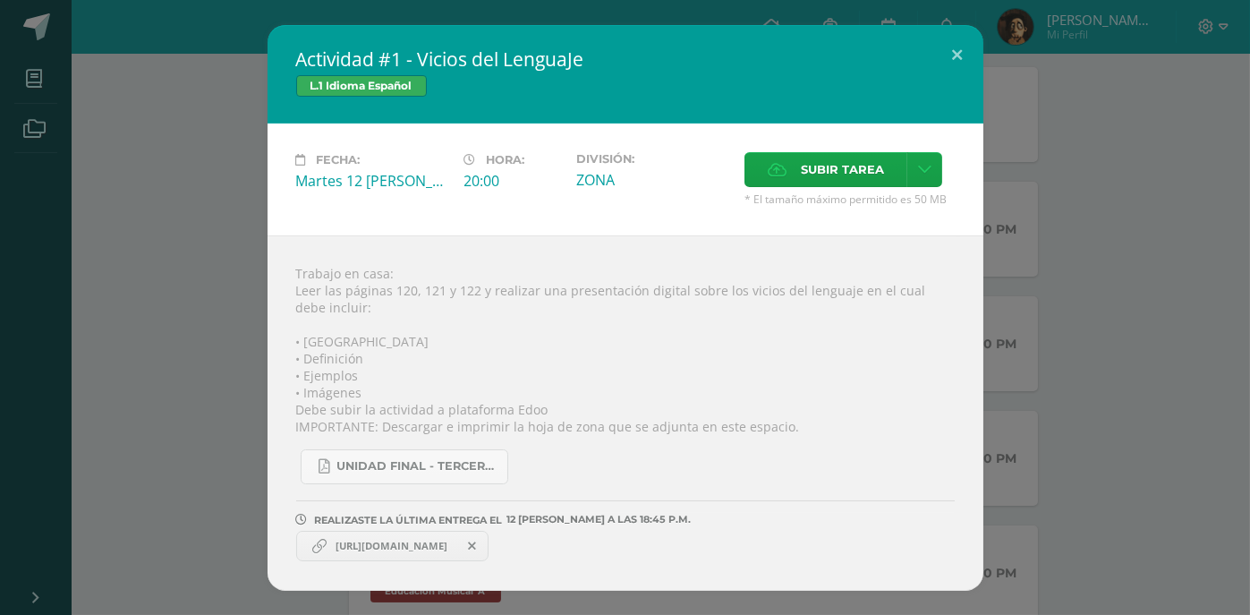
click at [317, 549] on icon at bounding box center [319, 546] width 14 height 14
click at [317, 547] on icon at bounding box center [319, 546] width 14 height 14
click at [317, 543] on icon at bounding box center [319, 546] width 14 height 14
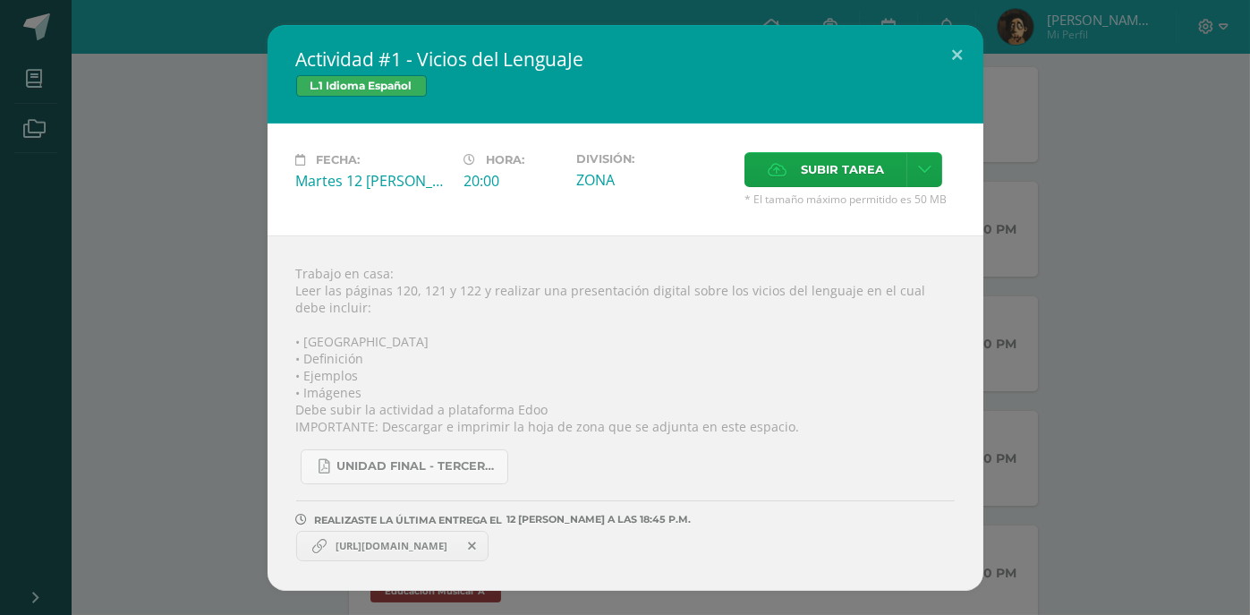
click at [317, 543] on icon at bounding box center [319, 546] width 14 height 14
click at [932, 176] on link at bounding box center [924, 169] width 35 height 35
click at [884, 207] on link "Subir enlace" at bounding box center [860, 206] width 179 height 28
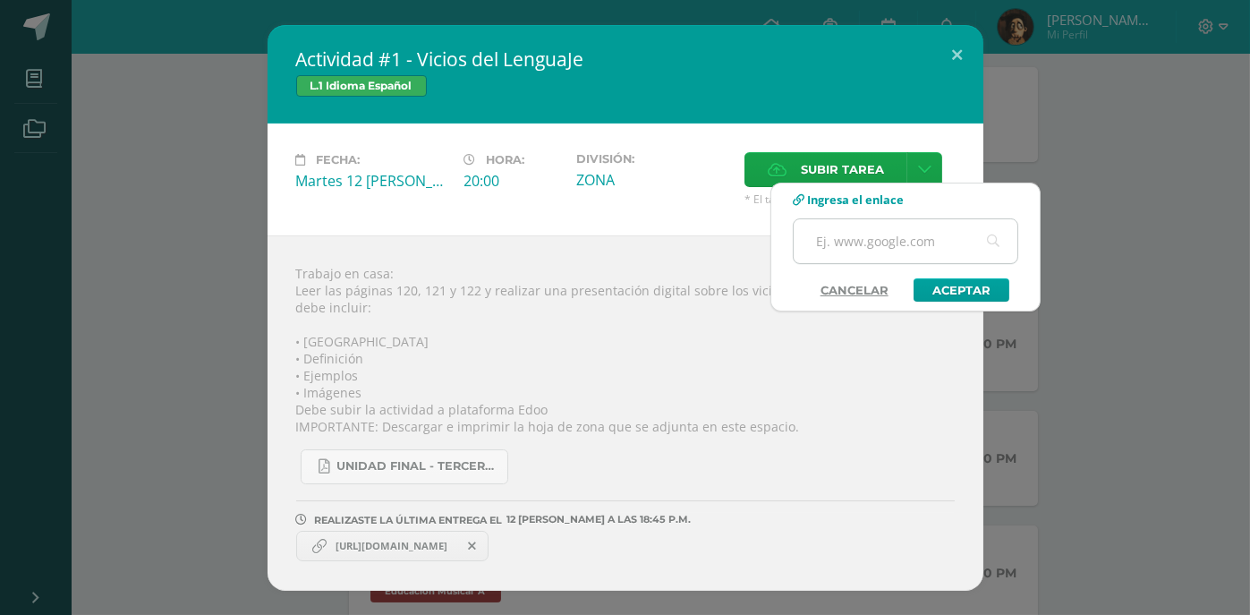
click at [906, 231] on input "text" at bounding box center [906, 241] width 224 height 44
paste input "[URL][DOMAIN_NAME]"
type input "[URL][DOMAIN_NAME]"
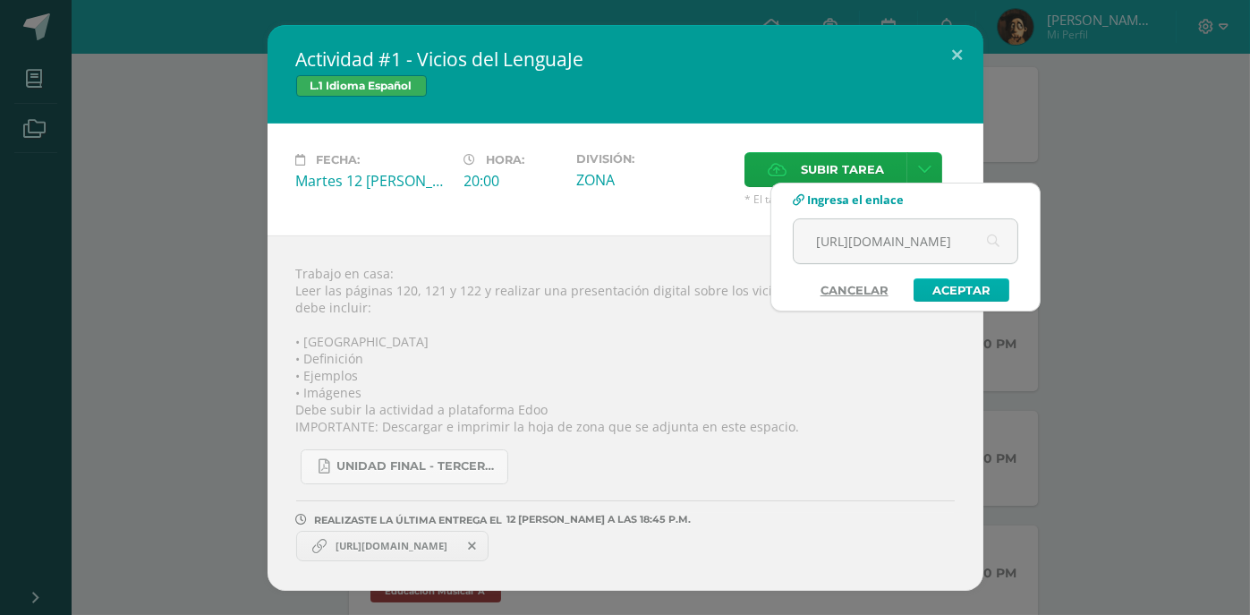
click at [975, 286] on link "Aceptar" at bounding box center [962, 289] width 96 height 23
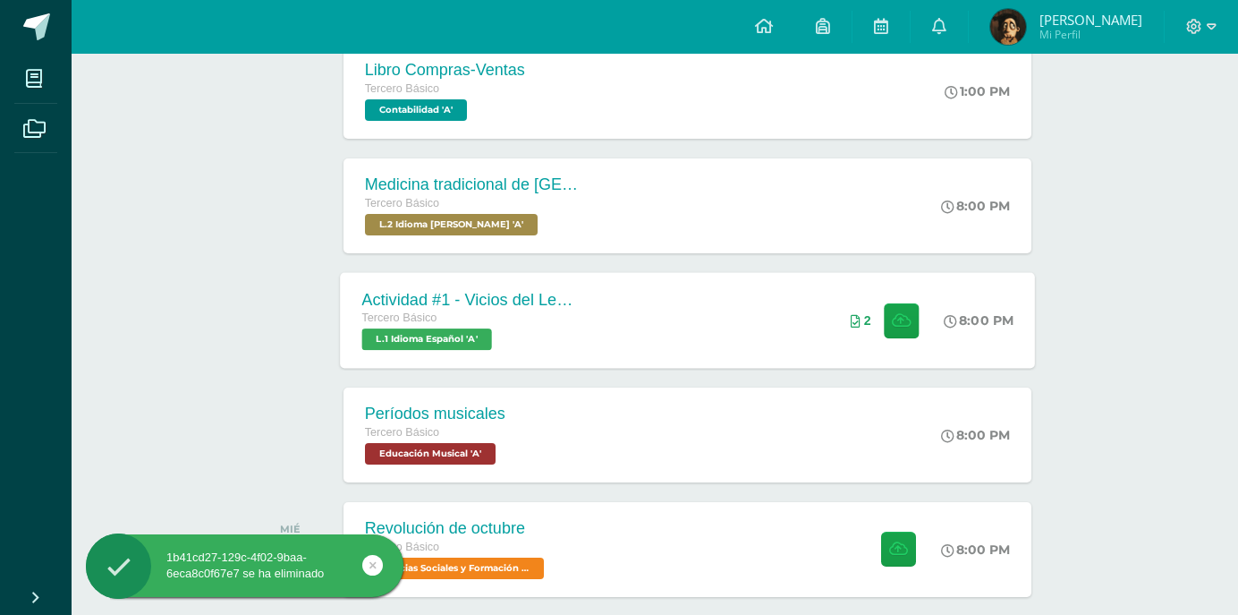
scroll to position [430, 0]
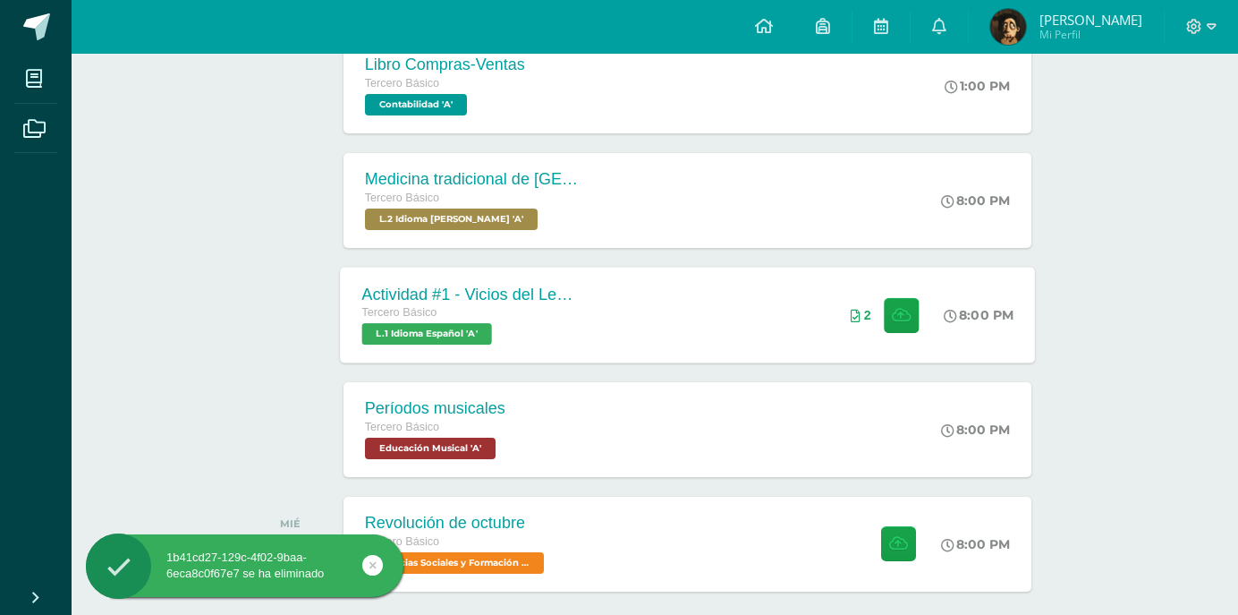
drag, startPoint x: 667, startPoint y: 286, endPoint x: 694, endPoint y: 280, distance: 28.4
click at [667, 287] on div "Actividad #1 - Vicios del LenguaJe Tercero Básico L.1 Idioma Español 'A' 8:00 P…" at bounding box center [687, 315] width 695 height 96
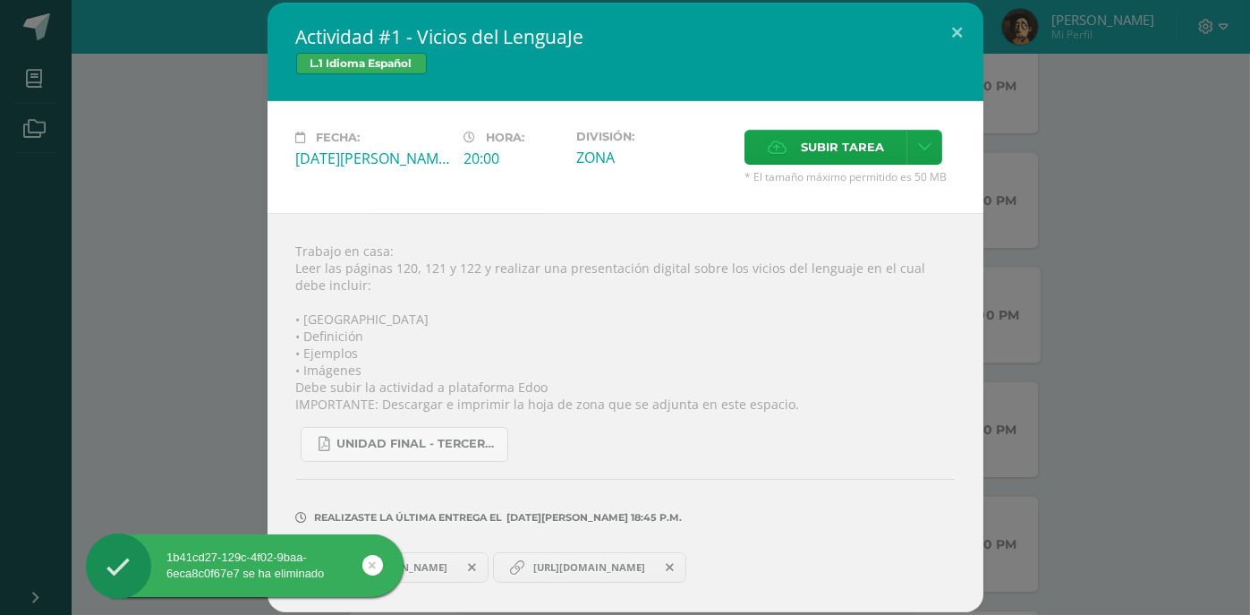
click at [654, 571] on span "[URL][DOMAIN_NAME]" at bounding box center [589, 567] width 130 height 14
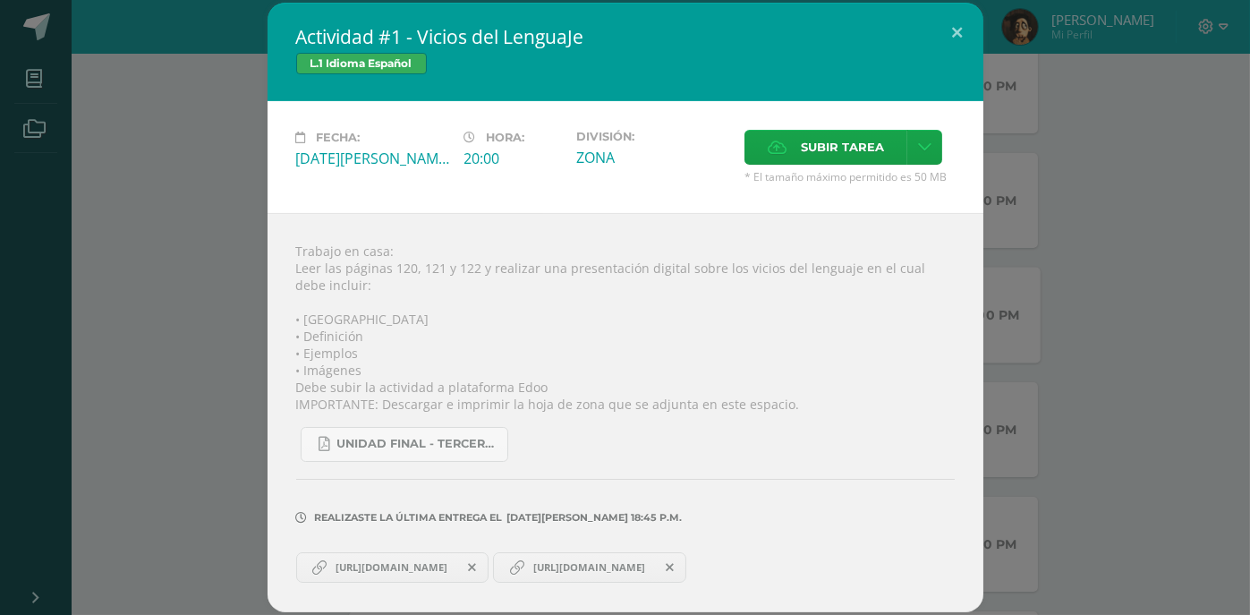
click at [456, 565] on span "[URL][DOMAIN_NAME]" at bounding box center [392, 567] width 130 height 14
click at [1155, 191] on div "Actividad #1 - Vicios del LenguaJe L.1 Idioma Español Fecha: [DATE][PERSON_NAME…" at bounding box center [625, 307] width 1236 height 609
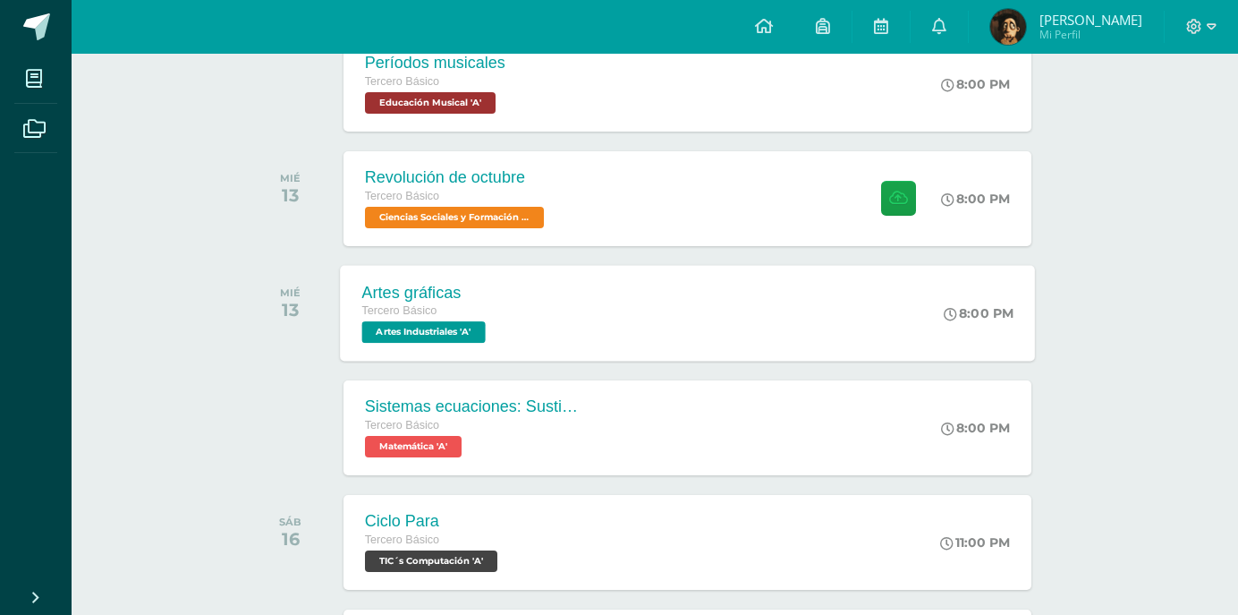
scroll to position [787, 0]
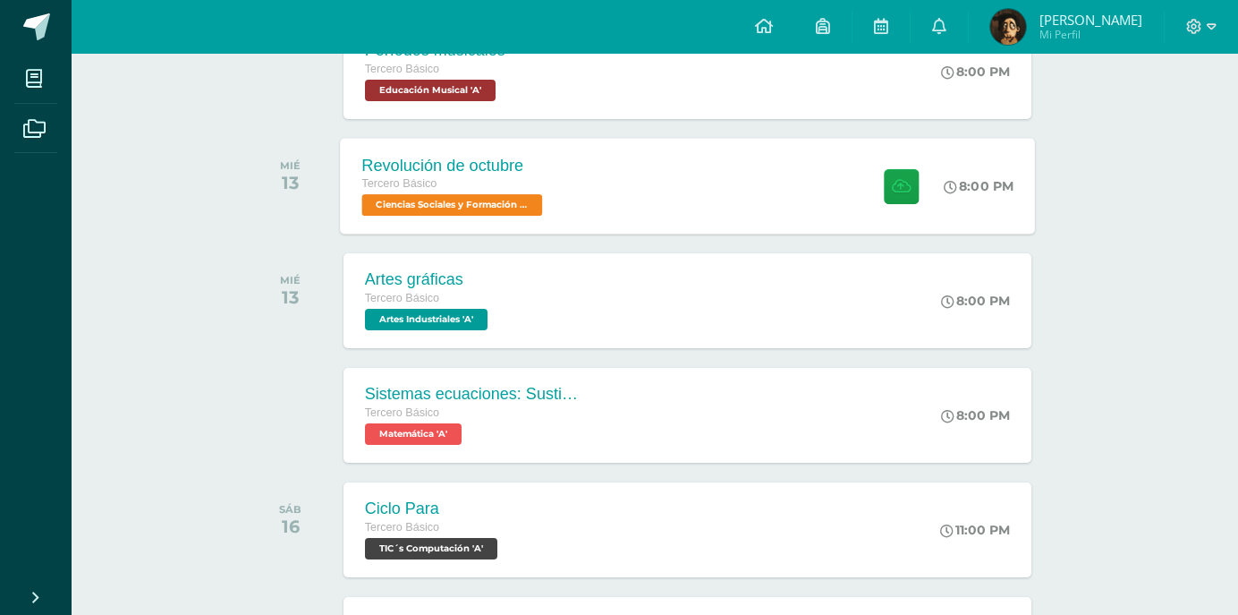
click at [650, 184] on div "Revolución de octubre Tercero Básico Ciencias Sociales y Formación Ciudadana 'A…" at bounding box center [687, 186] width 695 height 96
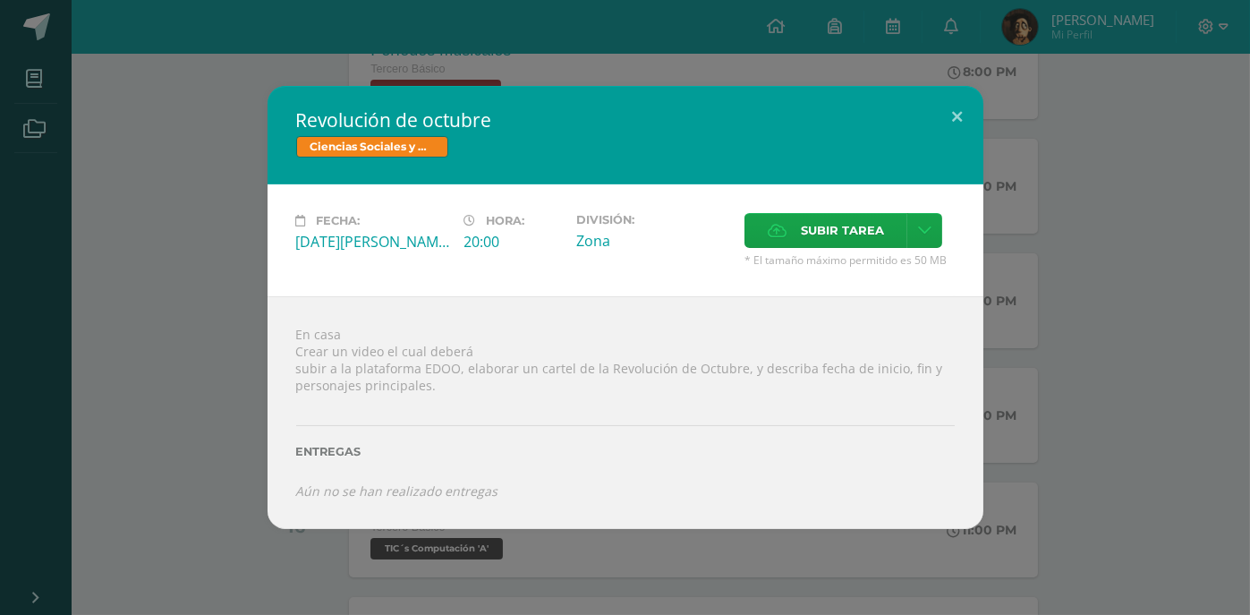
click at [209, 284] on div "Revolución de octubre Ciencias Sociales y Formación Ciudadana Fecha: [DATE][PER…" at bounding box center [625, 307] width 1236 height 442
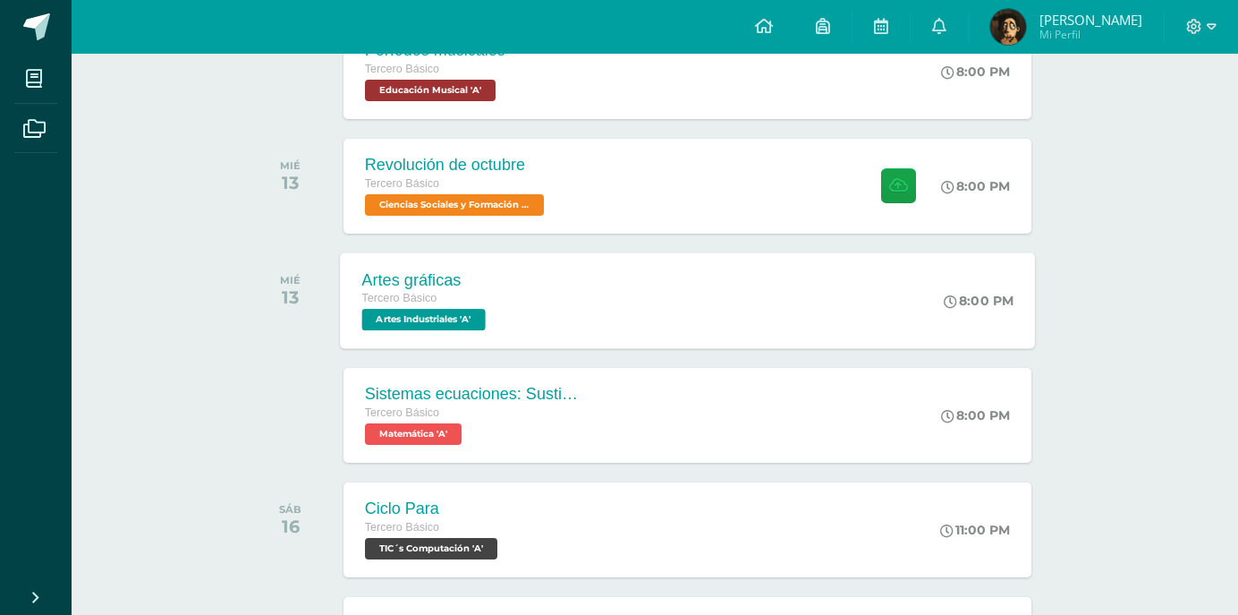
click at [561, 288] on div "Artes gráficas Tercero Básico Artes Industriales 'A' 8:00 PM Artes gráficas Art…" at bounding box center [687, 300] width 695 height 96
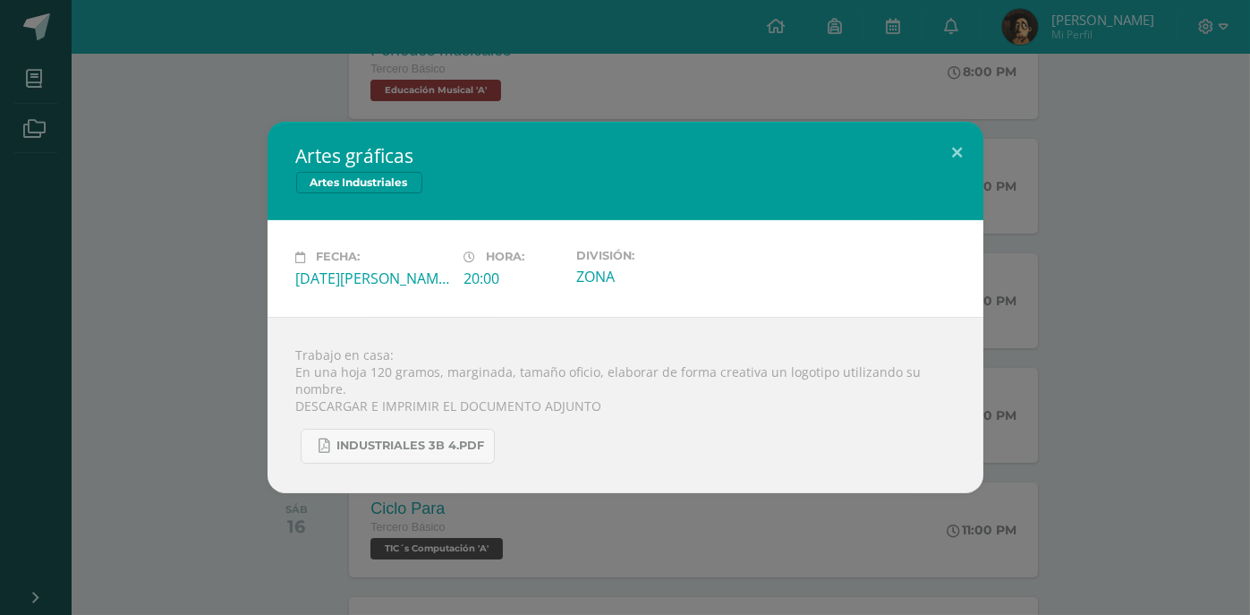
click at [1153, 190] on div "Artes gráficas Artes Industriales Fecha: [DATE][PERSON_NAME] Hora: 20:00 Divisi…" at bounding box center [625, 307] width 1236 height 370
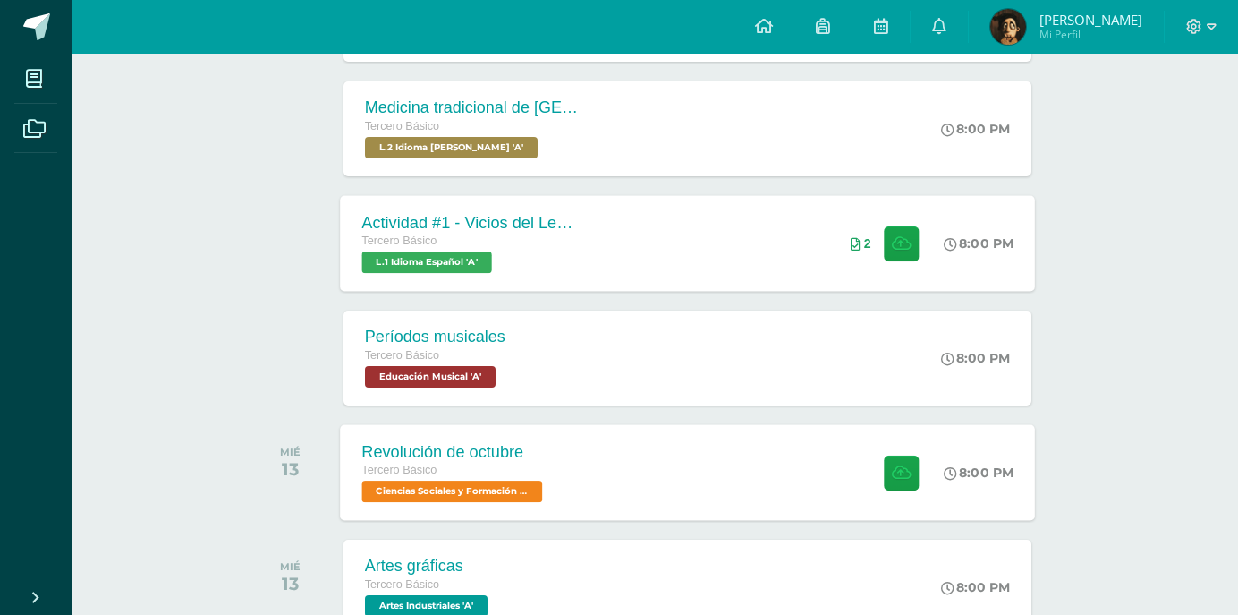
scroll to position [501, 0]
click at [892, 239] on icon at bounding box center [901, 242] width 19 height 15
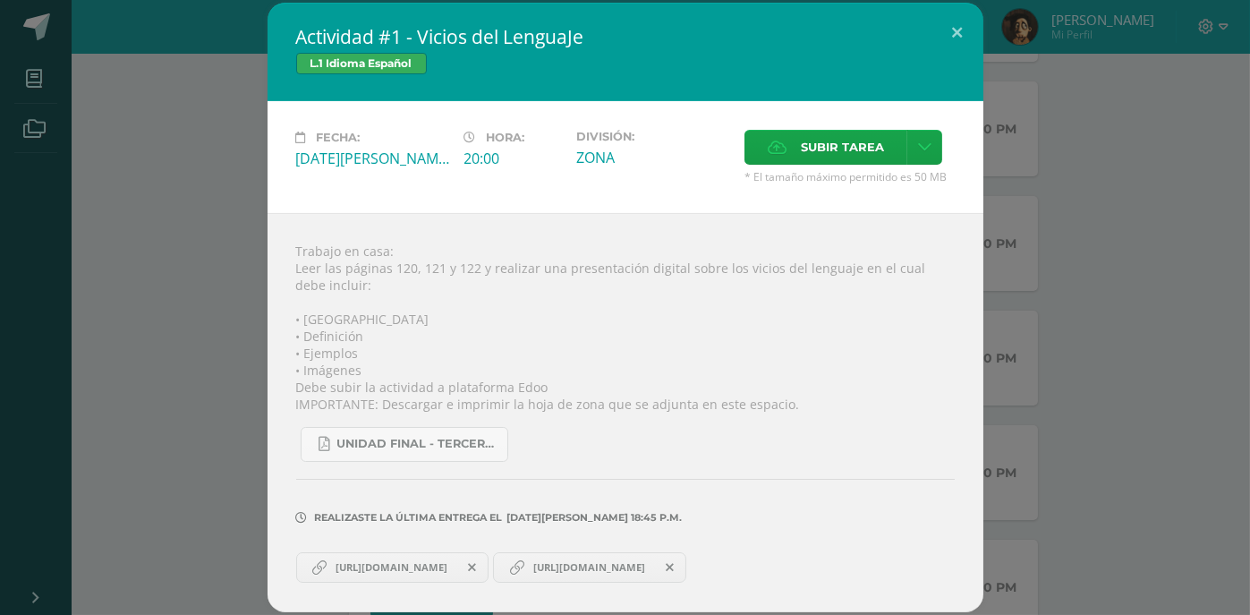
click at [1074, 204] on div "Actividad #1 - Vicios del LenguaJe L.1 Idioma Español Fecha: [DATE][PERSON_NAME…" at bounding box center [625, 307] width 1236 height 609
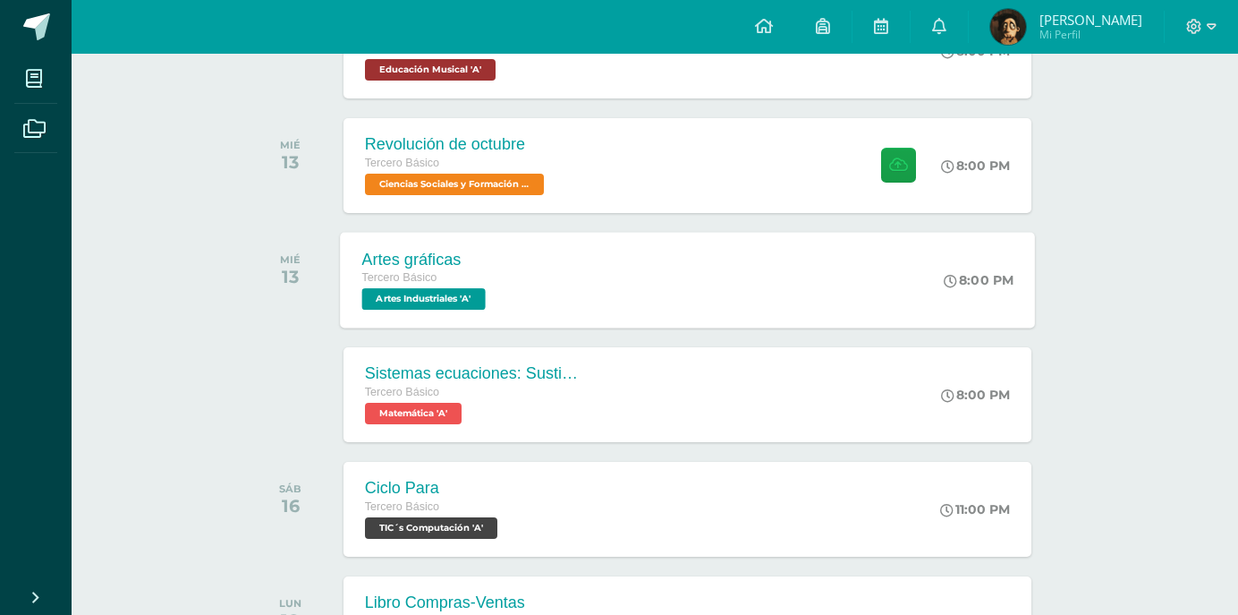
scroll to position [716, 0]
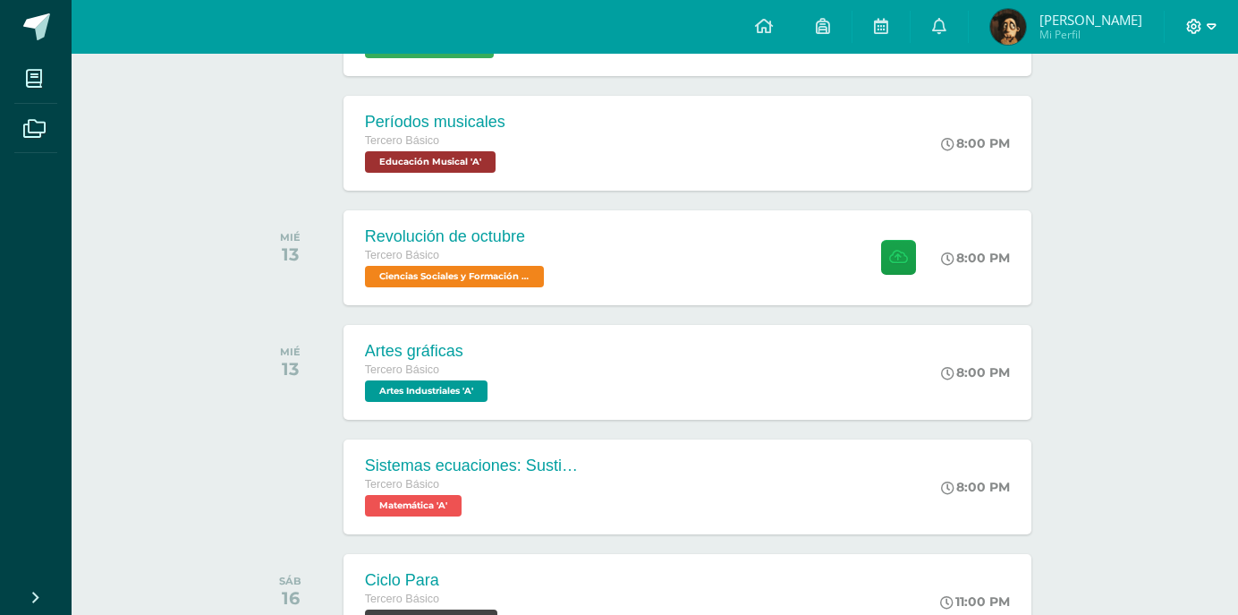
click at [1209, 35] on span at bounding box center [1202, 27] width 30 height 20
click at [1091, 127] on link "Cerrar sesión" at bounding box center [1145, 121] width 141 height 26
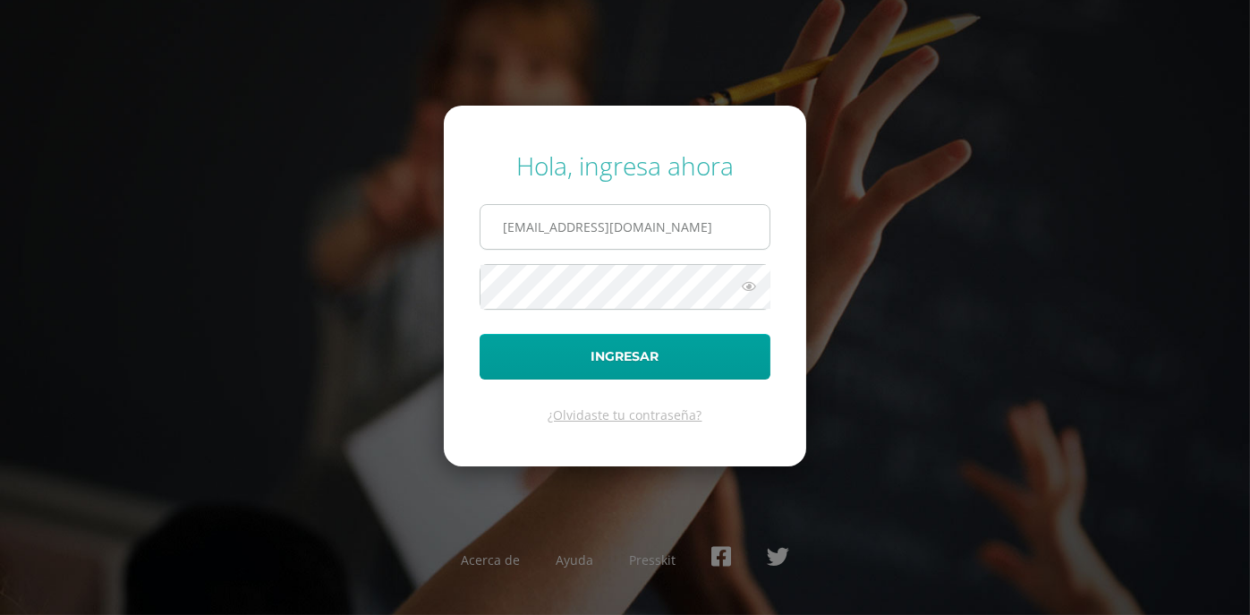
click at [676, 226] on input "[EMAIL_ADDRESS][DOMAIN_NAME]" at bounding box center [625, 227] width 289 height 44
type input "[EMAIL_ADDRESS][DOMAIN_NAME]"
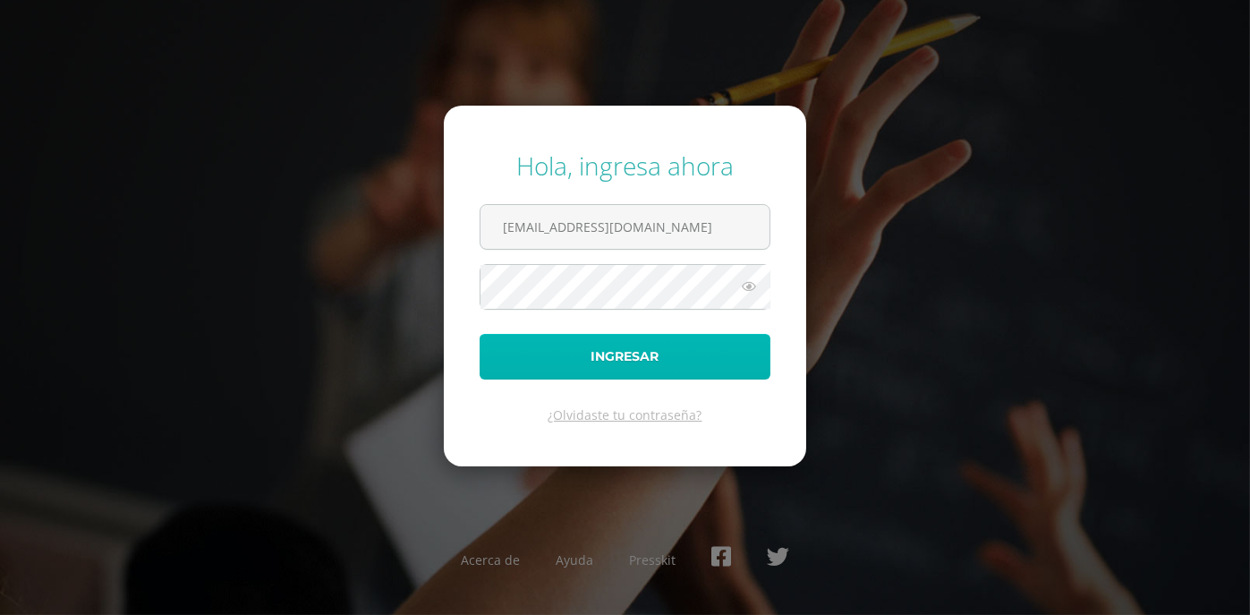
click at [649, 354] on button "Ingresar" at bounding box center [625, 357] width 291 height 46
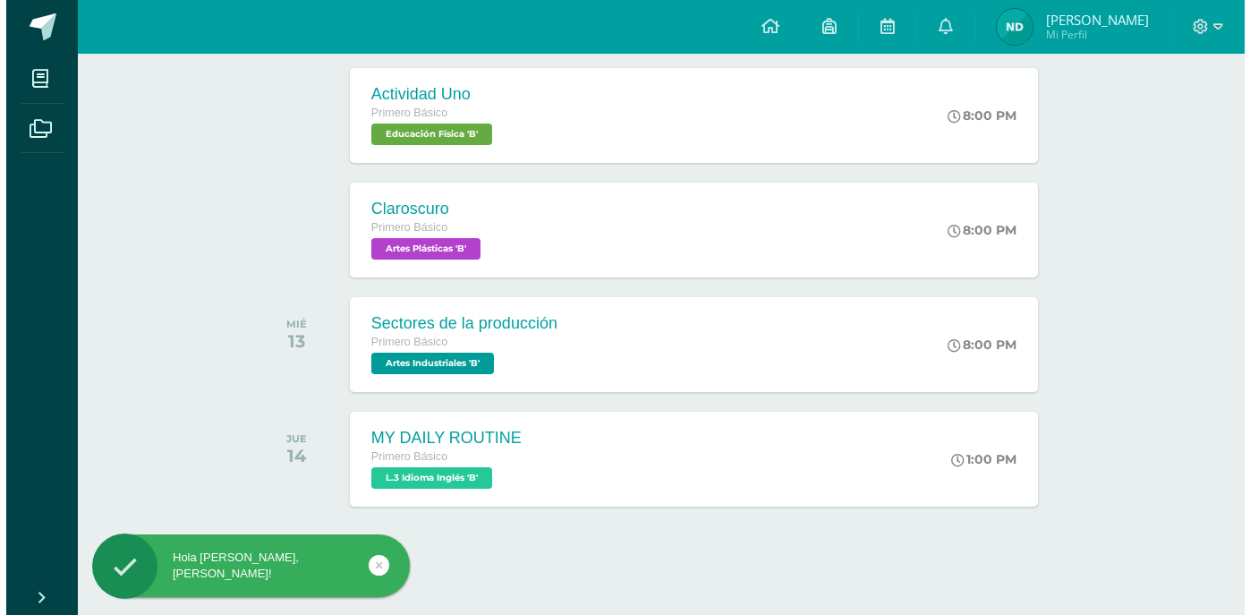
scroll to position [517, 0]
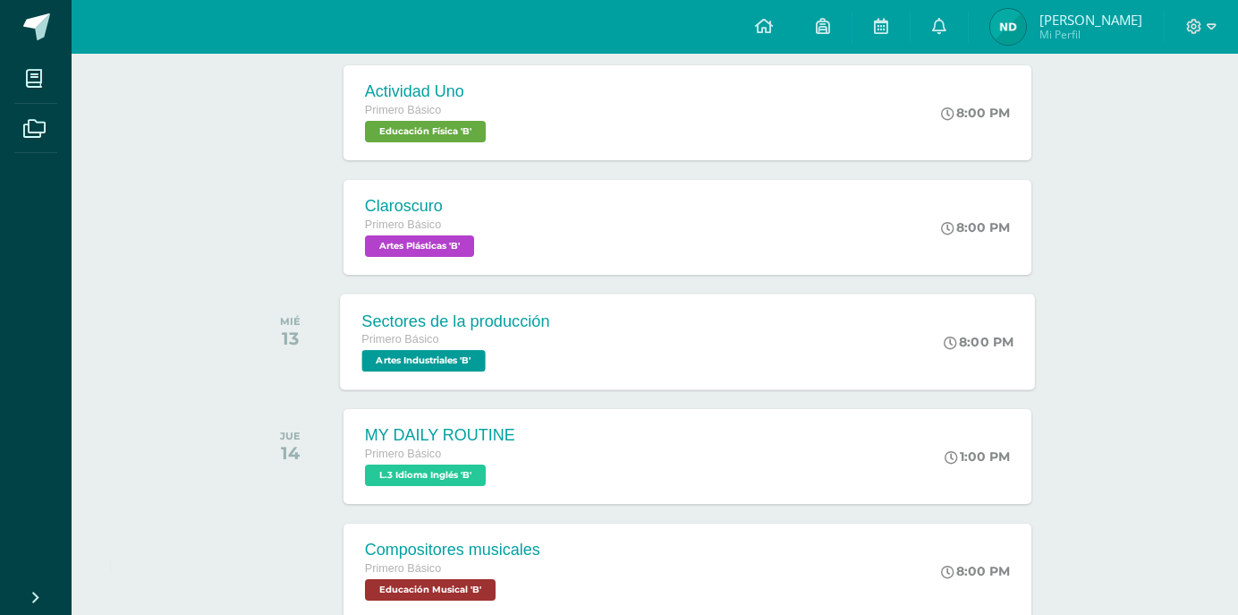
click at [538, 333] on div "Primero Básico" at bounding box center [456, 340] width 188 height 20
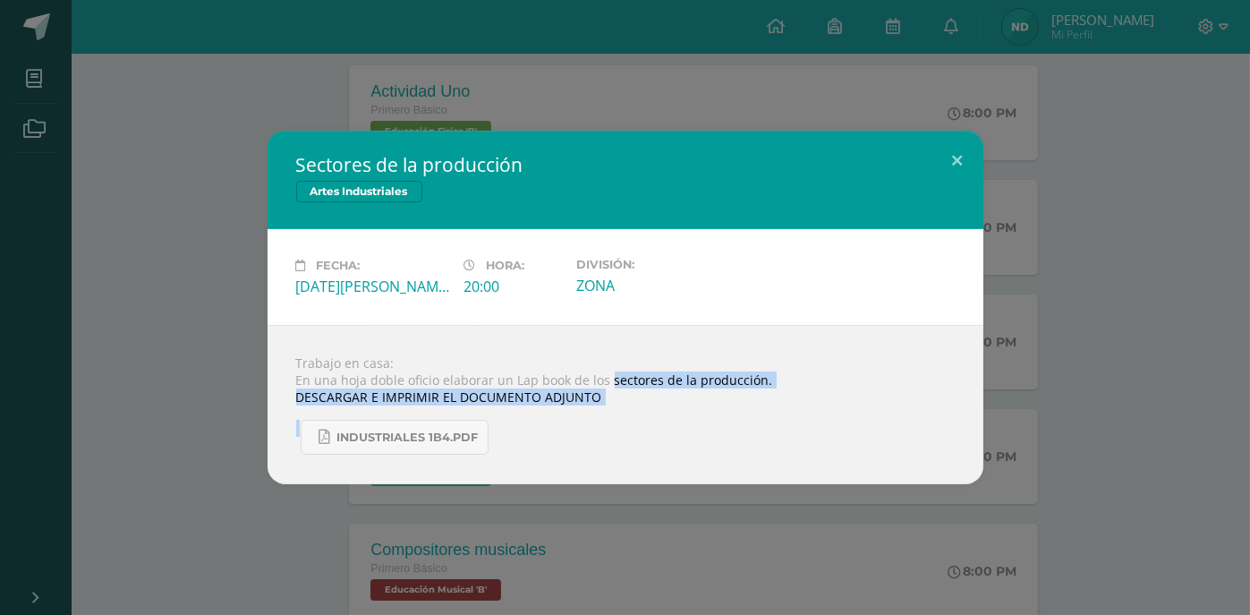
drag, startPoint x: 608, startPoint y: 384, endPoint x: 811, endPoint y: 399, distance: 203.7
click at [843, 406] on div "Trabajo en casa: En una hoja doble oficio elaborar un Lap book de los sectores …" at bounding box center [626, 404] width 716 height 159
click at [751, 374] on div "Trabajo en casa: En una hoja doble oficio elaborar un Lap book de los sectores …" at bounding box center [626, 404] width 716 height 159
drag, startPoint x: 752, startPoint y: 374, endPoint x: 607, endPoint y: 381, distance: 145.1
click at [607, 381] on div "Trabajo en casa: En una hoja doble oficio elaborar un Lap book de los sectores …" at bounding box center [626, 404] width 716 height 159
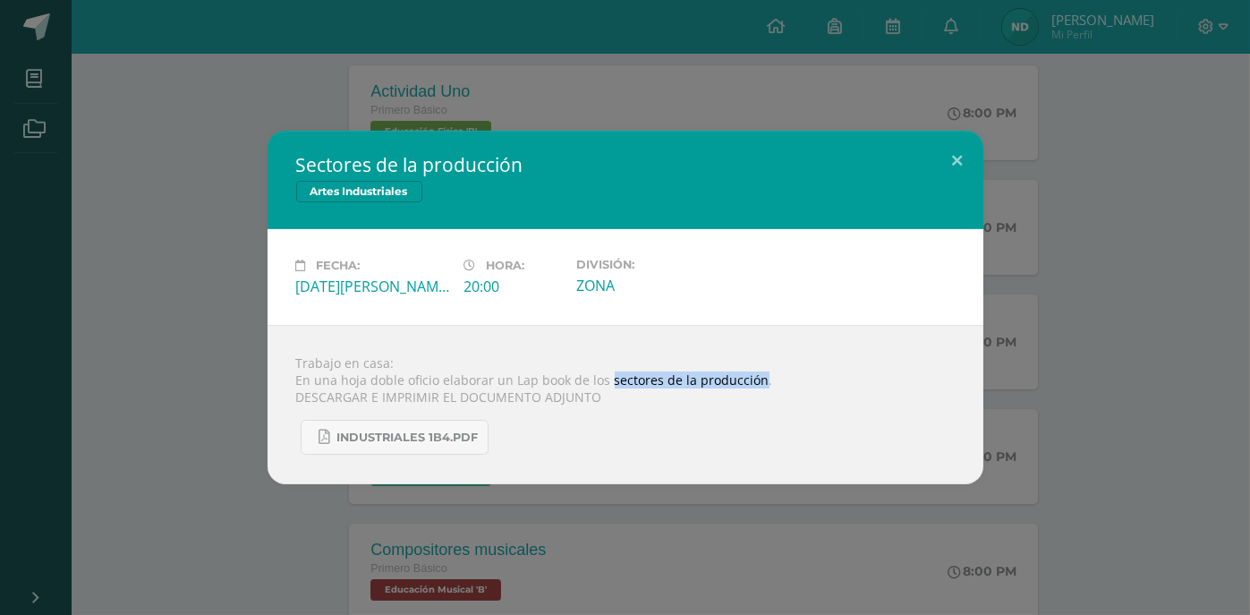
copy div "sectores de la producción"
